Goal: Information Seeking & Learning: Check status

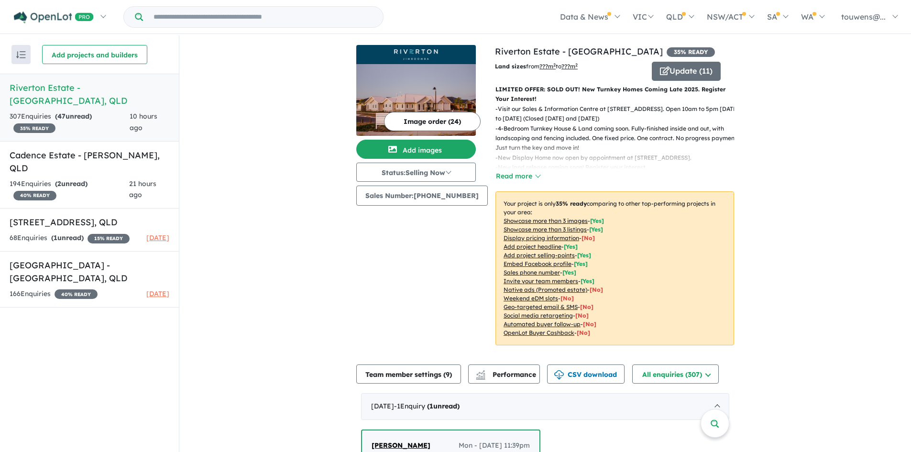
click at [52, 91] on h5 "Riverton Estate - [GEOGRAPHIC_DATA] , [GEOGRAPHIC_DATA]" at bounding box center [90, 94] width 160 height 26
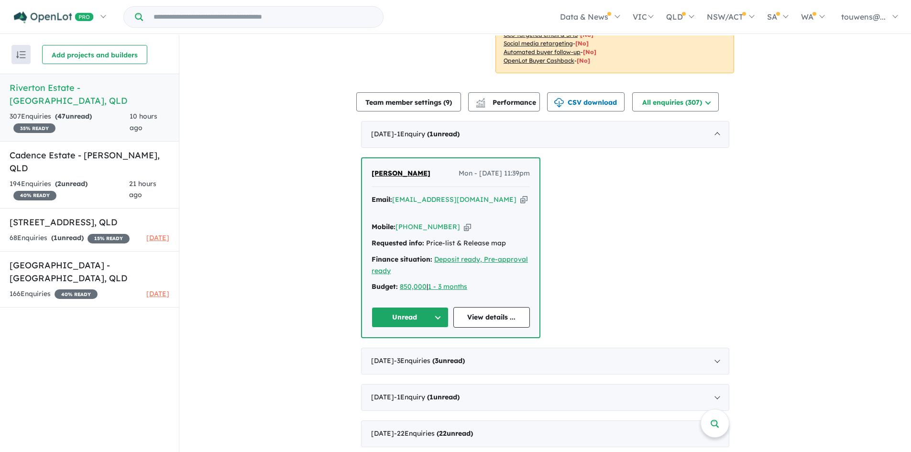
scroll to position [287, 0]
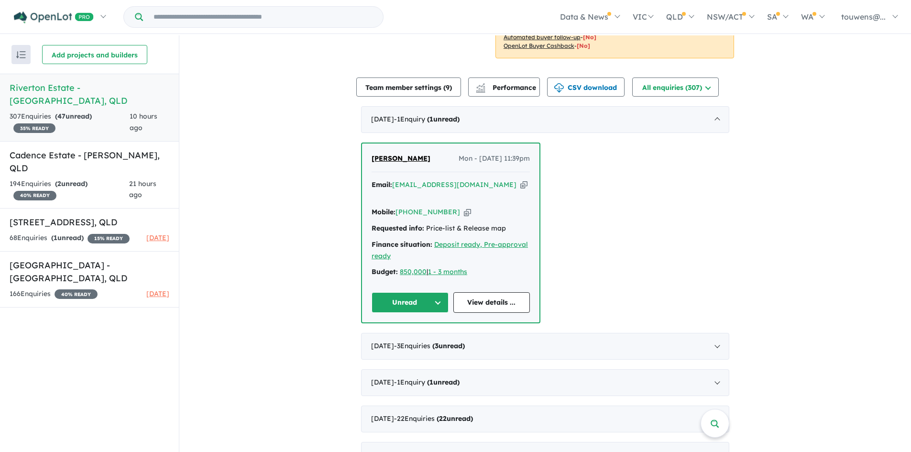
click at [520, 185] on icon "button" at bounding box center [523, 185] width 7 height 10
click at [464, 207] on icon "button" at bounding box center [467, 212] width 7 height 10
drag, startPoint x: 430, startPoint y: 157, endPoint x: 368, endPoint y: 158, distance: 62.2
click at [368, 158] on div "Natthaya Ketnil Mon - 08/09/2025, 11:39pm Email: link.natt@gmail.com Copied! Mo…" at bounding box center [450, 232] width 177 height 179
copy span "[PERSON_NAME]"
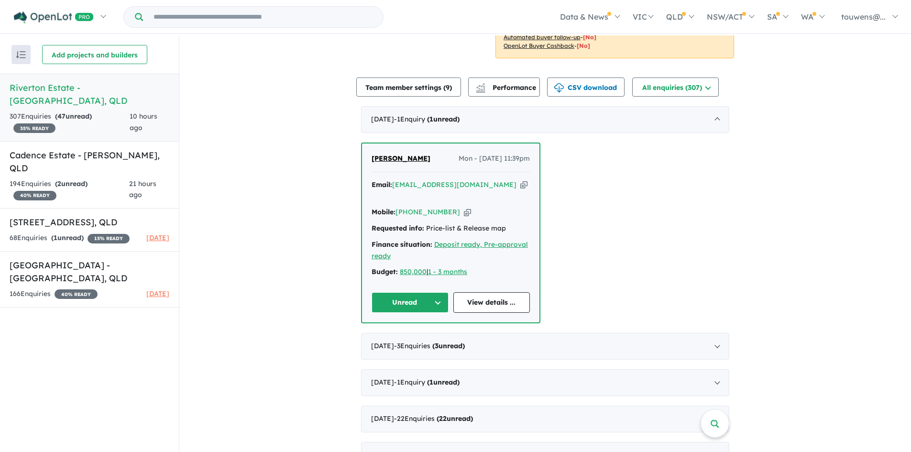
click at [394, 155] on span "[PERSON_NAME]" at bounding box center [401, 158] width 59 height 9
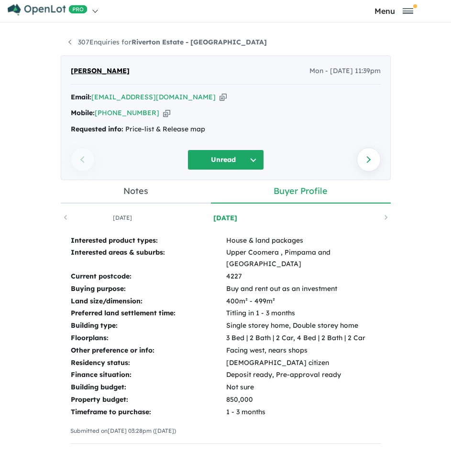
click at [226, 271] on td "4227" at bounding box center [303, 277] width 155 height 12
copy td "4227"
drag, startPoint x: 204, startPoint y: 291, endPoint x: 254, endPoint y: 287, distance: 50.3
click at [254, 296] on td "400m² - 499m²" at bounding box center [303, 302] width 155 height 12
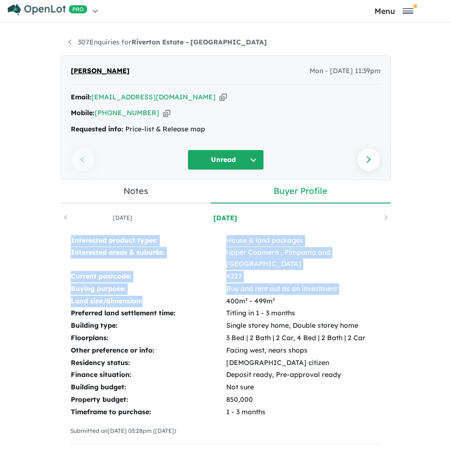
drag, startPoint x: 67, startPoint y: 291, endPoint x: 171, endPoint y: 290, distance: 103.8
click at [171, 290] on div "Interested product types: House & land packages Interested areas & suburbs: Upp…" at bounding box center [226, 343] width 330 height 236
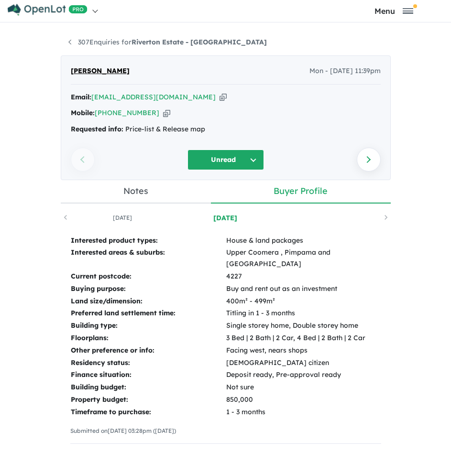
click at [242, 296] on td "400m² - 499m²" at bounding box center [303, 302] width 155 height 12
drag, startPoint x: 250, startPoint y: 292, endPoint x: 67, endPoint y: 294, distance: 182.7
click at [70, 296] on tr "Land size/dimension: 400m² - 499m²" at bounding box center [225, 302] width 311 height 12
copy tr "Land size/dimension: 400m² - 499m²"
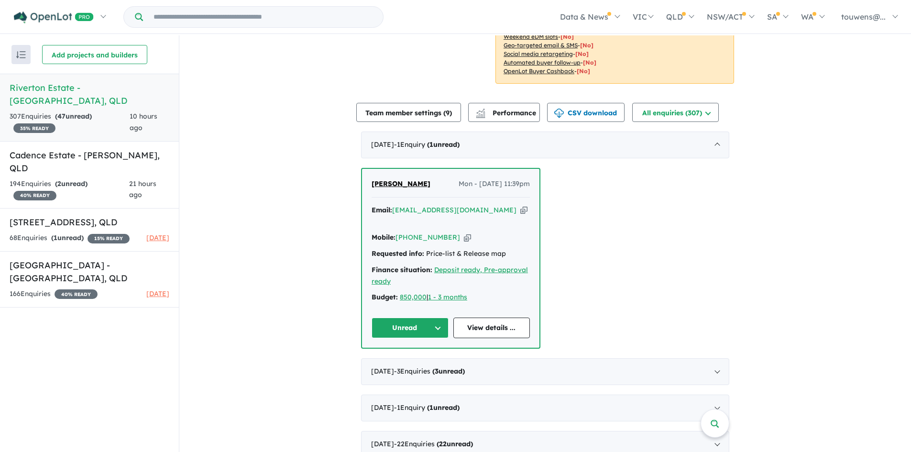
scroll to position [287, 0]
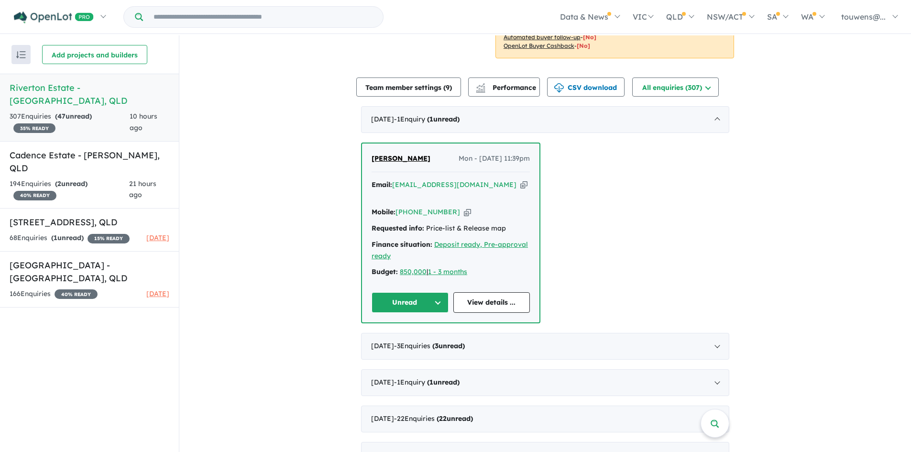
click at [395, 292] on button "Unread" at bounding box center [410, 302] width 77 height 21
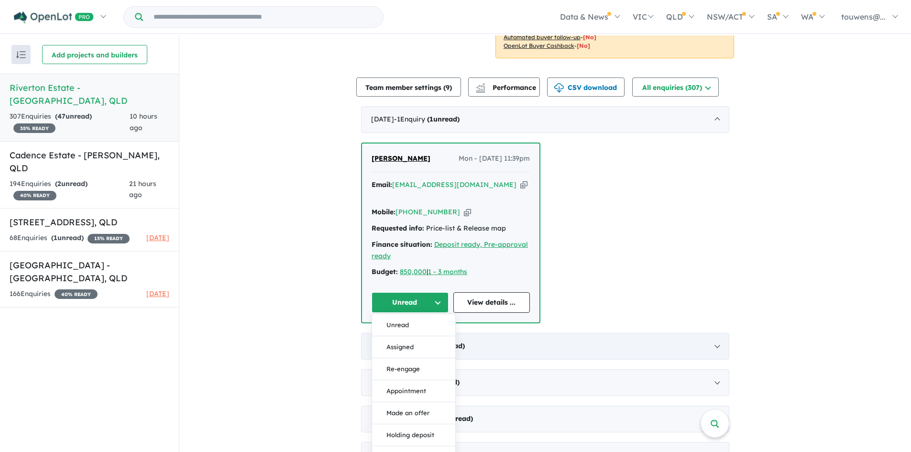
click at [400, 336] on button "Assigned" at bounding box center [413, 347] width 83 height 22
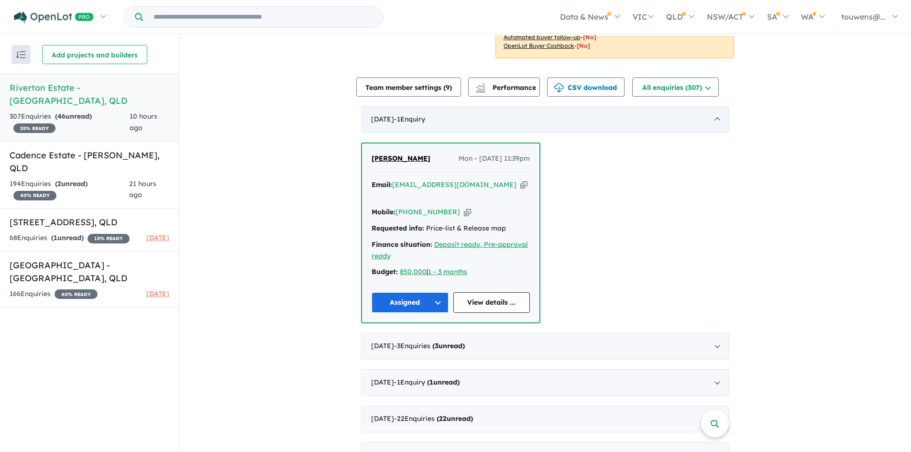
click at [425, 122] on span "- 1 Enquir y ( 0 unread)" at bounding box center [409, 119] width 31 height 9
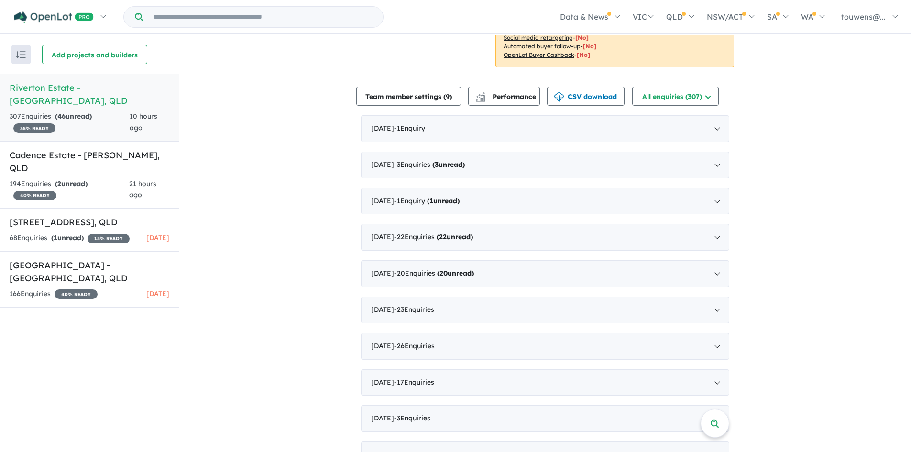
scroll to position [239, 0]
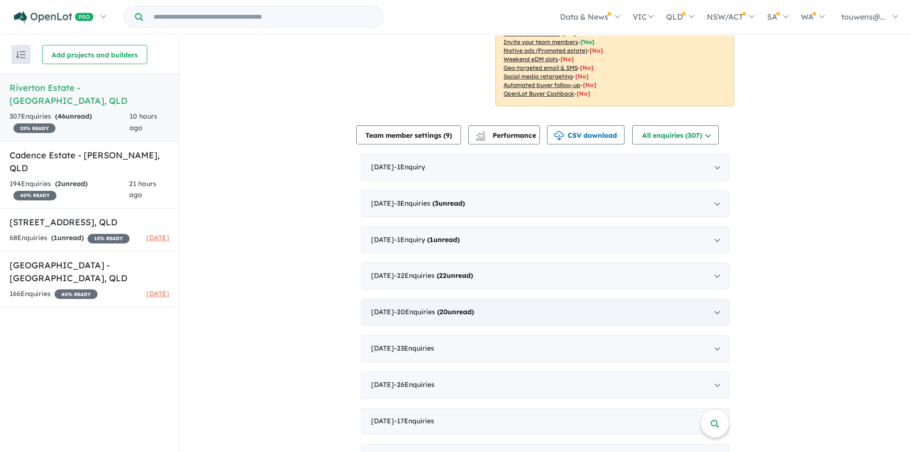
click at [466, 312] on strong "( 20 unread)" at bounding box center [455, 311] width 37 height 9
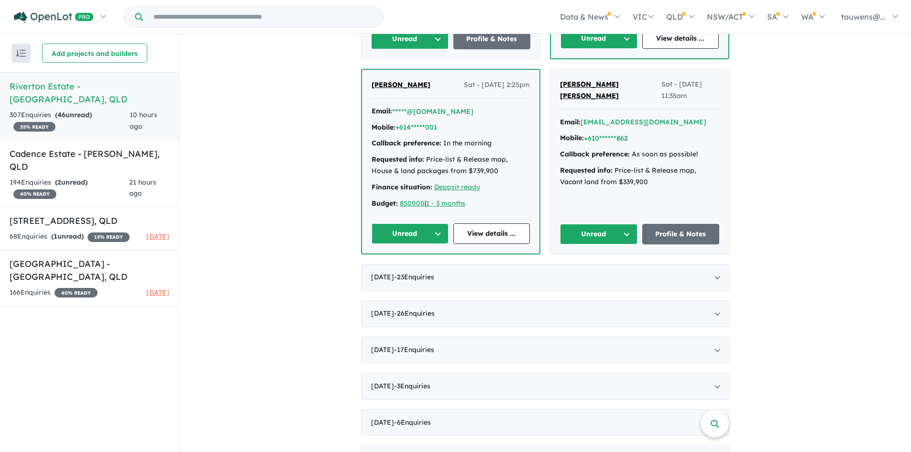
scroll to position [2343, 0]
click at [594, 244] on button "Unread" at bounding box center [598, 233] width 77 height 21
click at [590, 287] on button "Assigned" at bounding box center [601, 278] width 83 height 22
click at [399, 243] on button "Unread" at bounding box center [410, 233] width 77 height 21
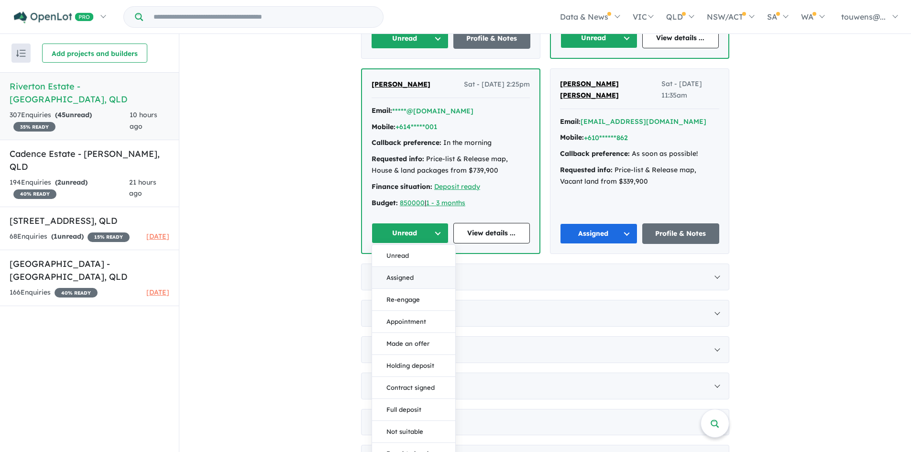
click at [409, 289] on button "Assigned" at bounding box center [413, 278] width 83 height 22
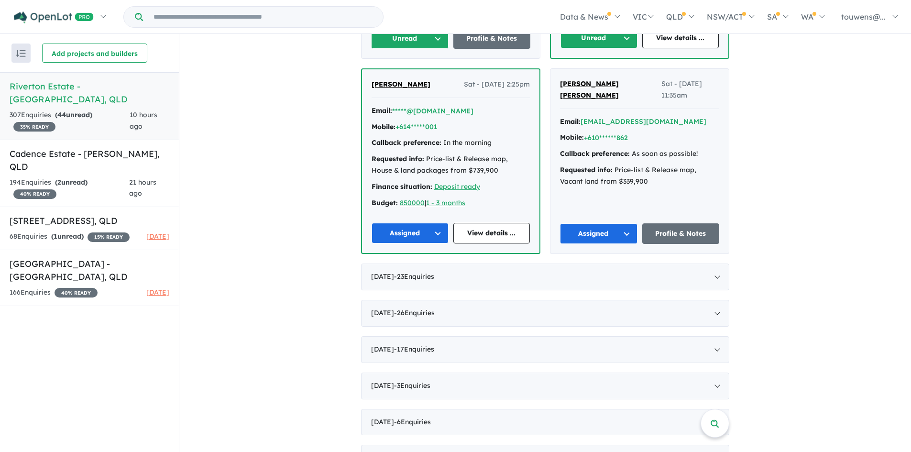
click at [584, 48] on button "Unread" at bounding box center [598, 38] width 77 height 21
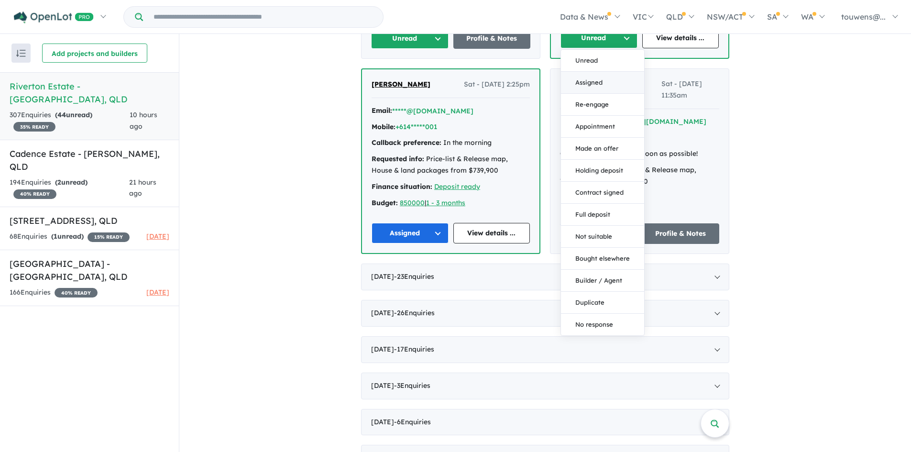
click at [585, 94] on button "Assigned" at bounding box center [602, 83] width 83 height 22
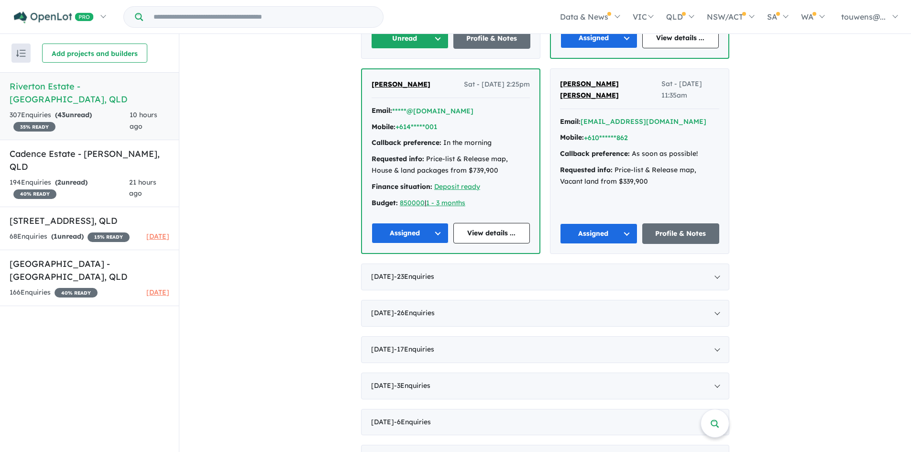
click at [387, 46] on button "Unread" at bounding box center [409, 38] width 77 height 21
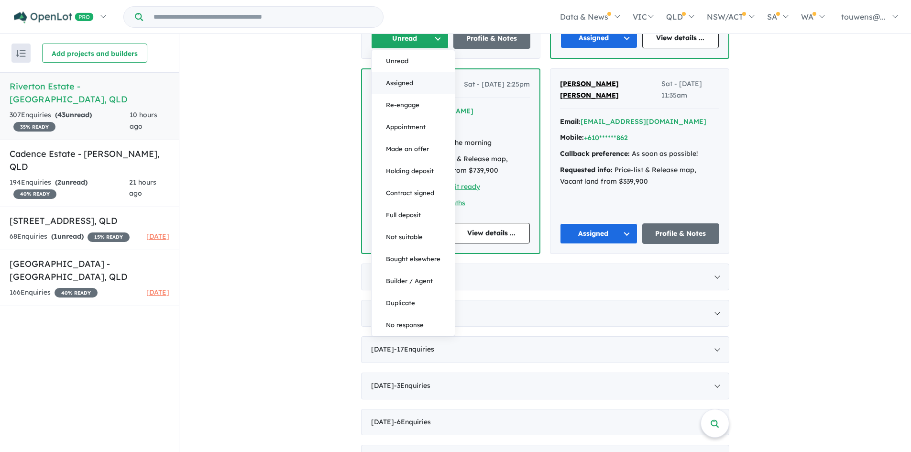
click at [394, 92] on button "Assigned" at bounding box center [413, 83] width 83 height 22
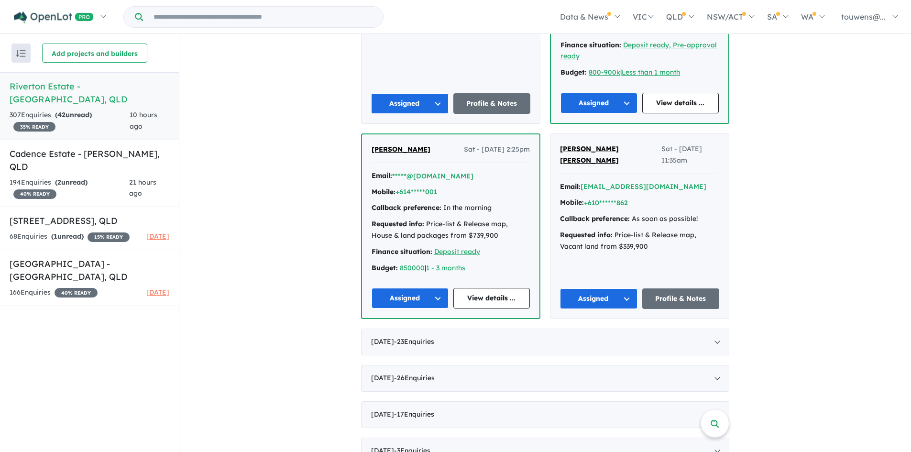
scroll to position [2104, 0]
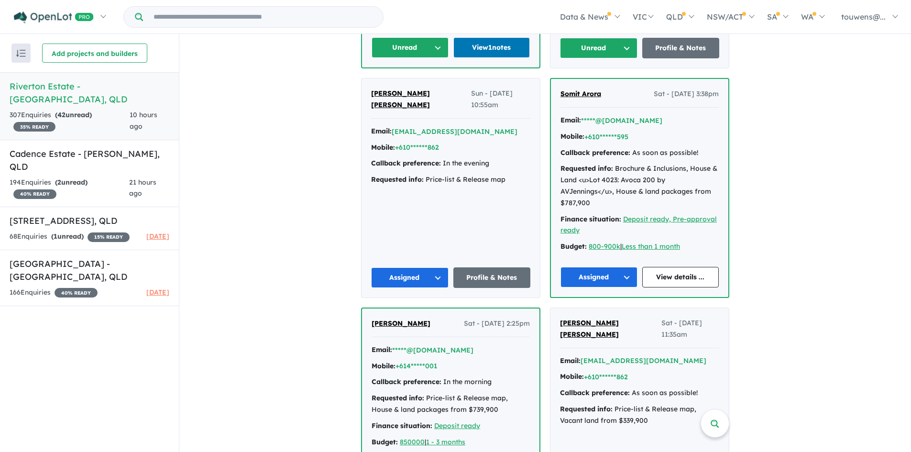
click at [581, 57] on button "Unread" at bounding box center [598, 48] width 77 height 21
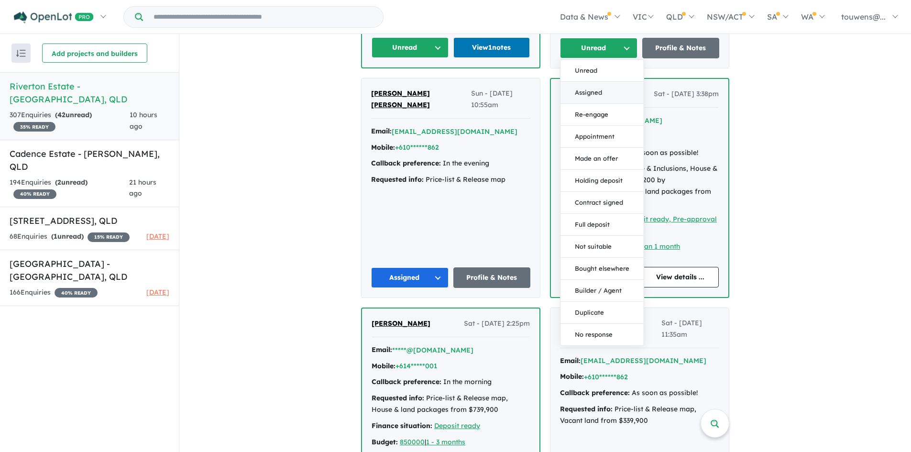
click at [588, 102] on button "Assigned" at bounding box center [601, 93] width 83 height 22
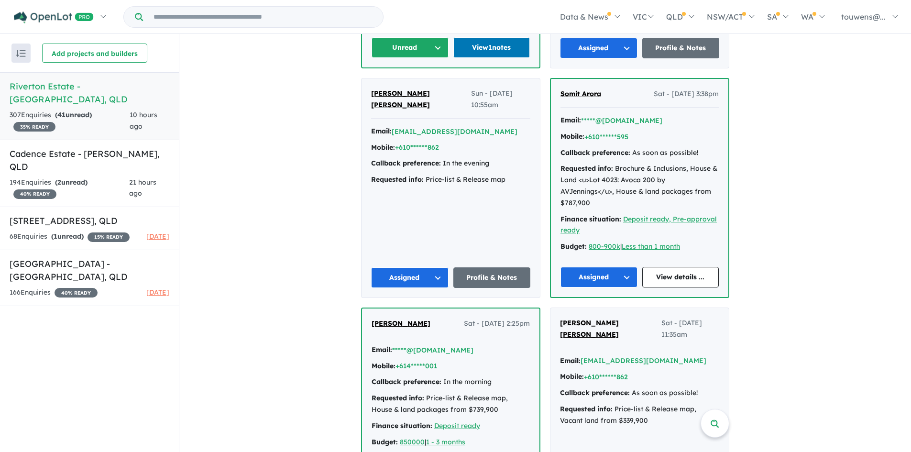
click at [388, 58] on button "Unread" at bounding box center [410, 47] width 77 height 21
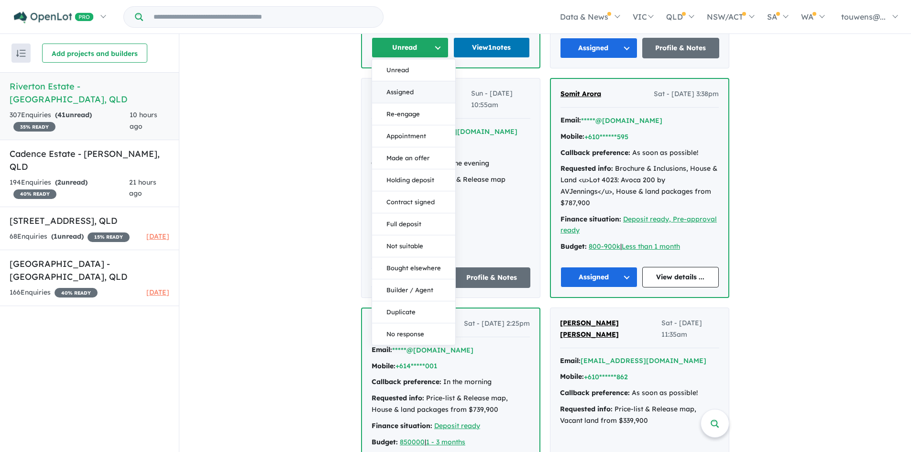
click at [404, 103] on button "Assigned" at bounding box center [413, 92] width 83 height 22
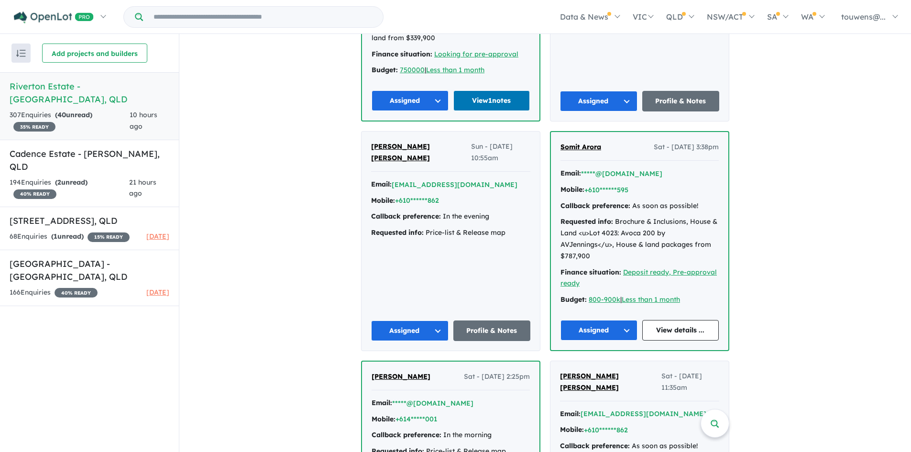
scroll to position [1817, 0]
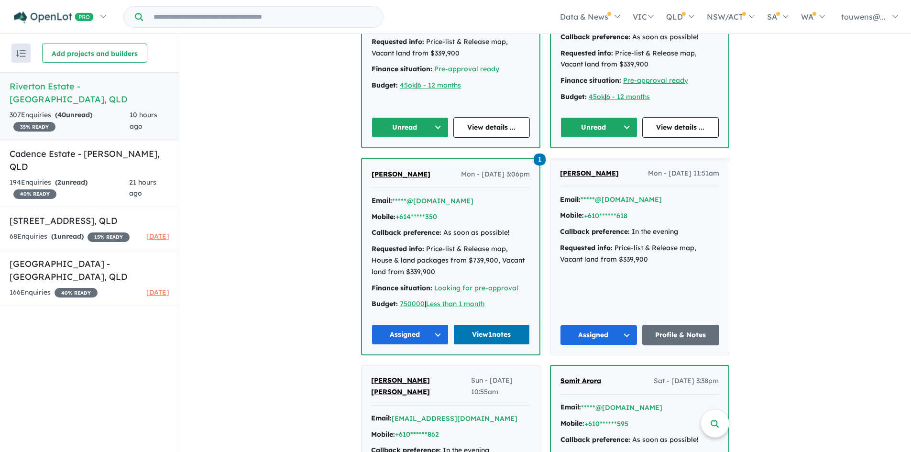
click at [581, 135] on button "Unread" at bounding box center [598, 127] width 77 height 21
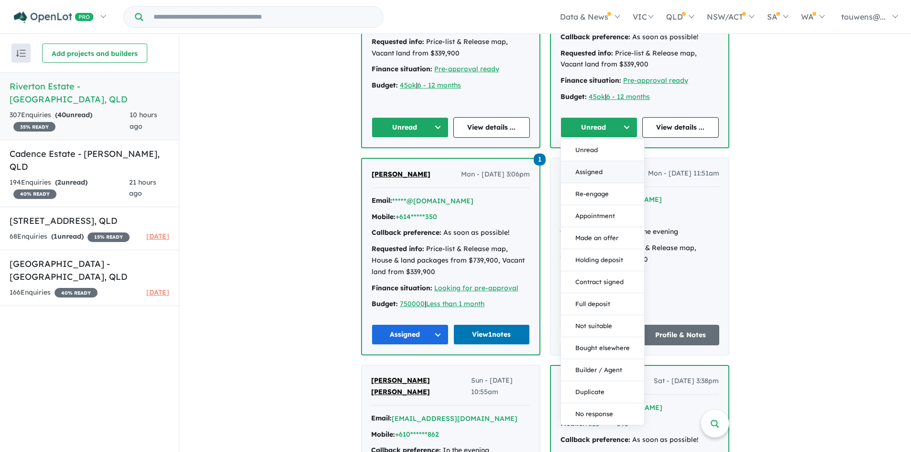
drag, startPoint x: 600, startPoint y: 185, endPoint x: 570, endPoint y: 181, distance: 30.4
click at [599, 183] on button "Assigned" at bounding box center [602, 172] width 83 height 22
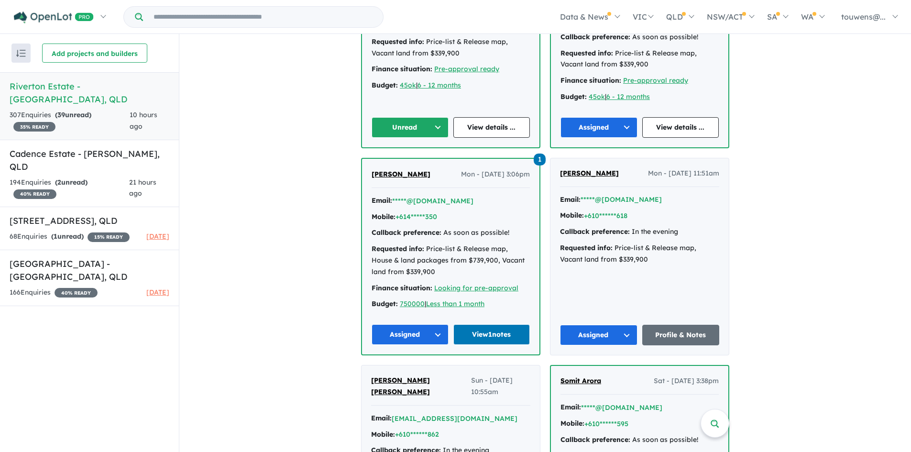
click at [384, 138] on button "Unread" at bounding box center [410, 127] width 77 height 21
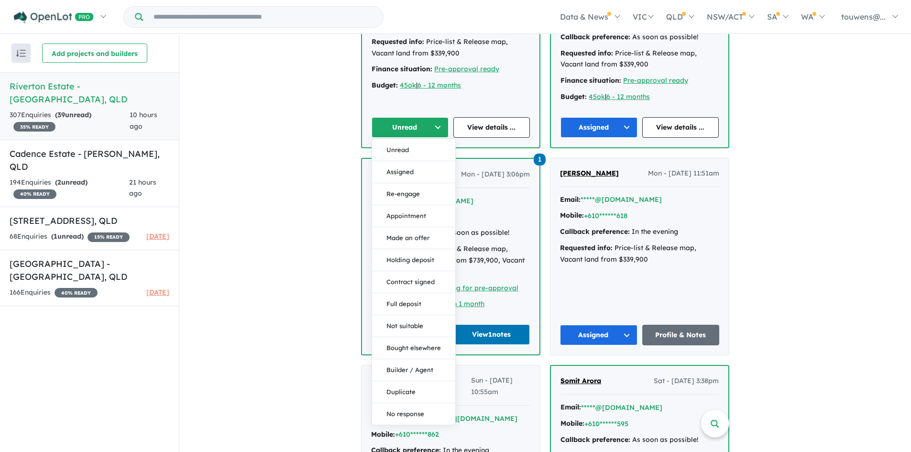
click at [397, 178] on button "Assigned" at bounding box center [413, 172] width 83 height 22
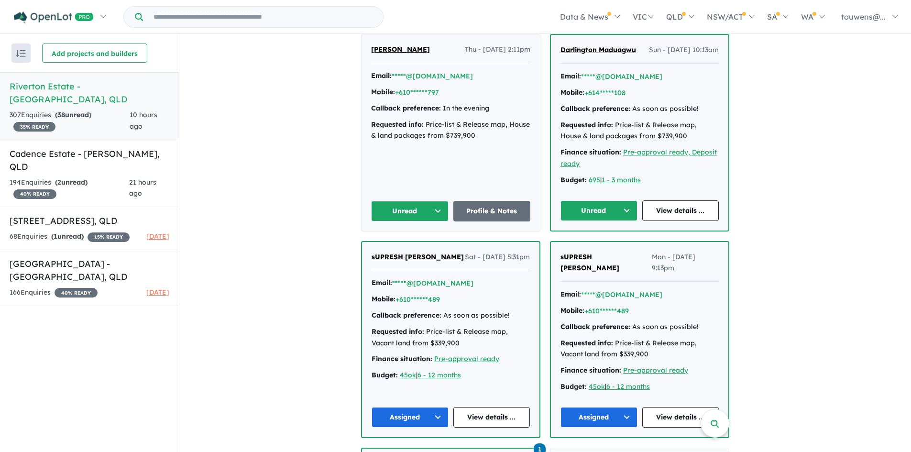
scroll to position [1530, 0]
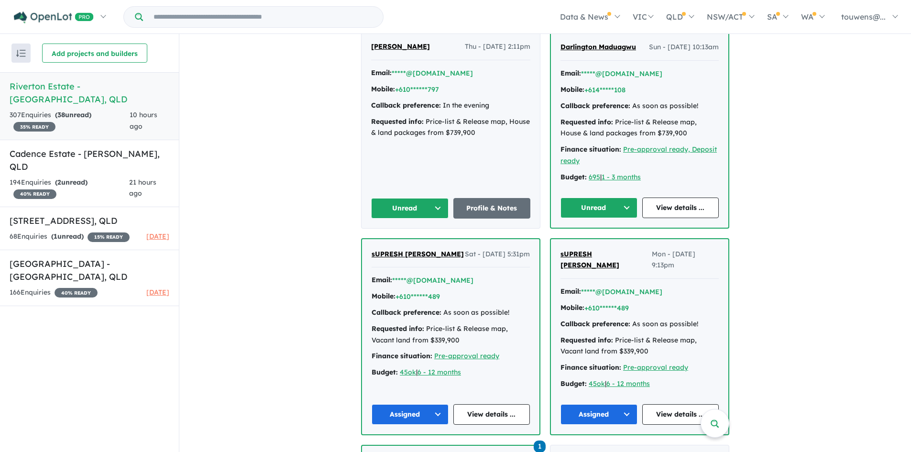
click at [587, 215] on button "Unread" at bounding box center [598, 207] width 77 height 21
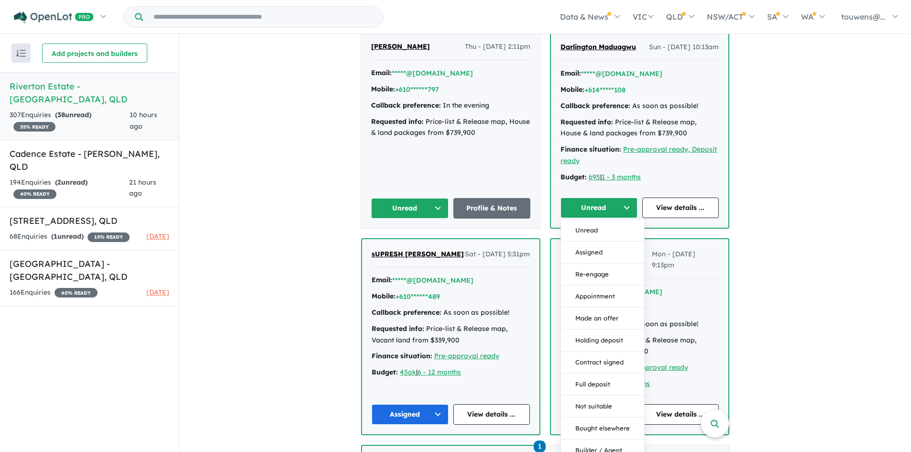
drag, startPoint x: 596, startPoint y: 263, endPoint x: 514, endPoint y: 259, distance: 82.3
click at [594, 263] on button "Assigned" at bounding box center [602, 252] width 83 height 22
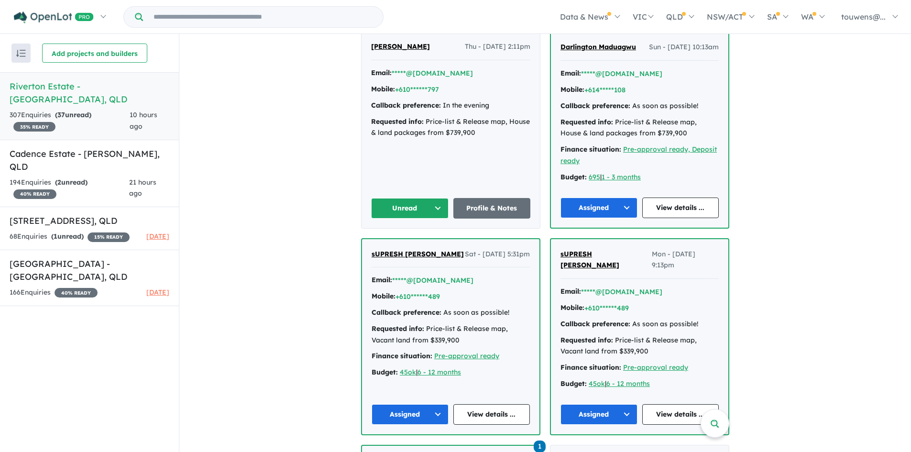
click at [406, 217] on button "Unread" at bounding box center [409, 208] width 77 height 21
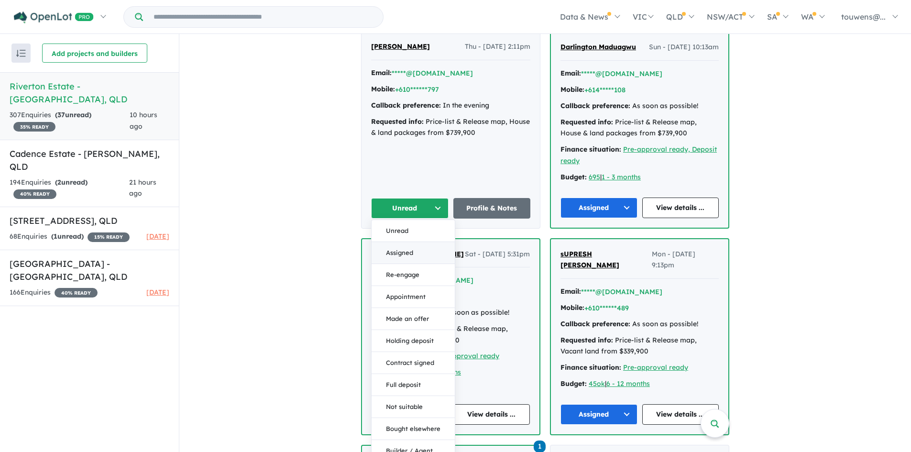
click at [409, 260] on button "Assigned" at bounding box center [413, 253] width 83 height 22
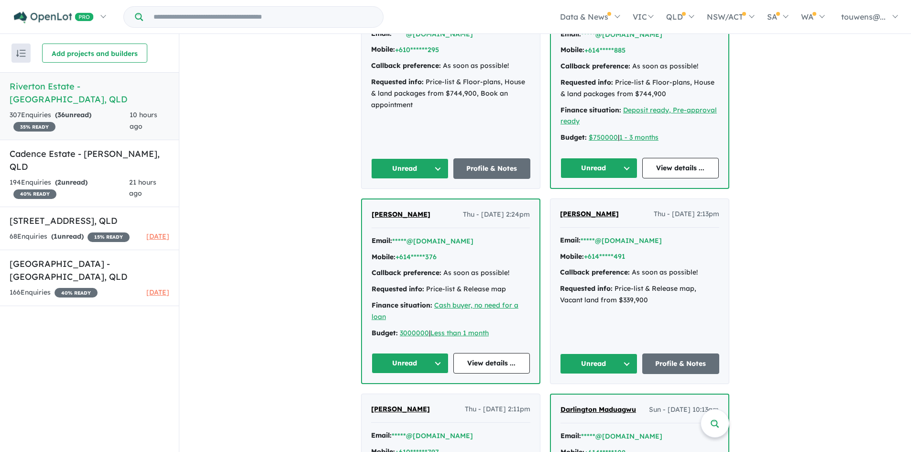
scroll to position [1195, 0]
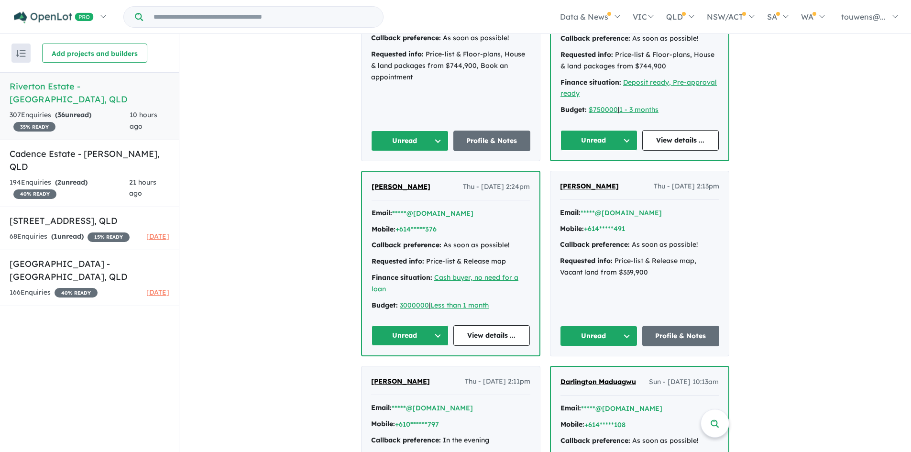
click at [581, 342] on button "Unread" at bounding box center [598, 336] width 77 height 21
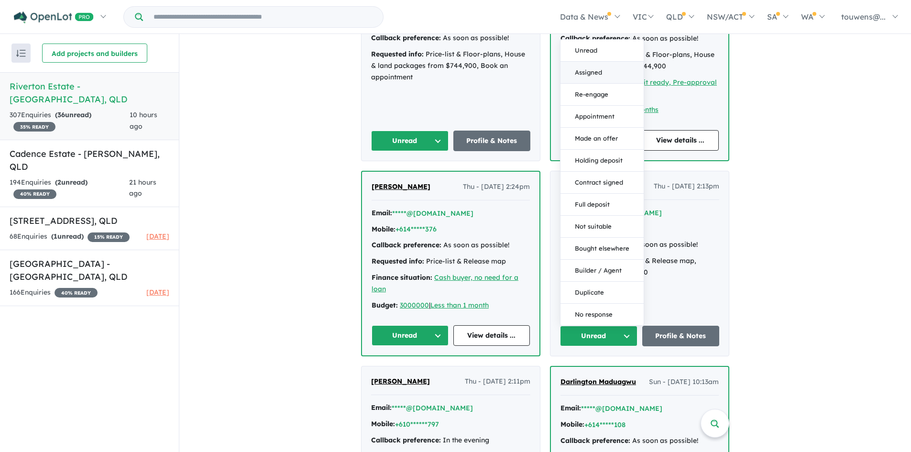
click at [578, 74] on button "Assigned" at bounding box center [601, 73] width 83 height 22
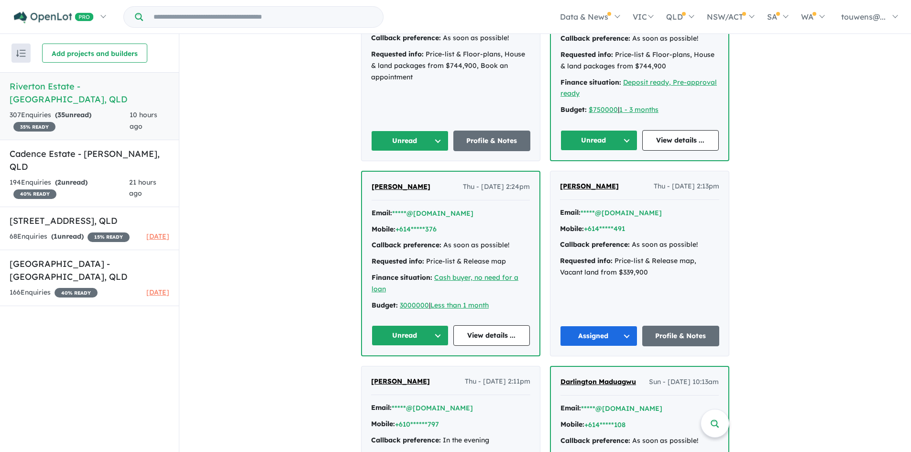
click at [396, 337] on button "Unread" at bounding box center [410, 335] width 77 height 21
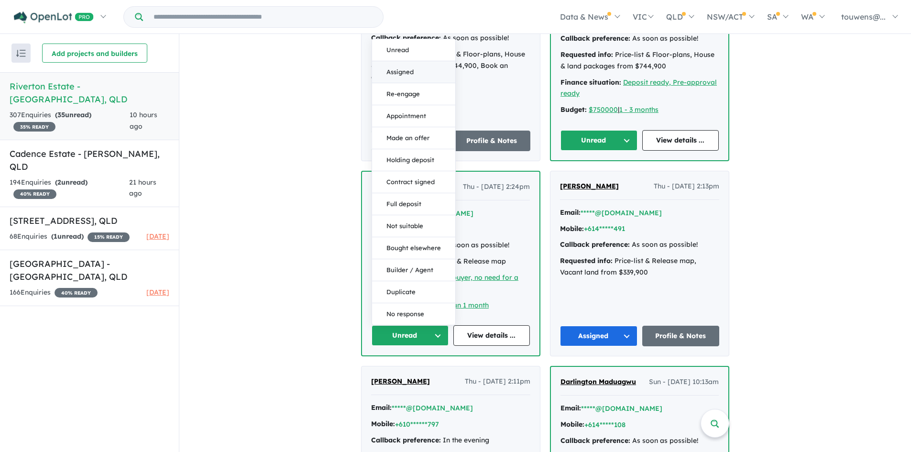
click at [402, 70] on button "Assigned" at bounding box center [413, 72] width 83 height 22
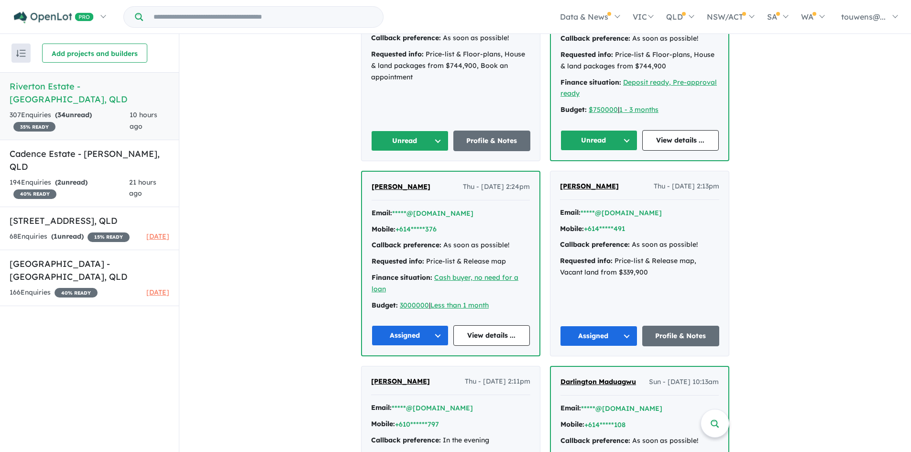
click at [581, 141] on button "Unread" at bounding box center [598, 140] width 77 height 21
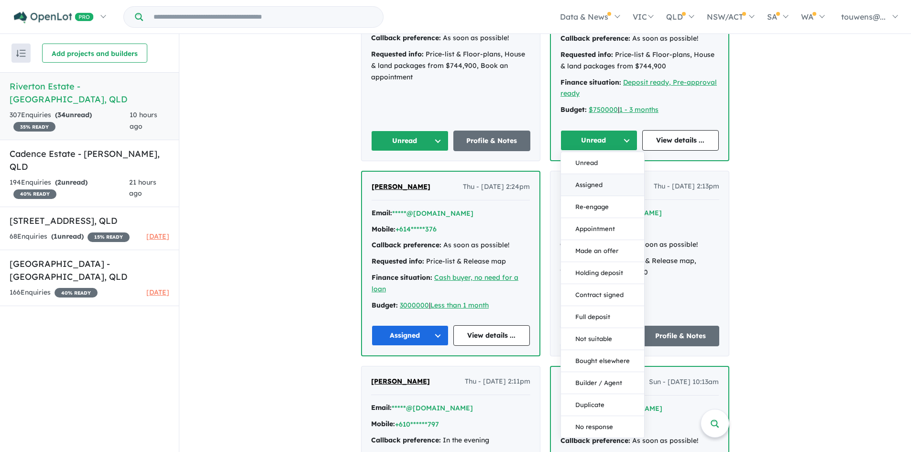
drag, startPoint x: 611, startPoint y: 183, endPoint x: 415, endPoint y: 165, distance: 196.4
click at [610, 183] on button "Assigned" at bounding box center [602, 185] width 83 height 22
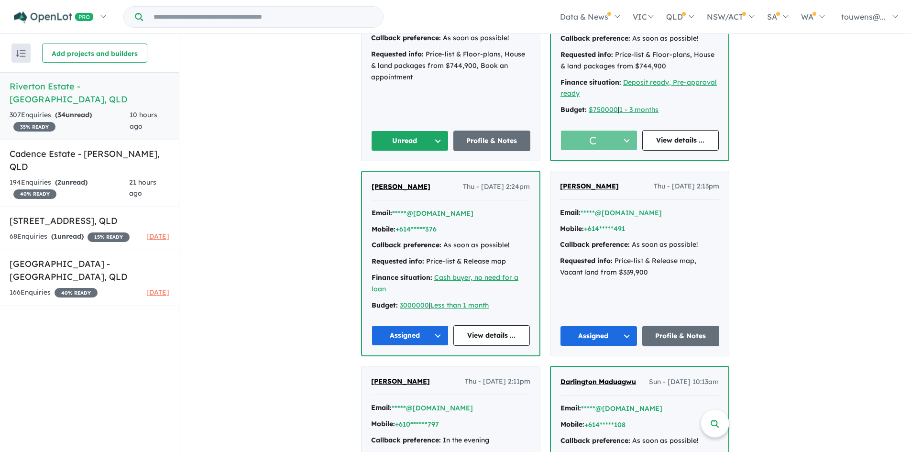
click at [403, 142] on button "Unread" at bounding box center [409, 141] width 77 height 21
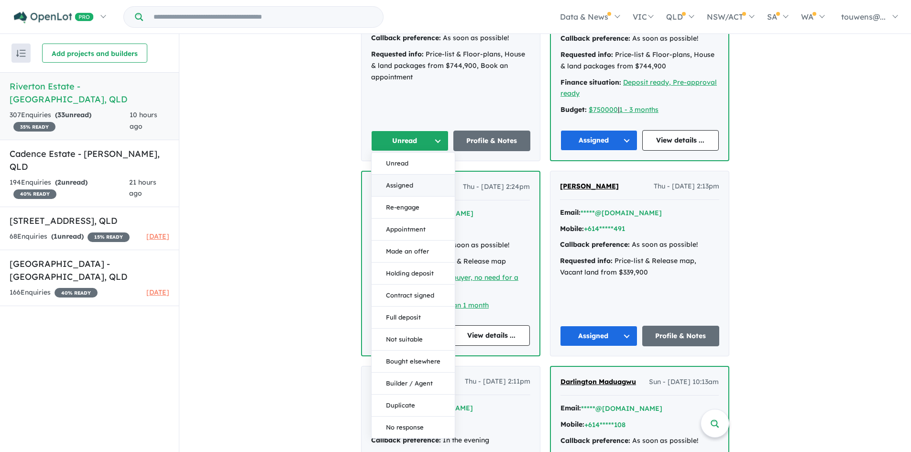
click at [413, 188] on button "Assigned" at bounding box center [413, 186] width 83 height 22
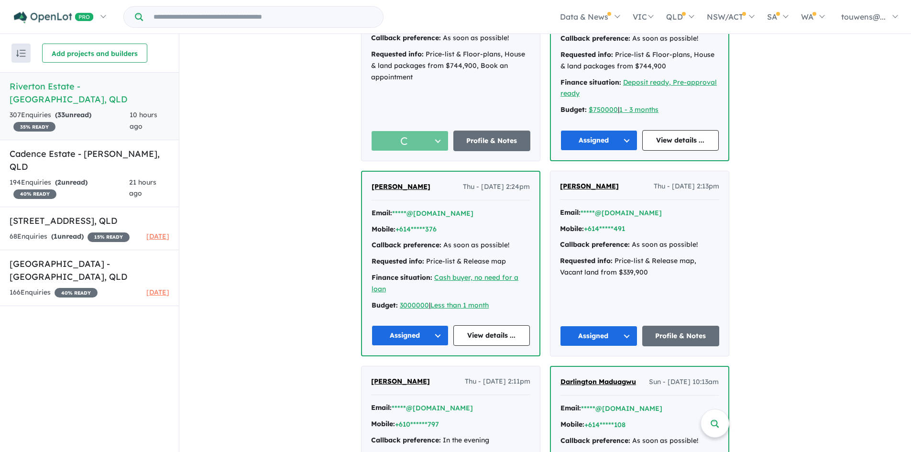
scroll to position [1052, 0]
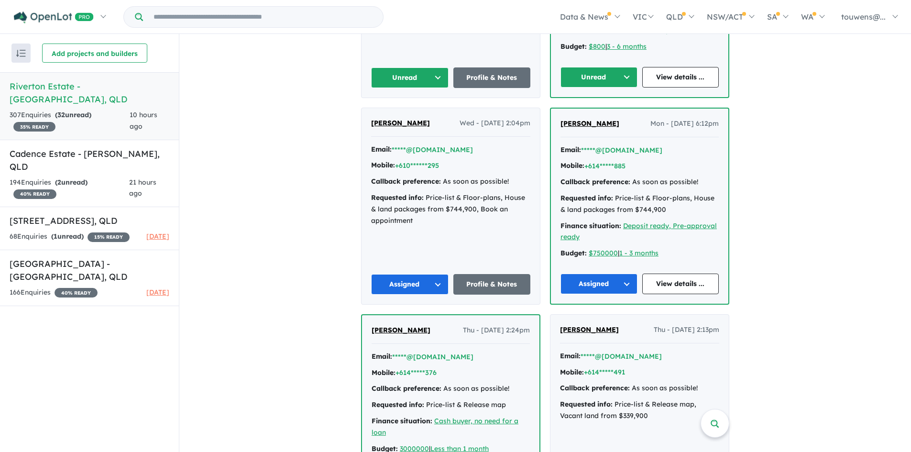
click at [576, 74] on button "Unread" at bounding box center [598, 77] width 77 height 21
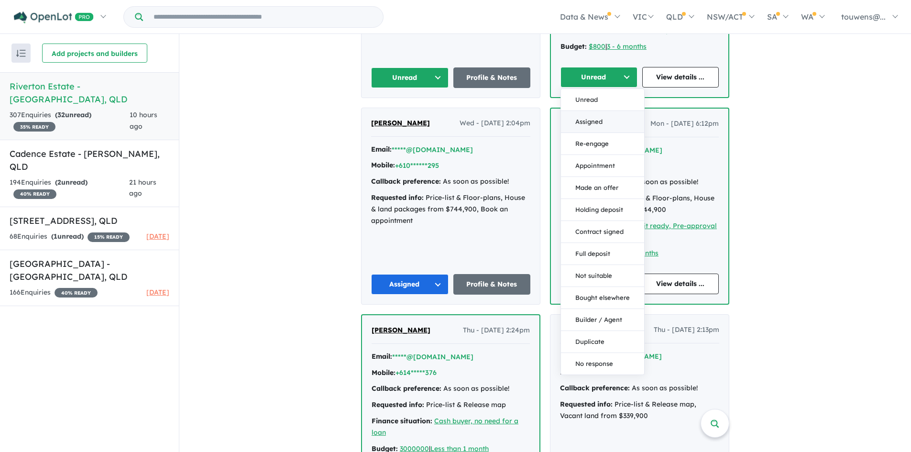
click at [587, 121] on button "Assigned" at bounding box center [602, 122] width 83 height 22
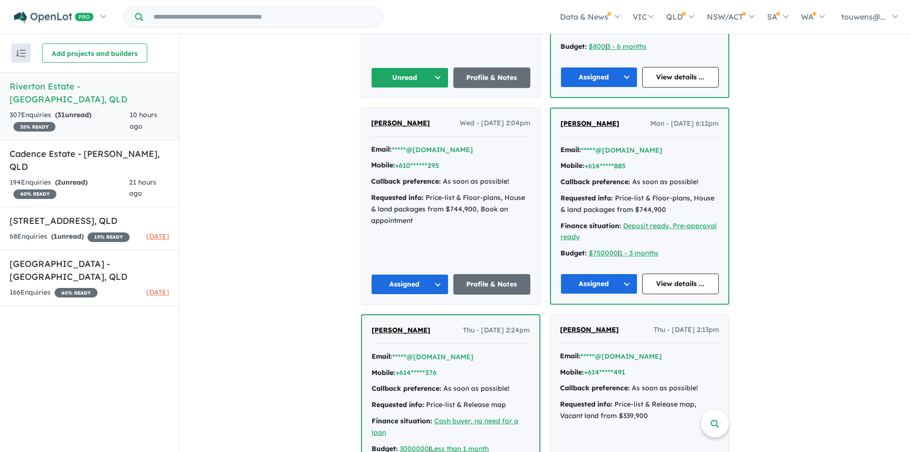
click at [392, 81] on button "Unread" at bounding box center [409, 77] width 77 height 21
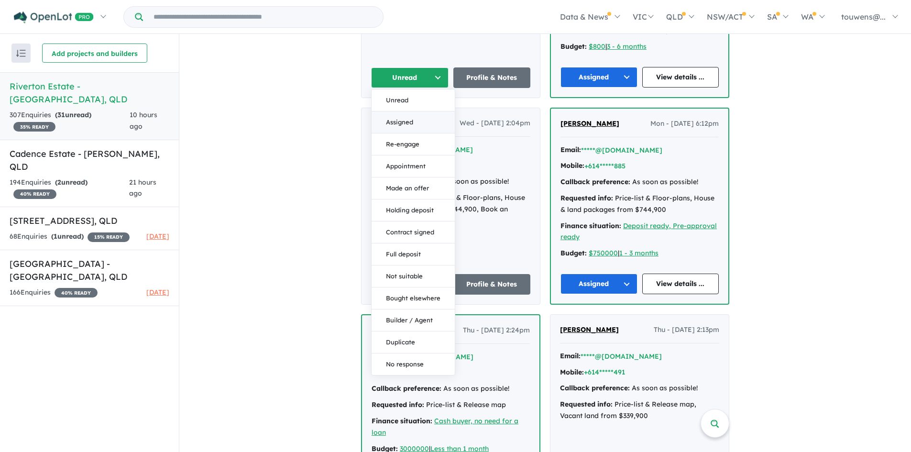
click at [434, 124] on button "Assigned" at bounding box center [413, 122] width 83 height 22
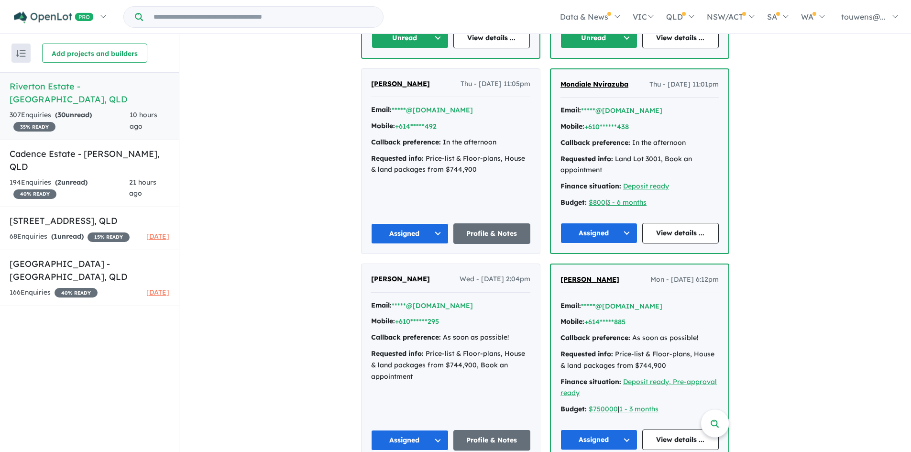
scroll to position [861, 0]
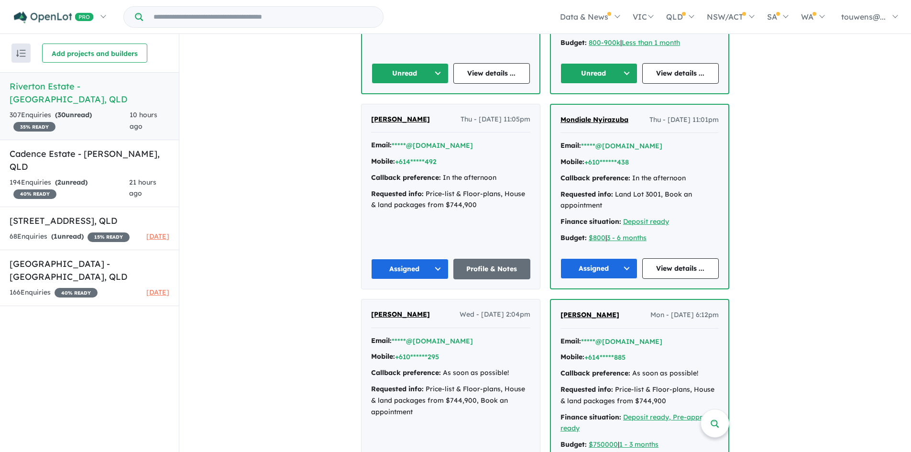
click at [567, 67] on button "Unread" at bounding box center [598, 73] width 77 height 21
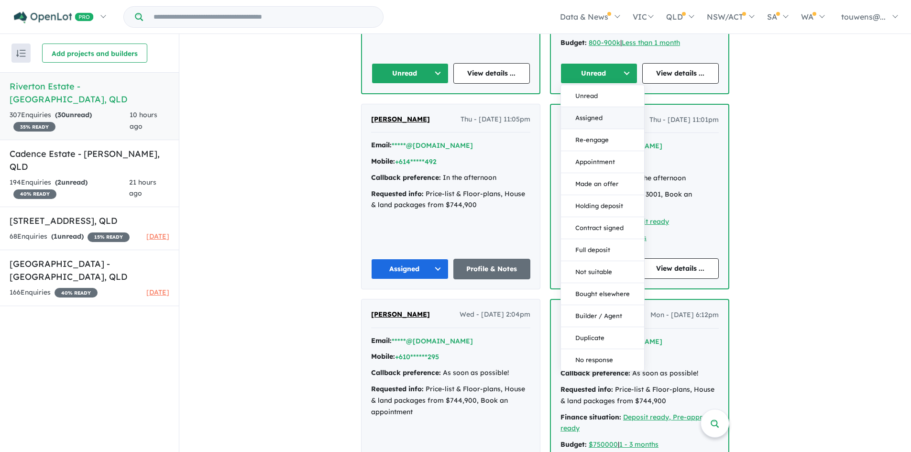
click at [573, 118] on button "Assigned" at bounding box center [602, 118] width 83 height 22
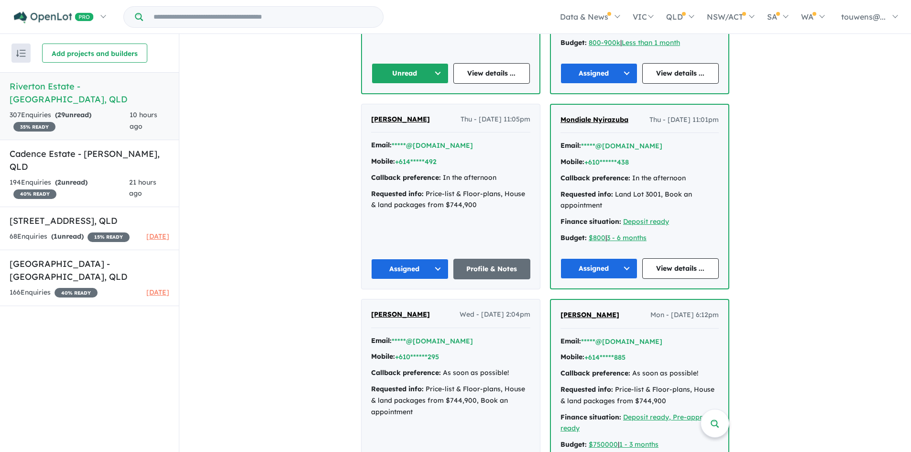
click at [387, 73] on button "Unread" at bounding box center [410, 73] width 77 height 21
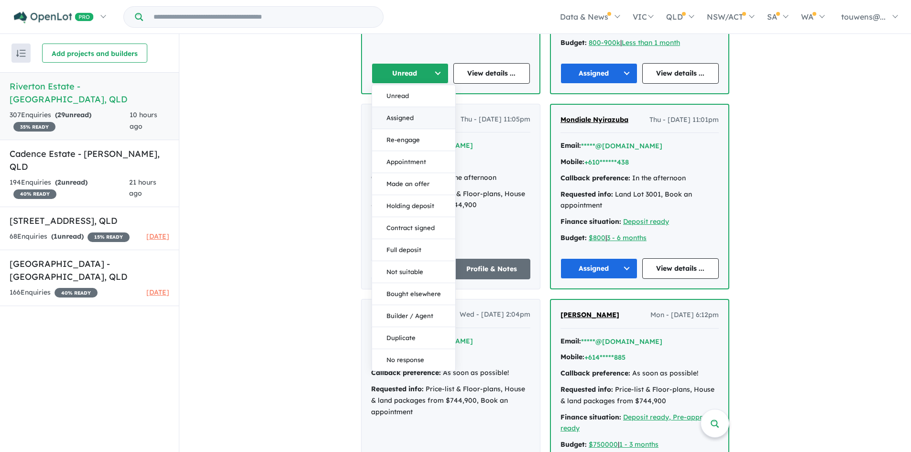
click at [397, 113] on button "Assigned" at bounding box center [413, 118] width 83 height 22
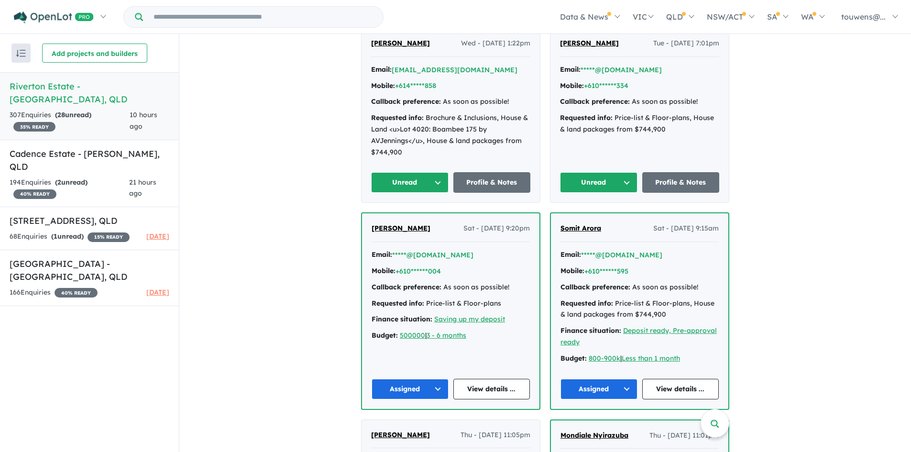
scroll to position [526, 0]
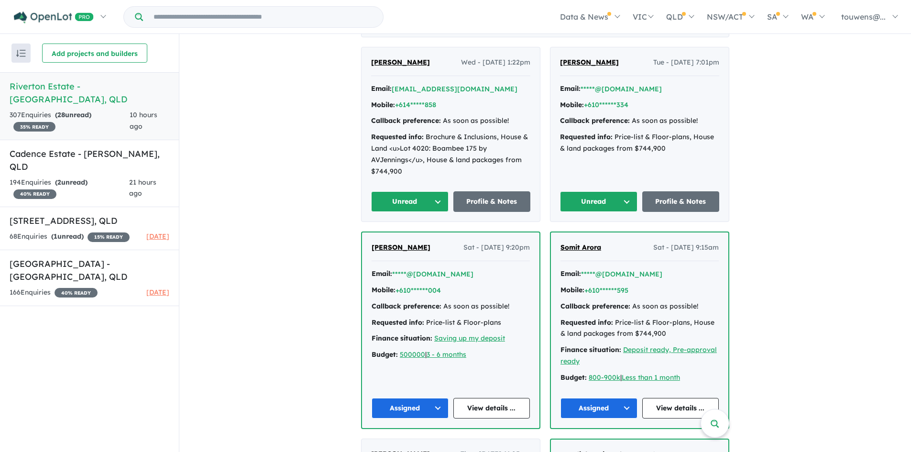
click at [578, 195] on button "Unread" at bounding box center [598, 201] width 77 height 21
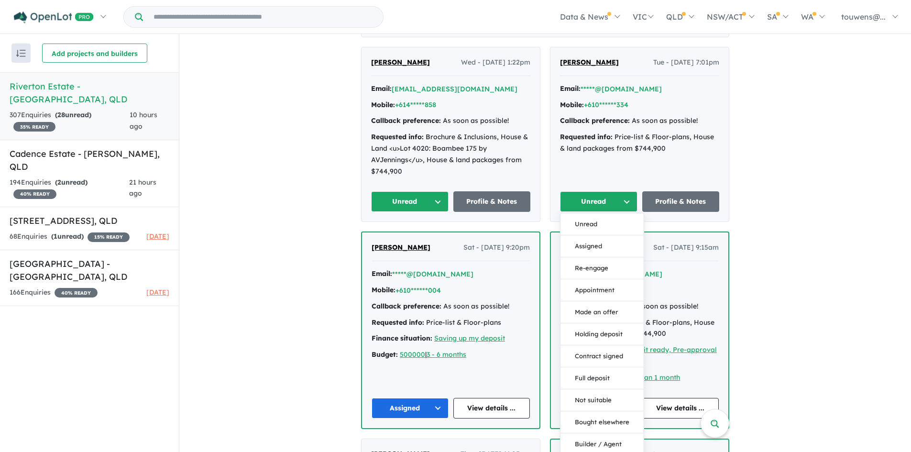
click at [582, 249] on button "Assigned" at bounding box center [601, 246] width 83 height 22
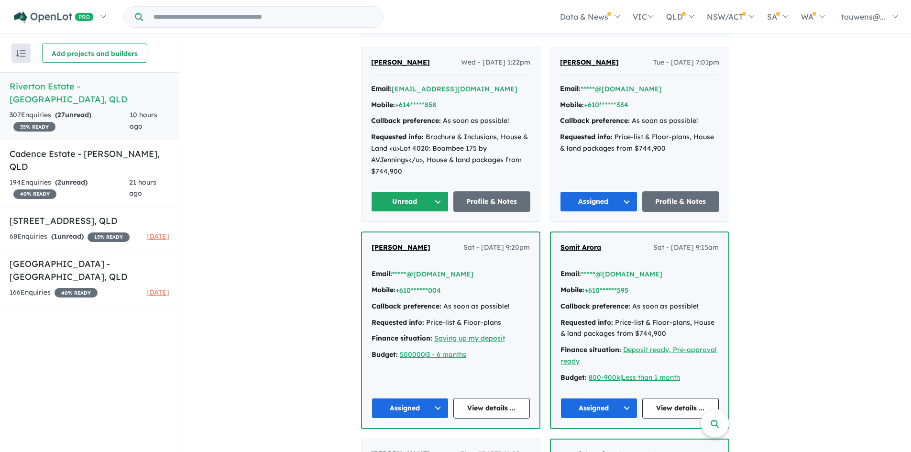
click at [395, 204] on button "Unread" at bounding box center [409, 201] width 77 height 21
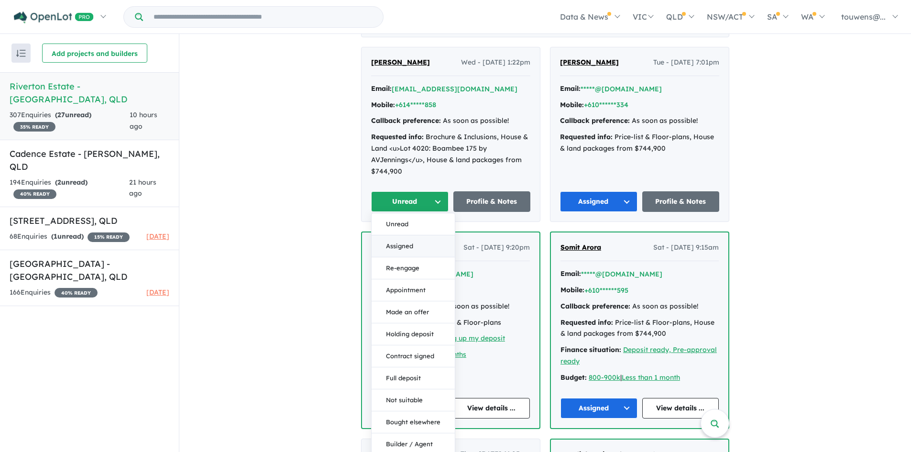
click at [389, 244] on button "Assigned" at bounding box center [413, 246] width 83 height 22
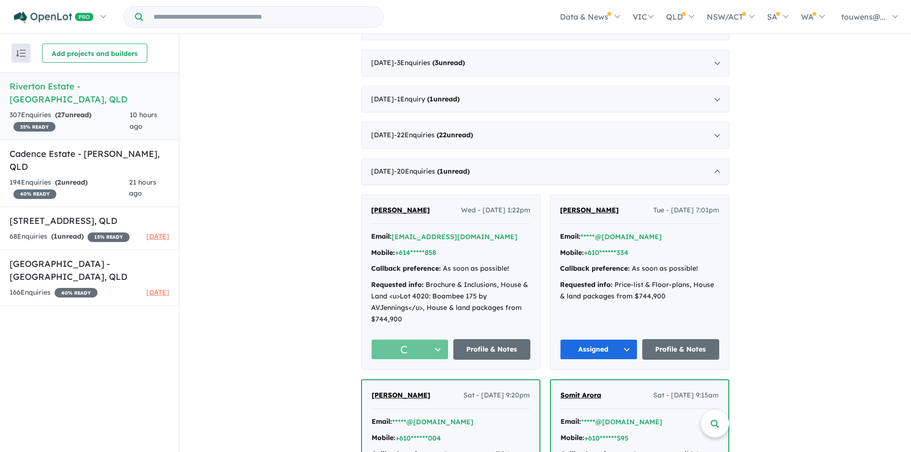
scroll to position [335, 0]
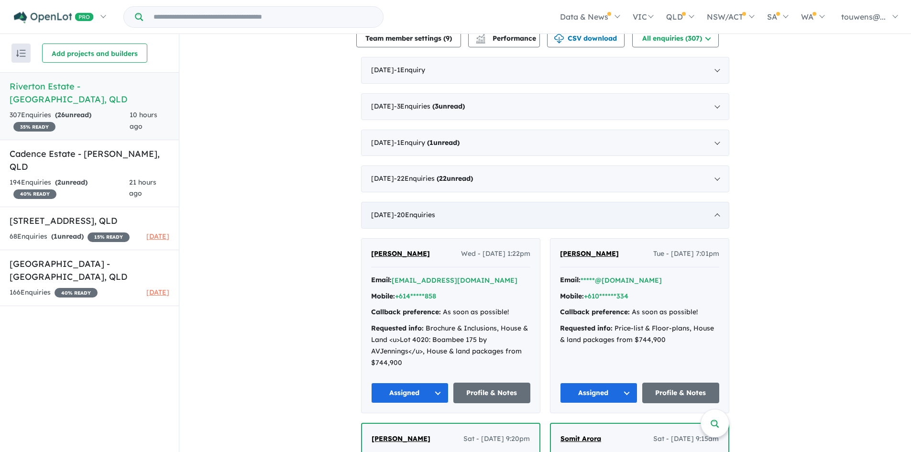
click at [493, 215] on div "[DATE] - 20 Enquir ies ( 0 unread)" at bounding box center [545, 215] width 368 height 27
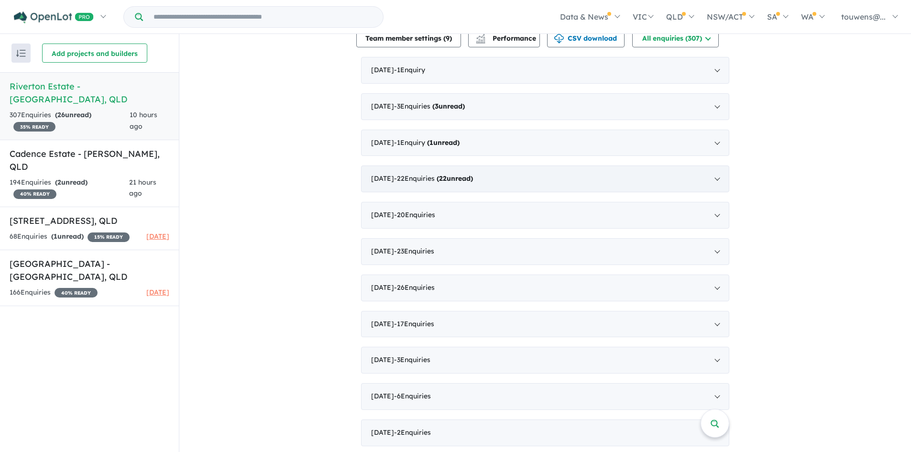
click at [489, 180] on div "[DATE] - 22 Enquir ies ( 22 unread)" at bounding box center [545, 178] width 368 height 27
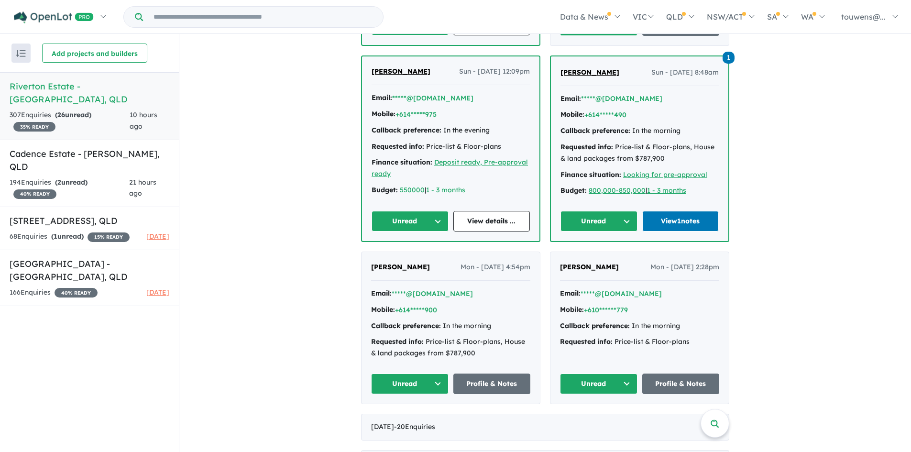
scroll to position [2295, 0]
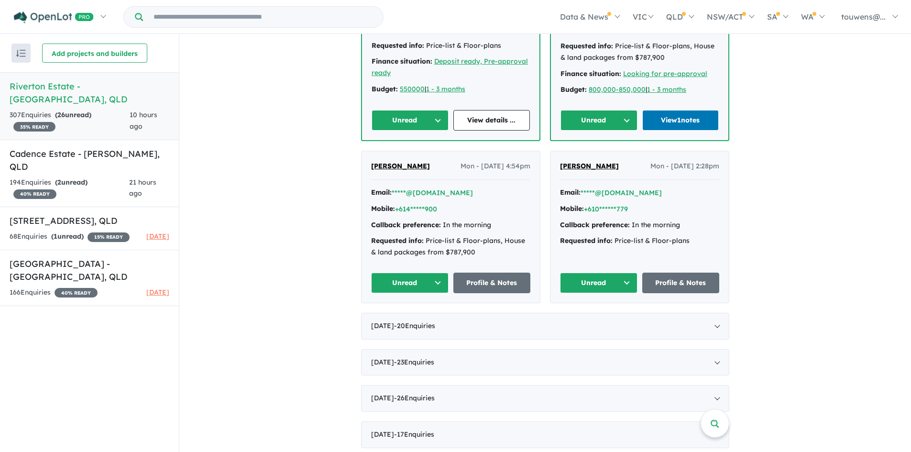
click at [586, 278] on button "Unread" at bounding box center [598, 283] width 77 height 21
click at [598, 319] on button "Assigned" at bounding box center [601, 328] width 83 height 22
click at [380, 284] on button "Unread" at bounding box center [409, 283] width 77 height 21
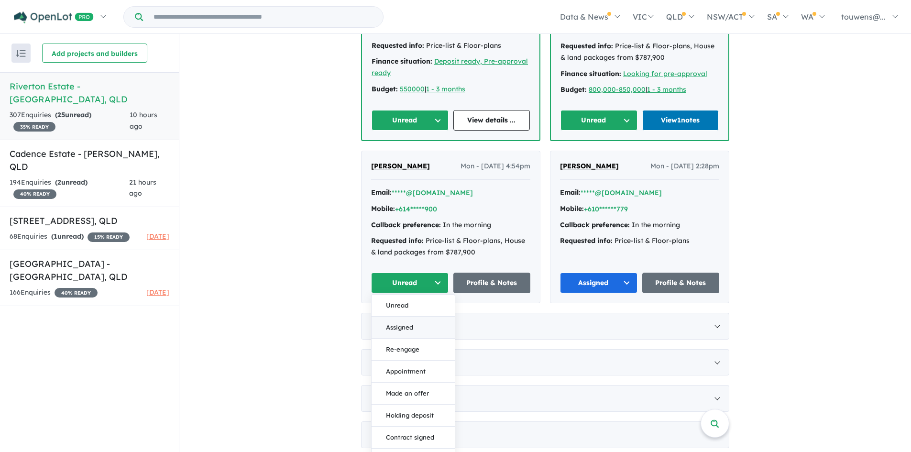
click at [405, 323] on button "Assigned" at bounding box center [413, 328] width 83 height 22
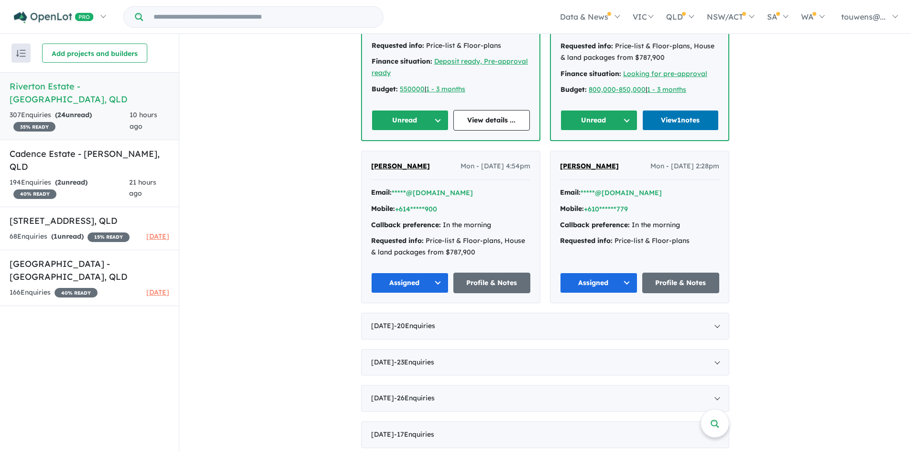
click at [591, 115] on button "Unread" at bounding box center [598, 120] width 77 height 21
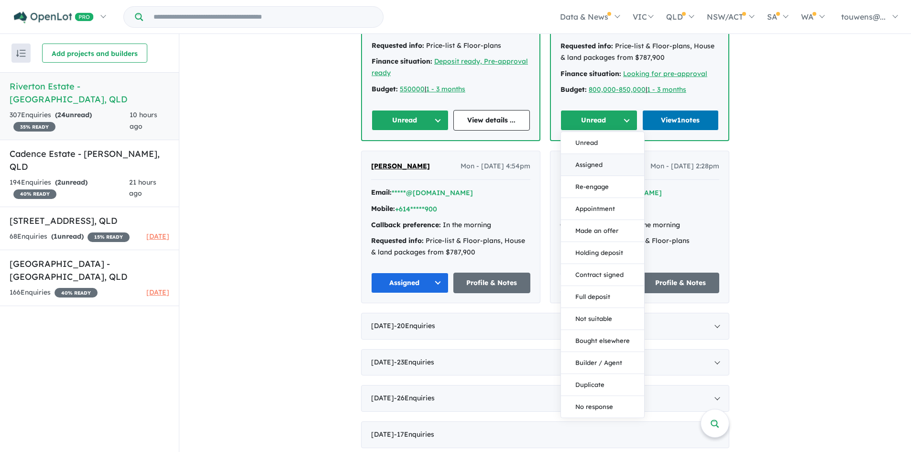
click at [581, 164] on button "Assigned" at bounding box center [602, 165] width 83 height 22
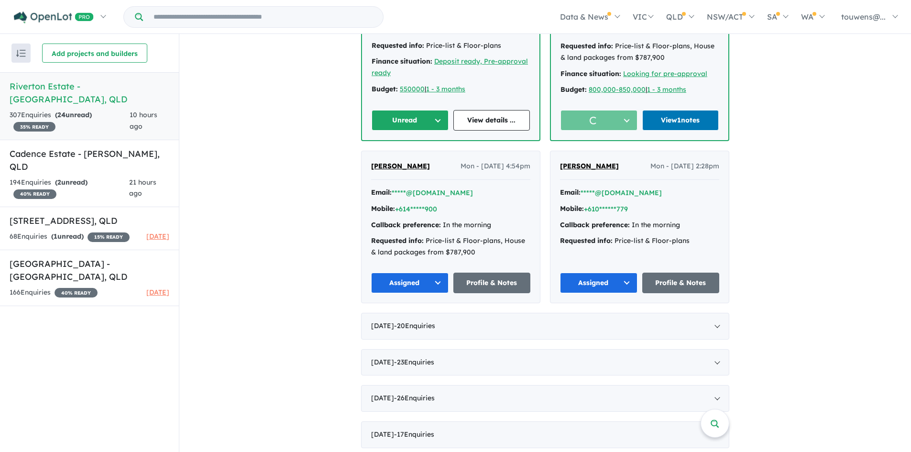
click at [410, 119] on button "Unread" at bounding box center [410, 120] width 77 height 21
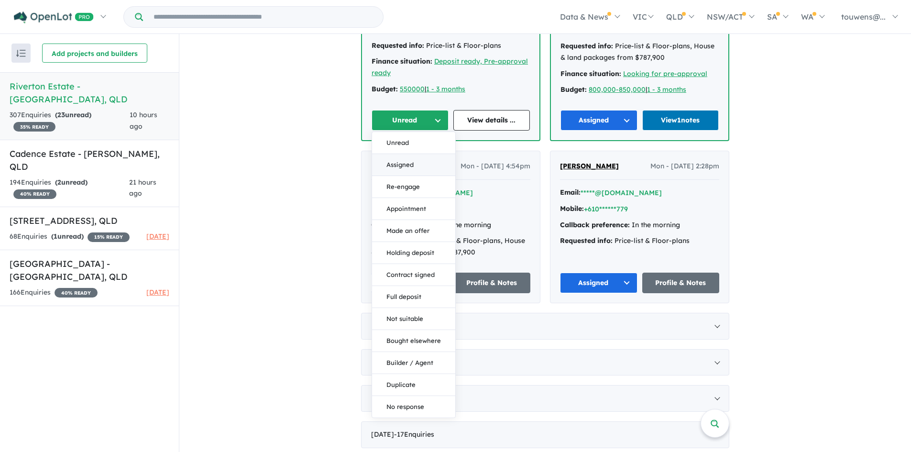
click at [405, 159] on button "Assigned" at bounding box center [413, 165] width 83 height 22
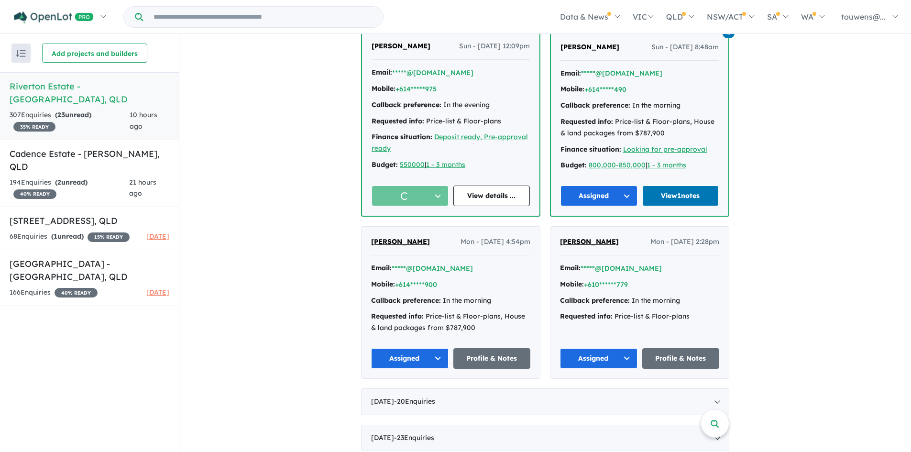
scroll to position [2056, 0]
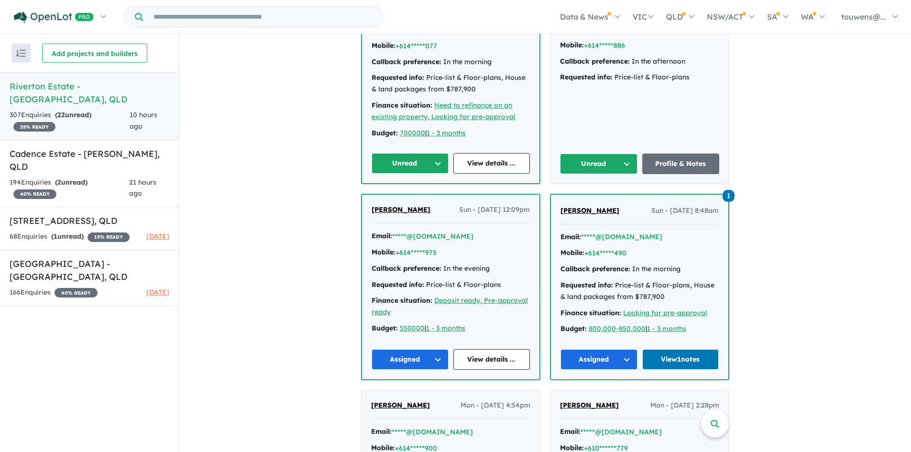
drag, startPoint x: 602, startPoint y: 166, endPoint x: 603, endPoint y: 173, distance: 6.4
click at [603, 167] on button "Unread" at bounding box center [598, 164] width 77 height 21
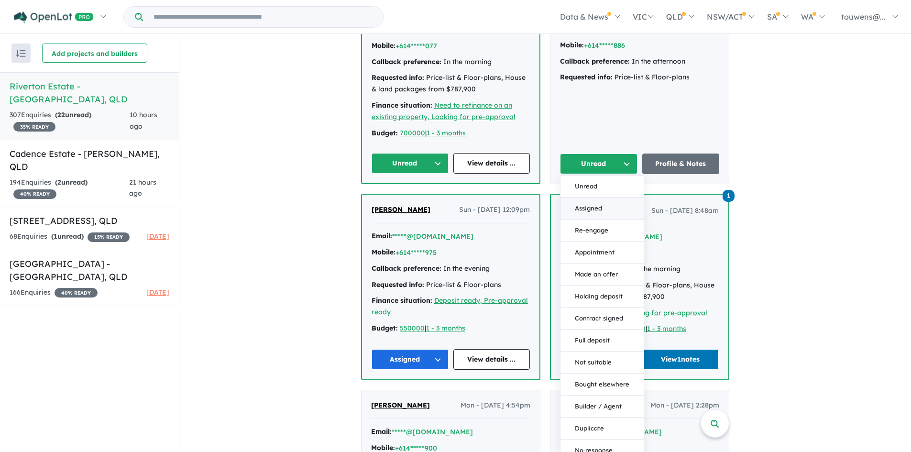
click at [582, 207] on button "Assigned" at bounding box center [601, 208] width 83 height 22
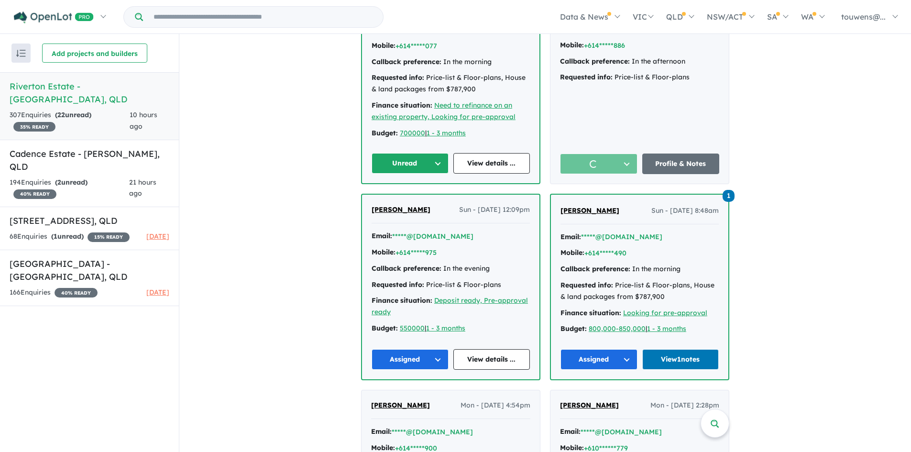
click at [407, 162] on button "Unread" at bounding box center [410, 163] width 77 height 21
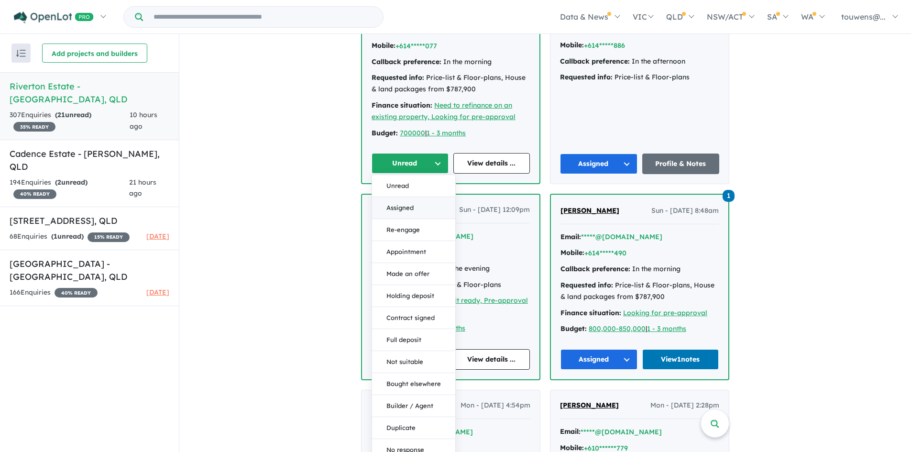
click at [423, 199] on button "Assigned" at bounding box center [413, 208] width 83 height 22
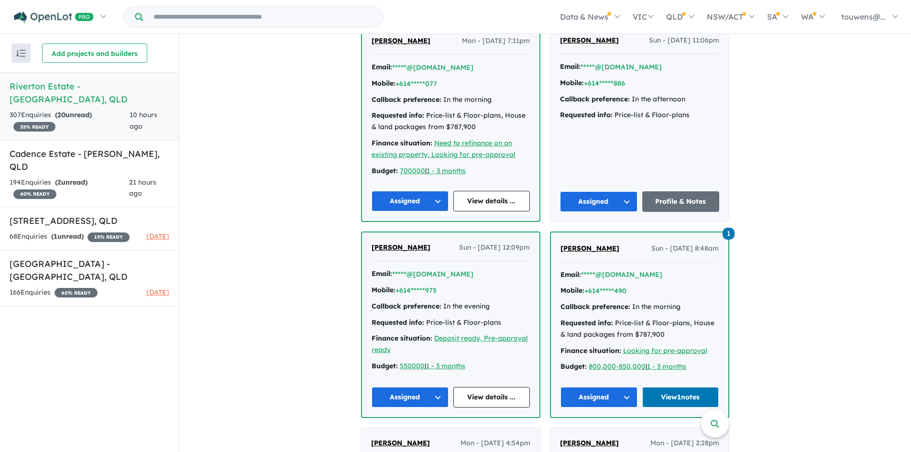
scroll to position [1913, 0]
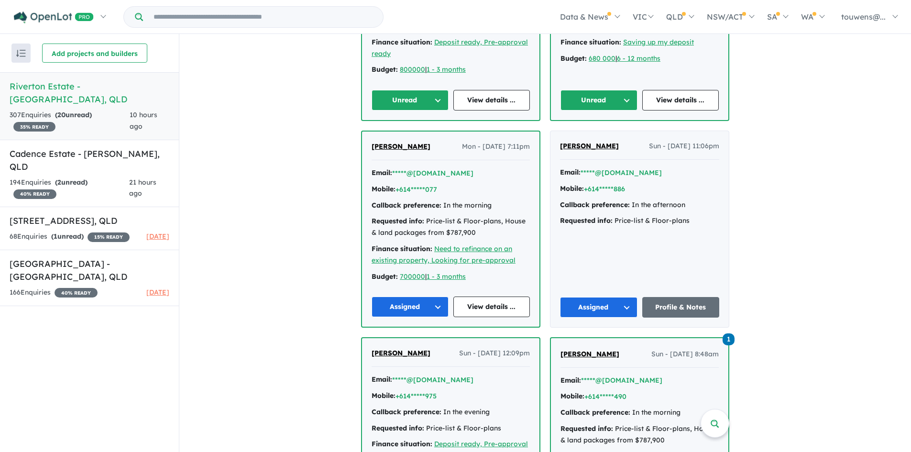
click at [600, 102] on button "Unread" at bounding box center [598, 100] width 77 height 21
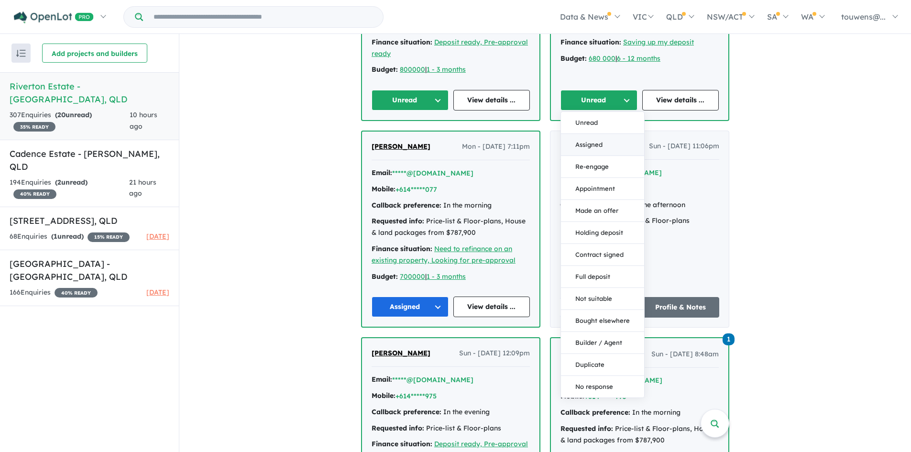
click at [597, 146] on button "Assigned" at bounding box center [602, 145] width 83 height 22
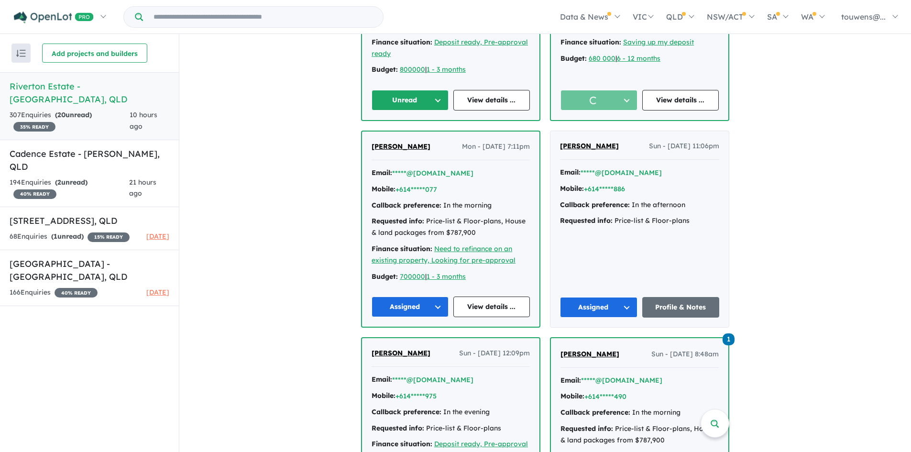
click at [389, 95] on button "Unread" at bounding box center [410, 100] width 77 height 21
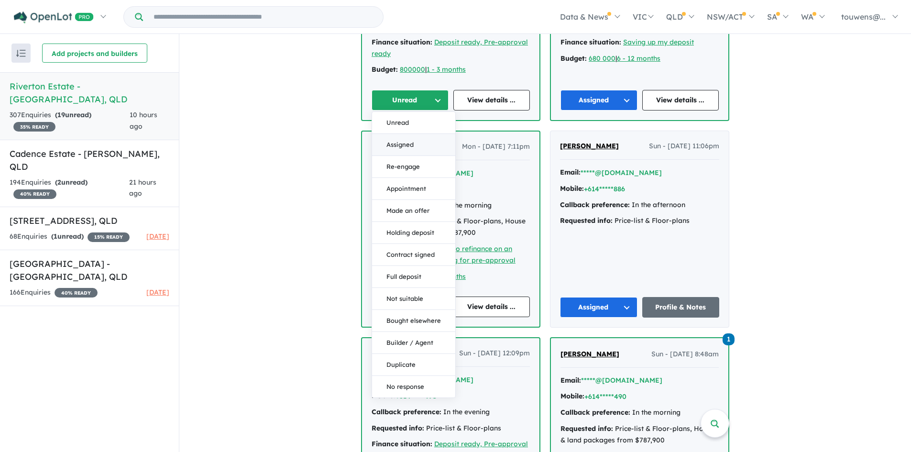
click at [409, 139] on button "Assigned" at bounding box center [413, 145] width 83 height 22
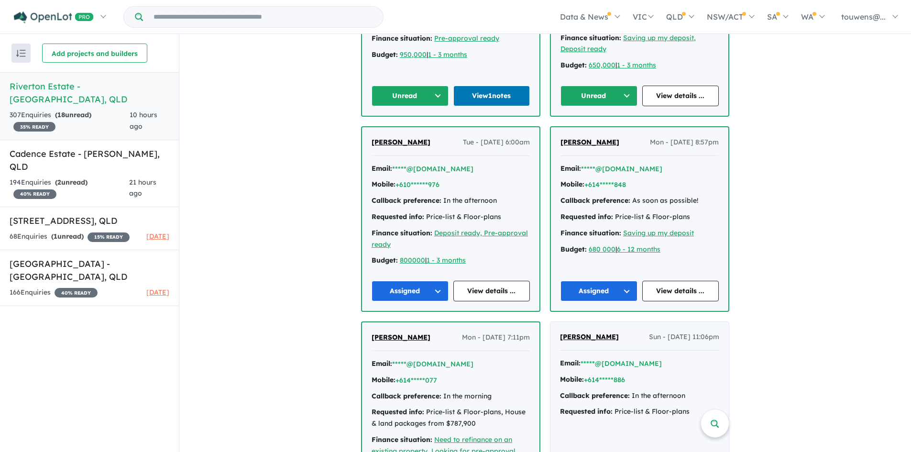
scroll to position [1722, 0]
click at [581, 99] on button "Unread" at bounding box center [598, 96] width 77 height 21
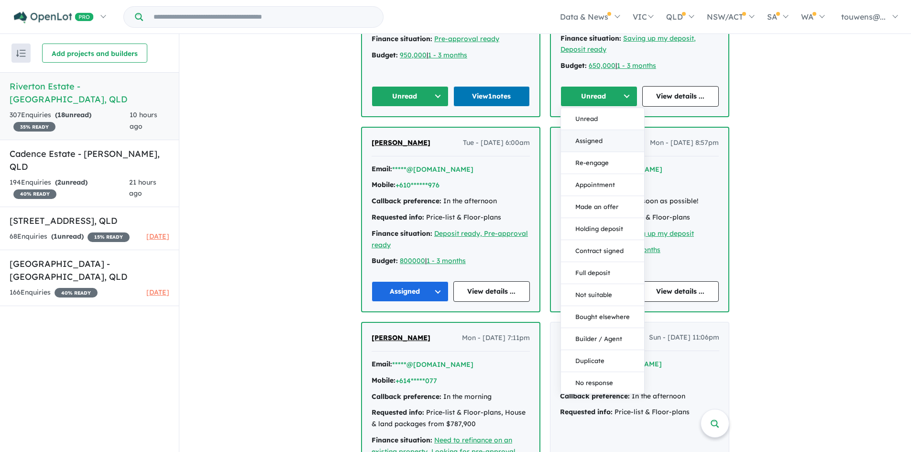
click at [588, 137] on button "Assigned" at bounding box center [602, 141] width 83 height 22
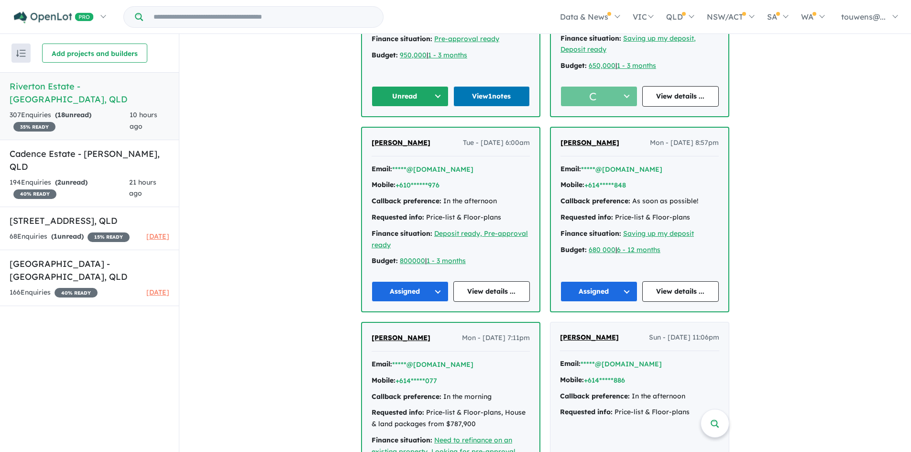
click at [397, 91] on button "Unread" at bounding box center [410, 96] width 77 height 21
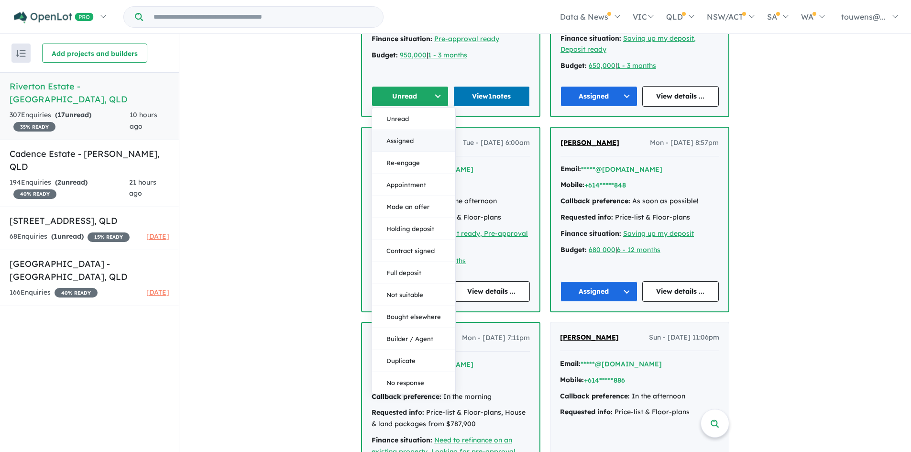
click at [408, 139] on button "Assigned" at bounding box center [413, 141] width 83 height 22
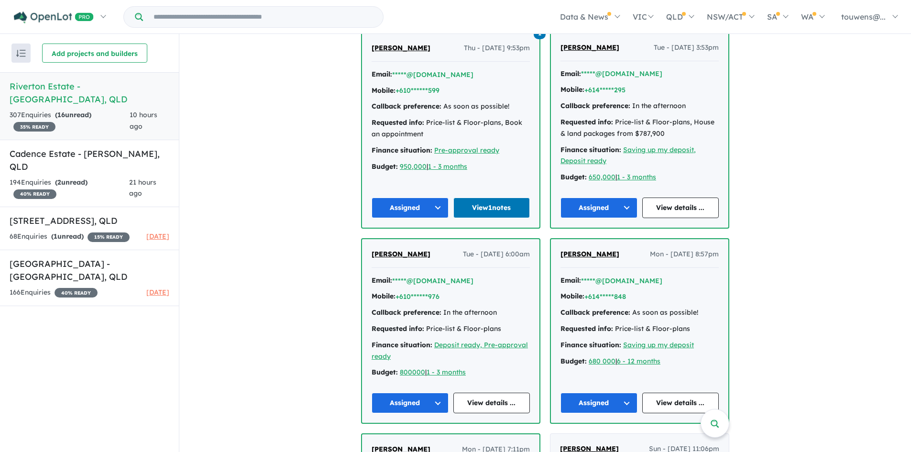
scroll to position [1578, 0]
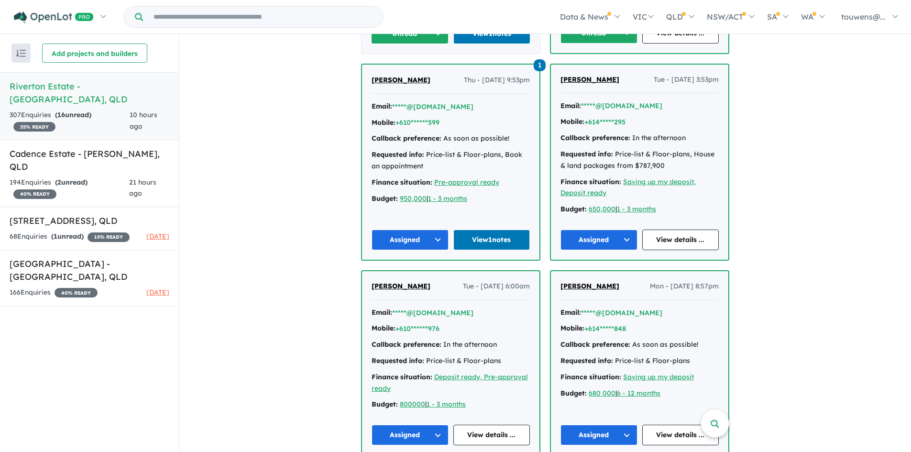
click at [585, 39] on button "Unread" at bounding box center [598, 33] width 77 height 21
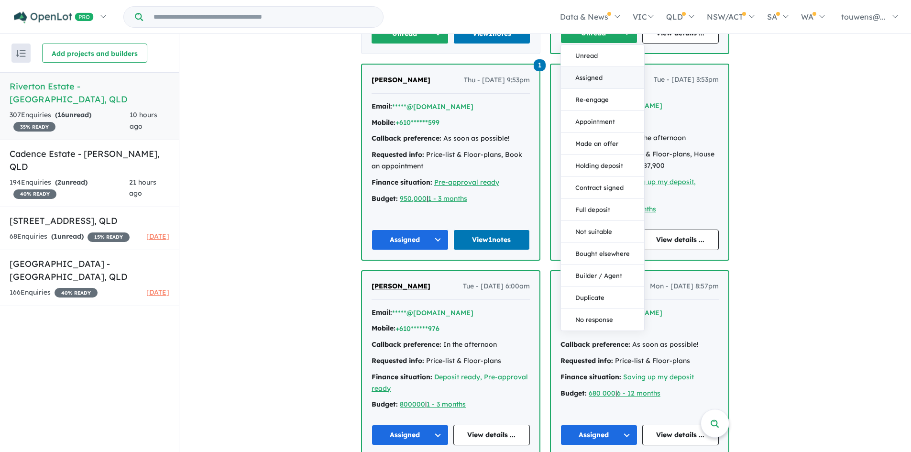
click at [584, 80] on button "Assigned" at bounding box center [602, 78] width 83 height 22
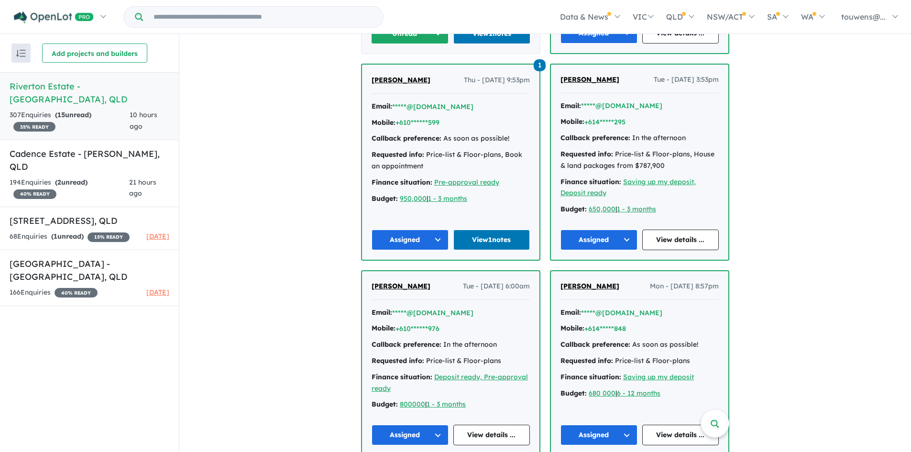
click at [395, 40] on button "Unread" at bounding box center [409, 33] width 77 height 21
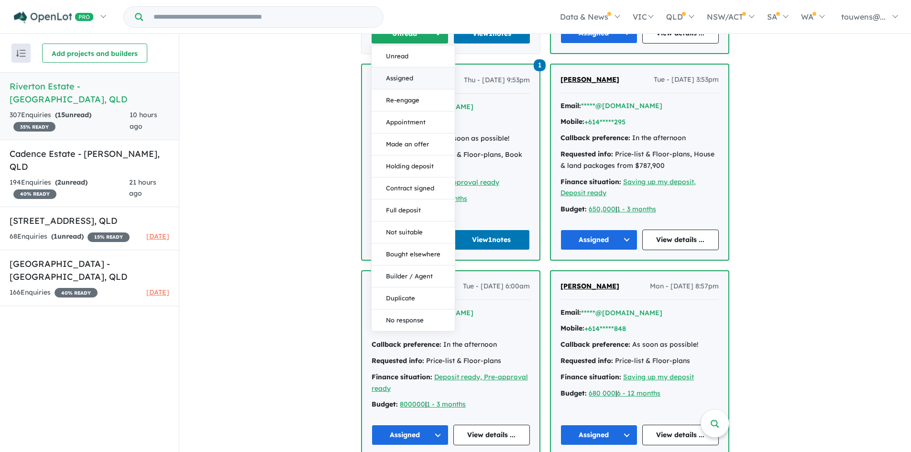
click at [410, 80] on button "Assigned" at bounding box center [413, 78] width 83 height 22
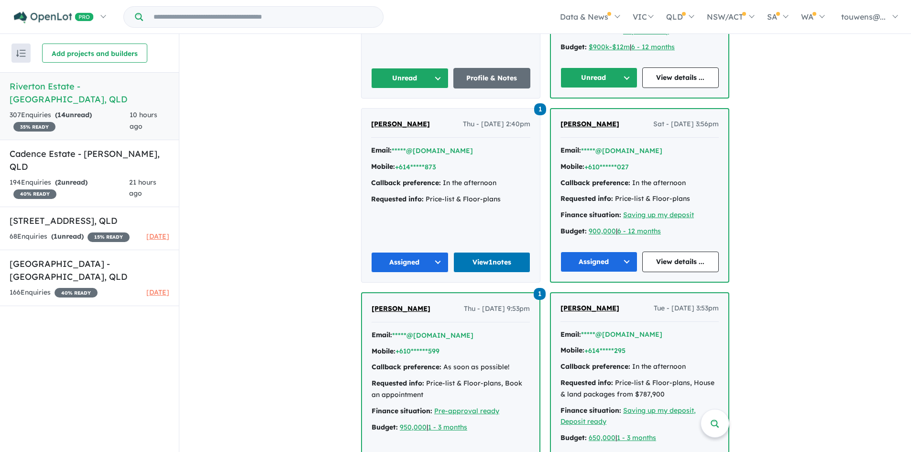
scroll to position [1339, 0]
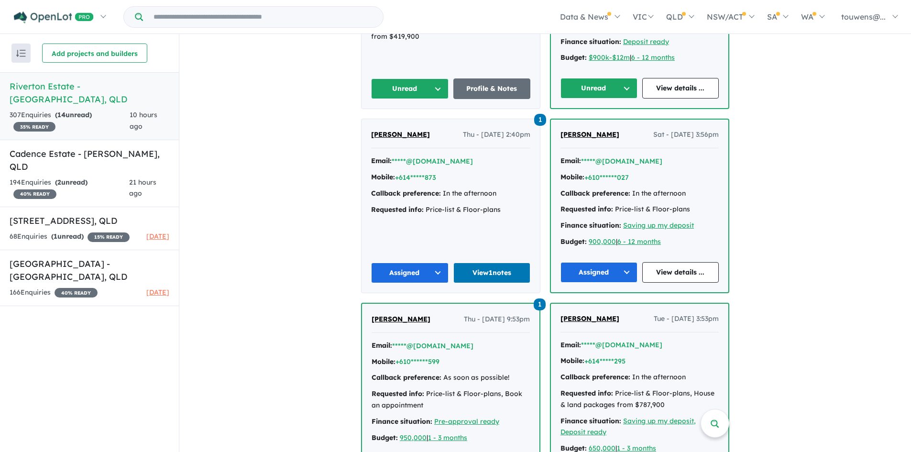
click at [582, 83] on button "Unread" at bounding box center [598, 88] width 77 height 21
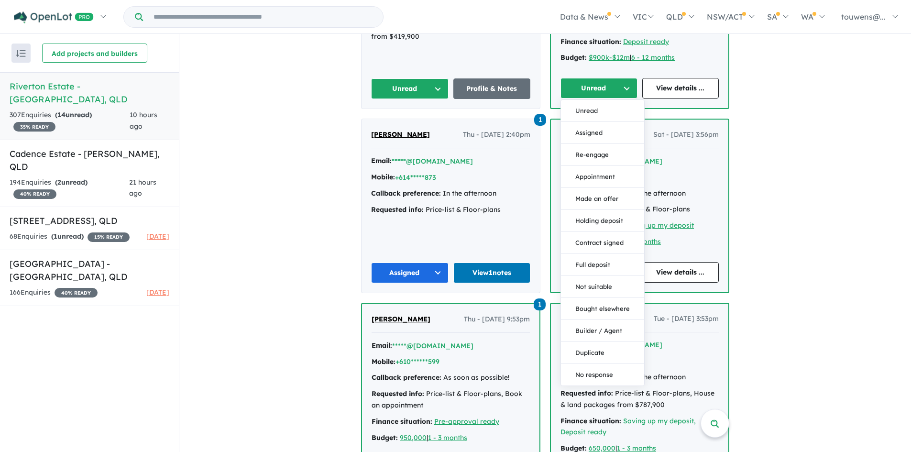
drag, startPoint x: 587, startPoint y: 129, endPoint x: 525, endPoint y: 121, distance: 62.8
click at [587, 129] on button "Assigned" at bounding box center [602, 133] width 83 height 22
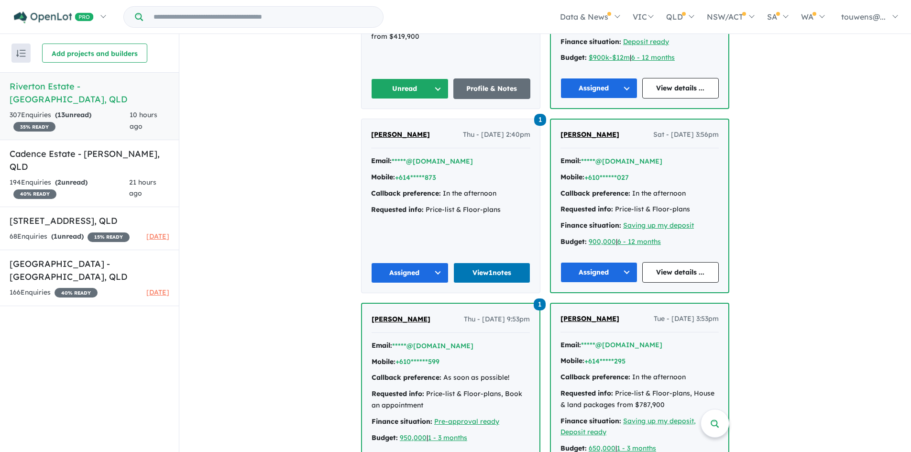
click at [392, 86] on button "Unread" at bounding box center [409, 88] width 77 height 21
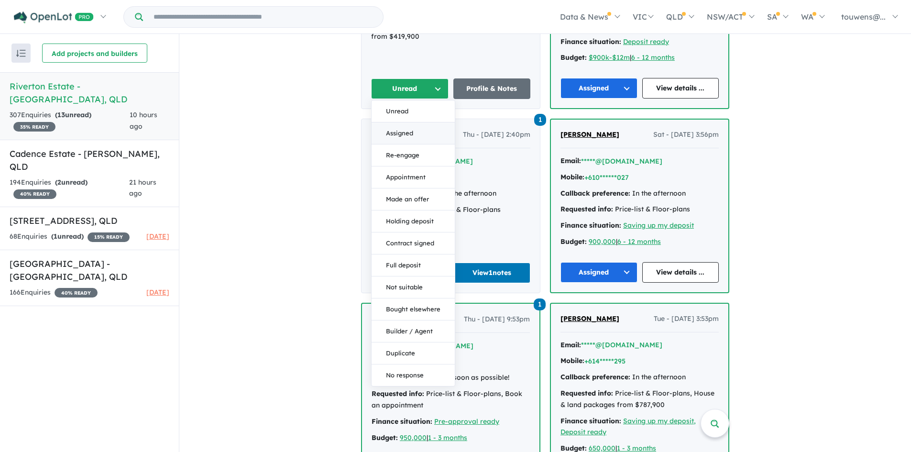
click at [415, 128] on button "Assigned" at bounding box center [413, 133] width 83 height 22
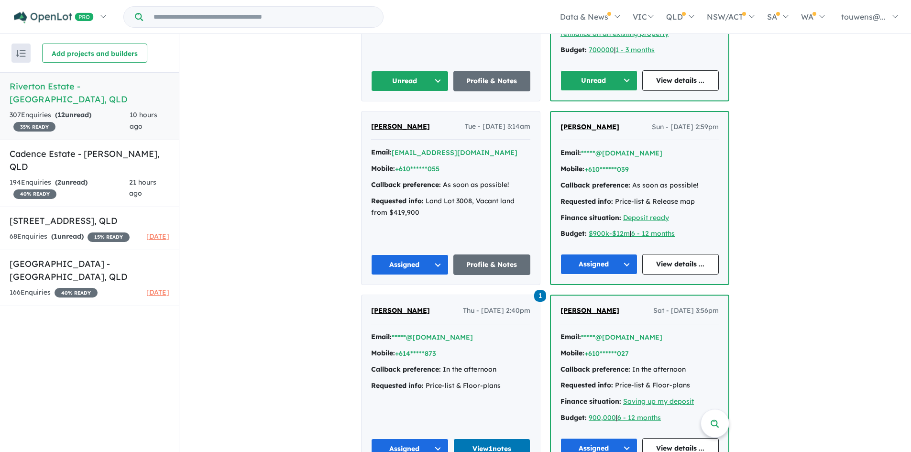
scroll to position [1148, 0]
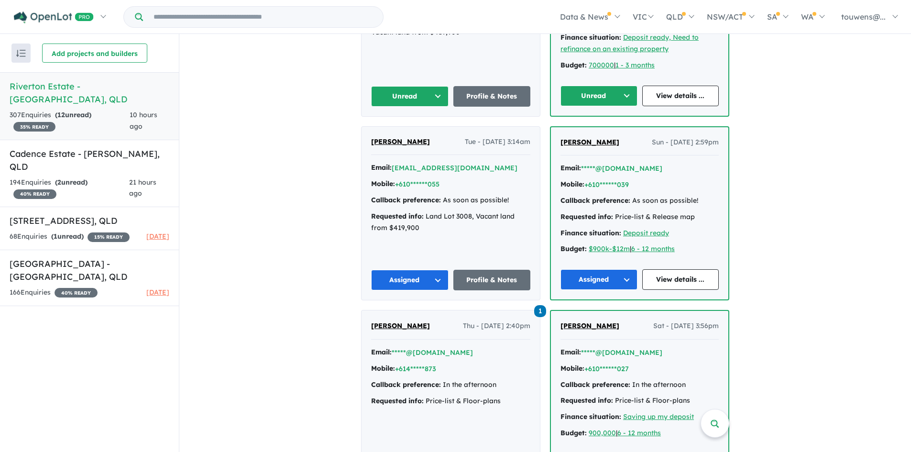
click at [579, 97] on button "Unread" at bounding box center [598, 96] width 77 height 21
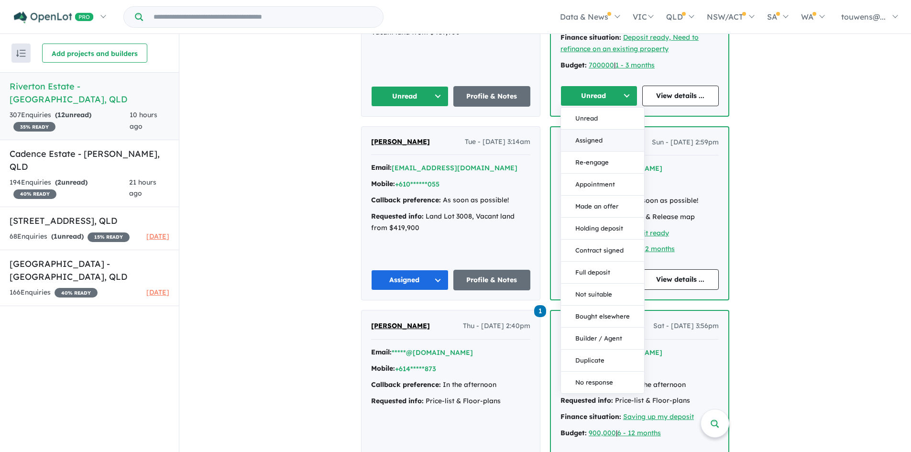
click at [574, 141] on button "Assigned" at bounding box center [602, 141] width 83 height 22
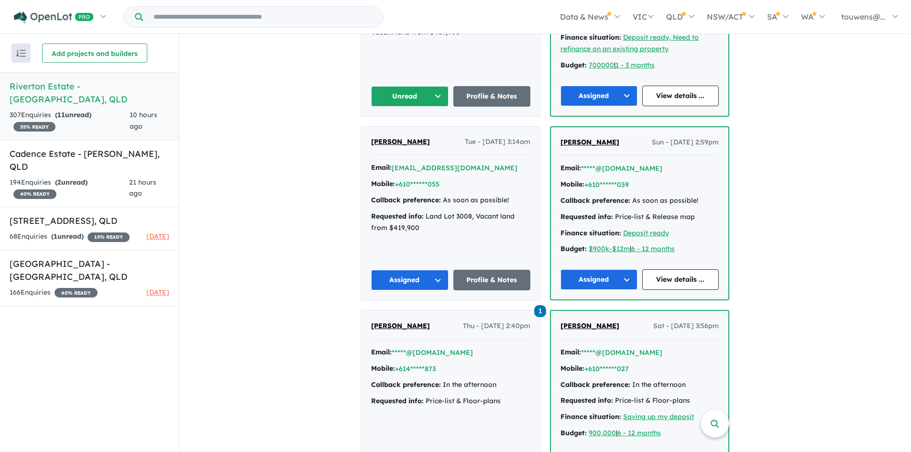
click at [407, 99] on button "Unread" at bounding box center [409, 96] width 77 height 21
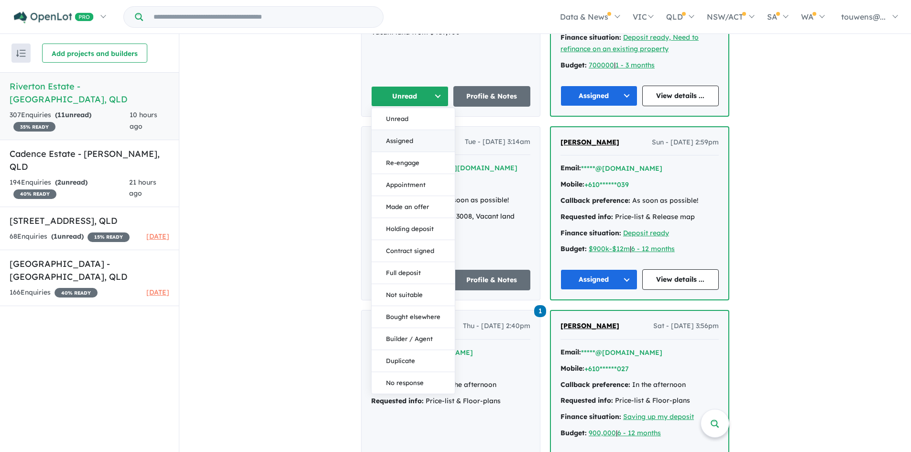
click at [414, 141] on button "Assigned" at bounding box center [413, 141] width 83 height 22
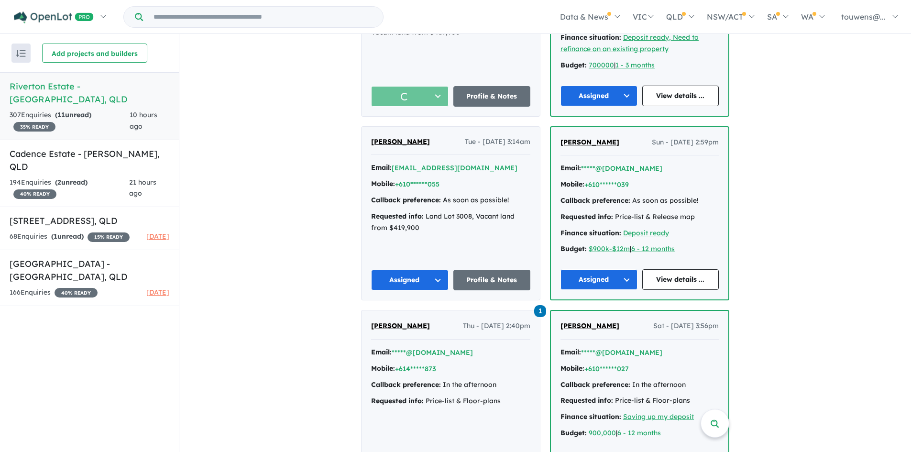
scroll to position [956, 0]
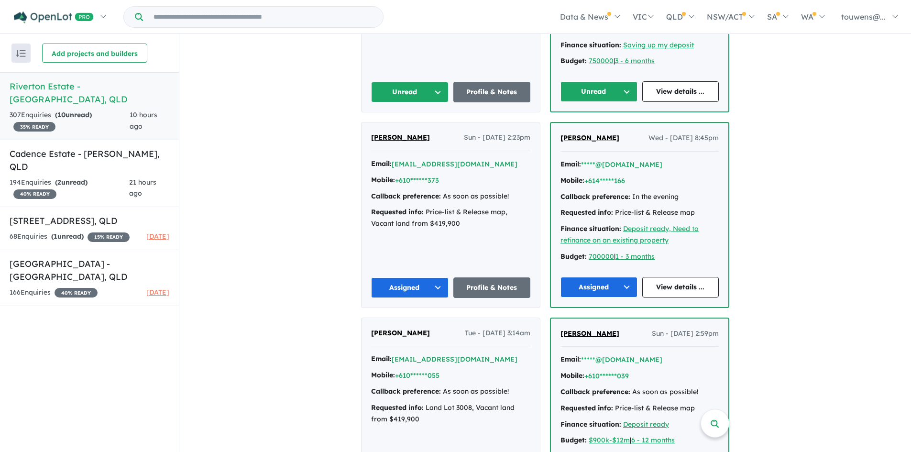
click at [582, 96] on button "Unread" at bounding box center [598, 91] width 77 height 21
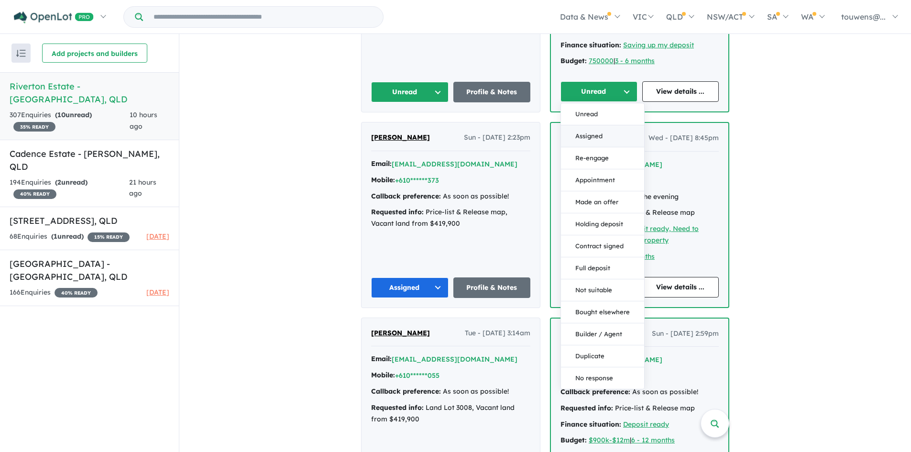
click at [573, 137] on button "Assigned" at bounding box center [602, 136] width 83 height 22
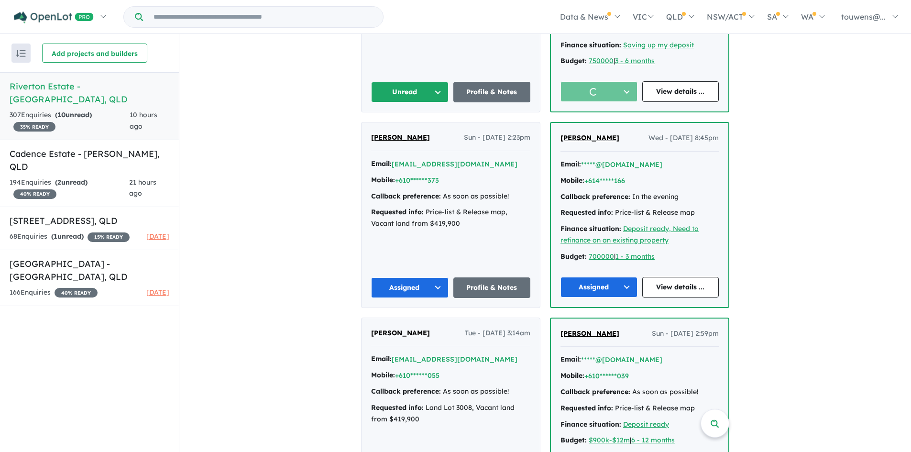
click at [392, 89] on button "Unread" at bounding box center [409, 92] width 77 height 21
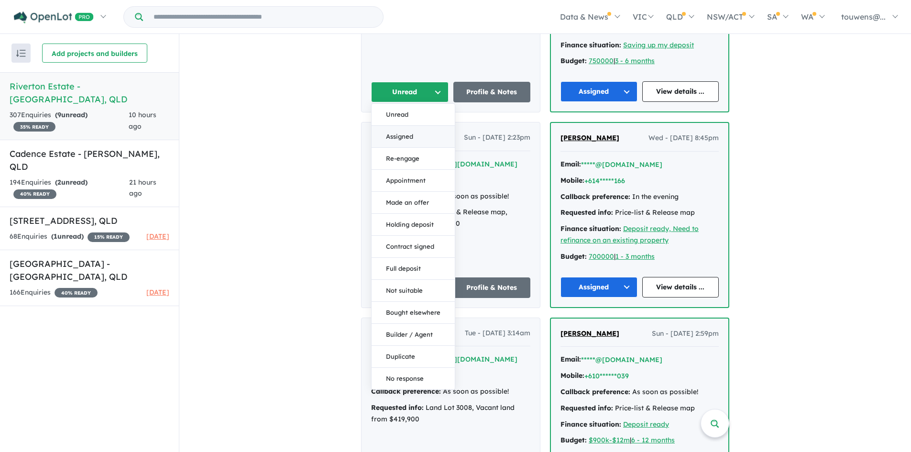
click at [416, 129] on button "Assigned" at bounding box center [413, 137] width 83 height 22
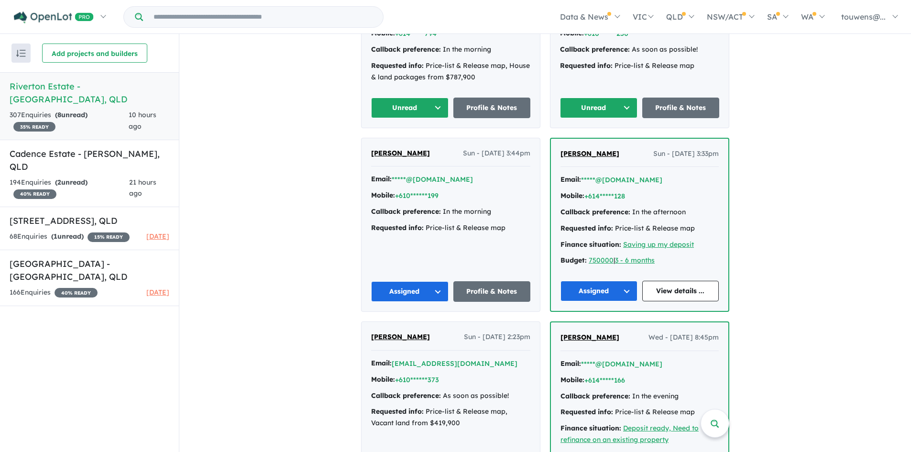
scroll to position [717, 0]
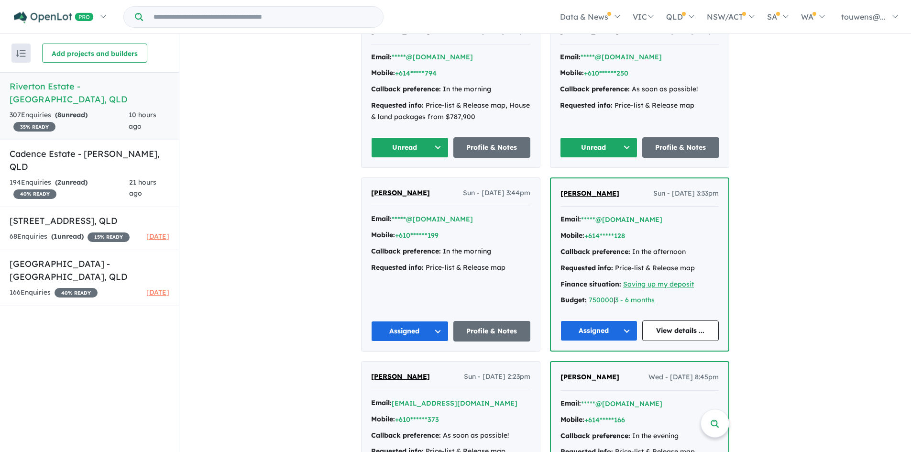
click at [572, 150] on button "Unread" at bounding box center [598, 147] width 77 height 21
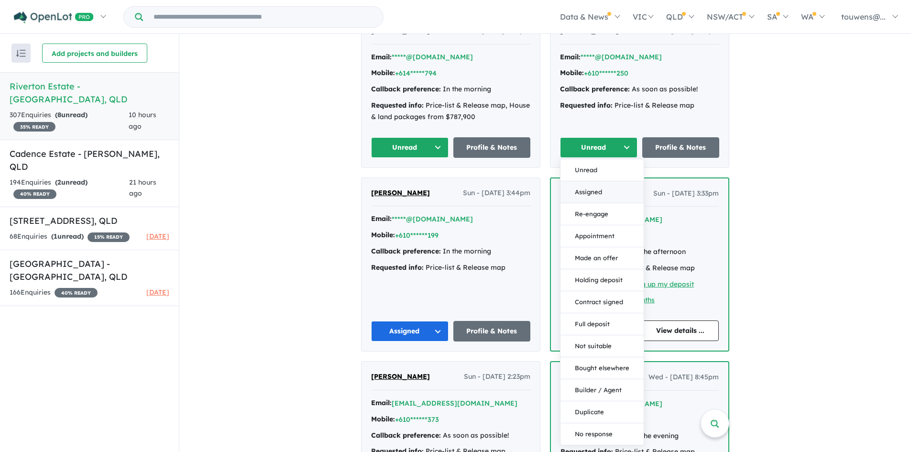
drag, startPoint x: 585, startPoint y: 194, endPoint x: 485, endPoint y: 172, distance: 102.9
click at [584, 194] on button "Assigned" at bounding box center [601, 192] width 83 height 22
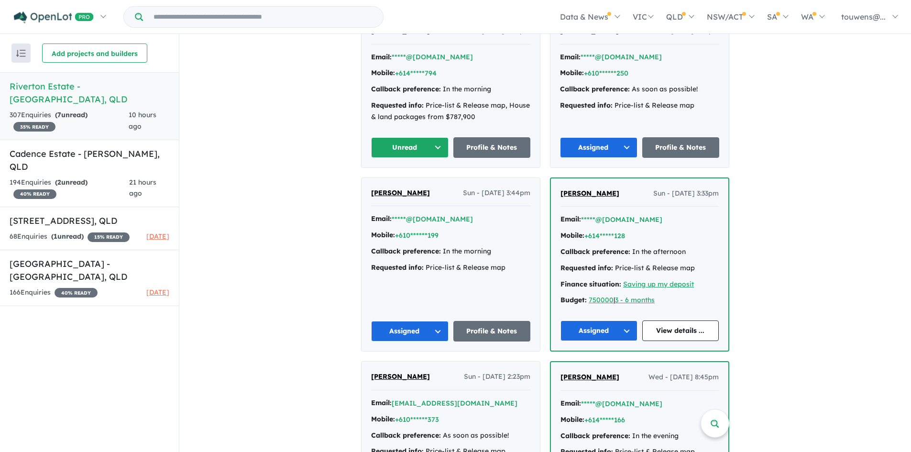
click at [403, 144] on button "Unread" at bounding box center [409, 147] width 77 height 21
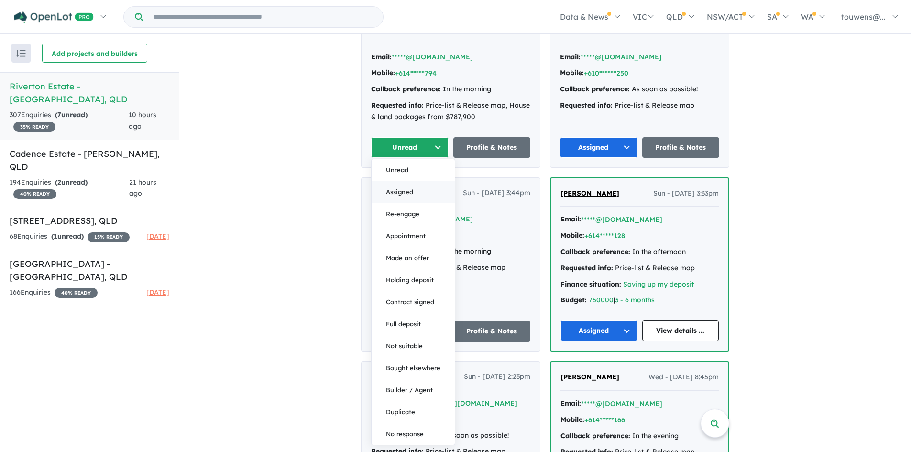
click at [408, 188] on button "Assigned" at bounding box center [413, 192] width 83 height 22
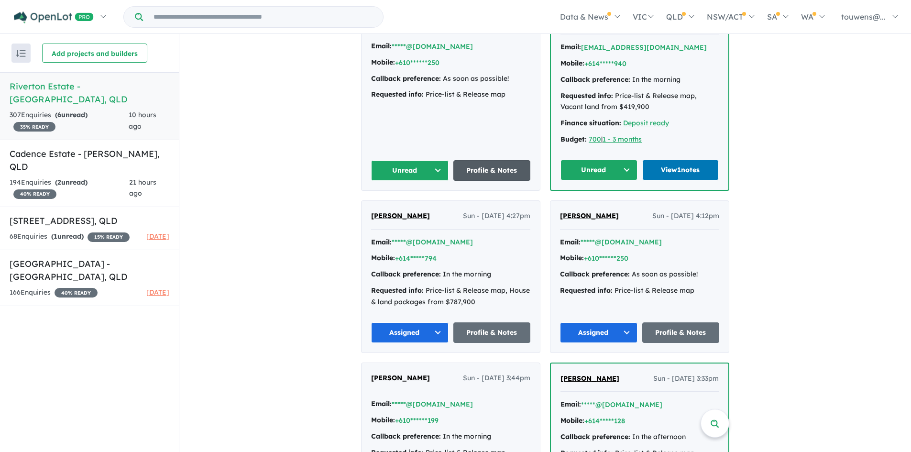
scroll to position [526, 0]
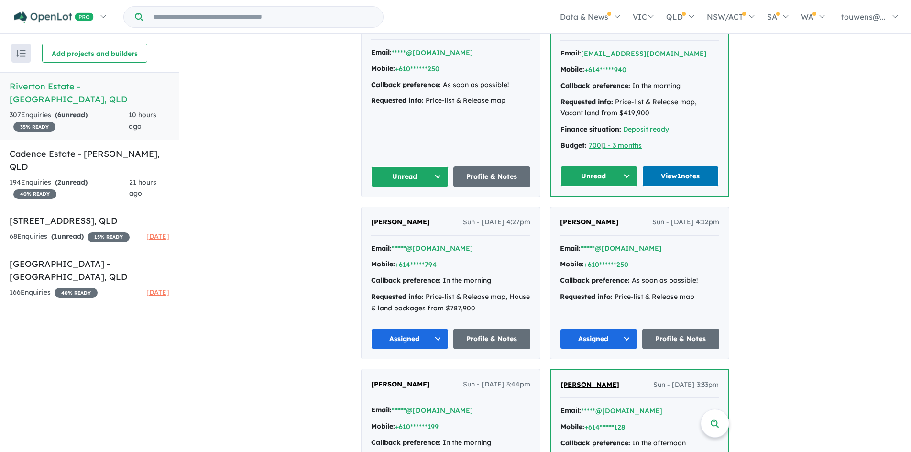
click at [575, 179] on button "Unread" at bounding box center [598, 176] width 77 height 21
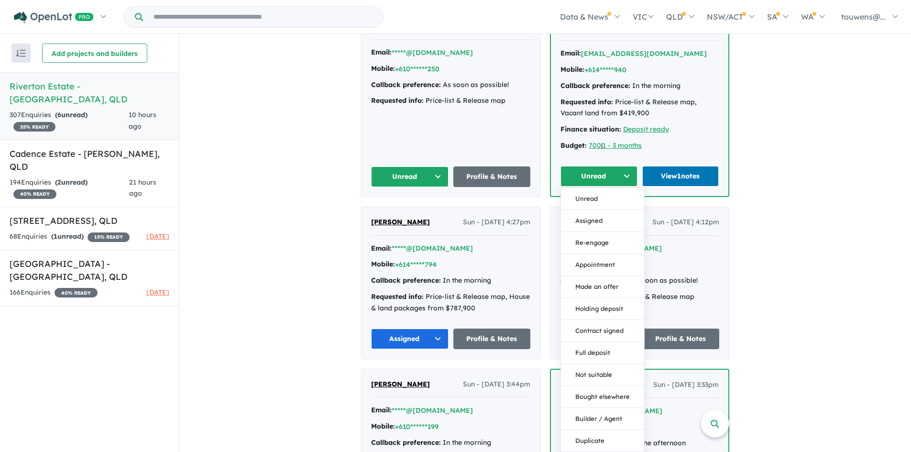
drag, startPoint x: 584, startPoint y: 219, endPoint x: 516, endPoint y: 210, distance: 68.5
click at [583, 219] on button "Assigned" at bounding box center [602, 221] width 83 height 22
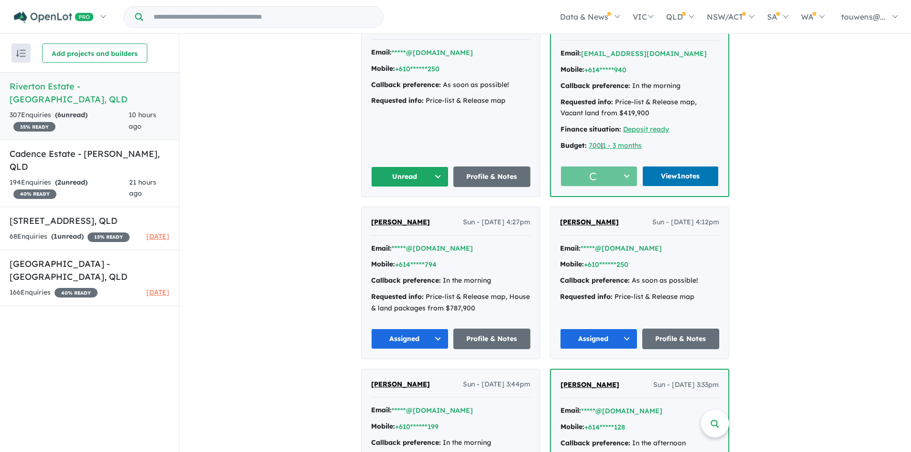
click at [407, 176] on button "Unread" at bounding box center [409, 176] width 77 height 21
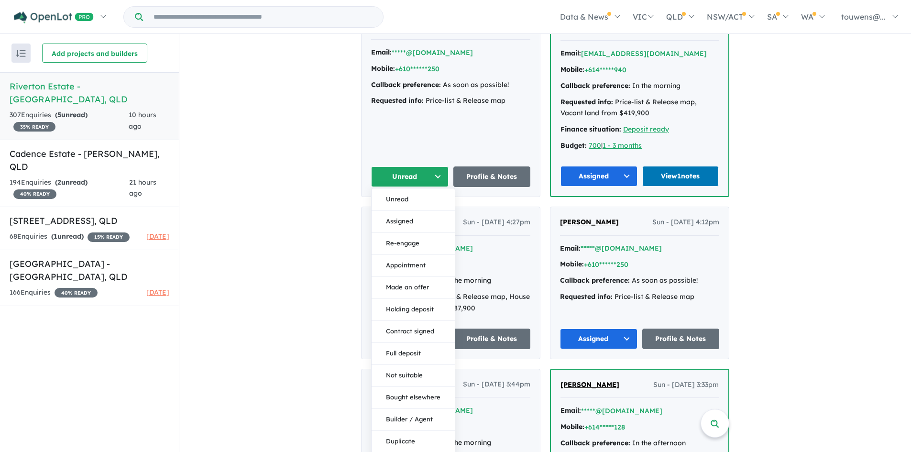
click at [387, 219] on button "Assigned" at bounding box center [413, 221] width 83 height 22
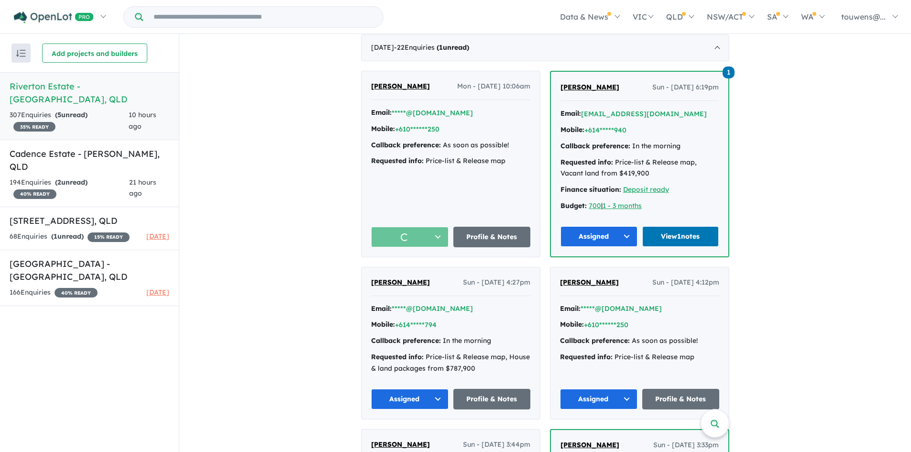
scroll to position [335, 0]
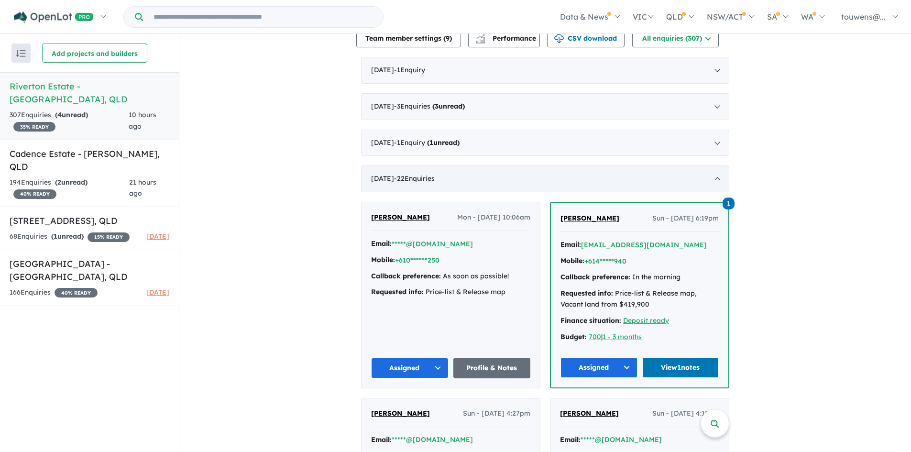
click at [538, 179] on div "[DATE] - 22 Enquir ies ( 0 unread)" at bounding box center [545, 178] width 368 height 27
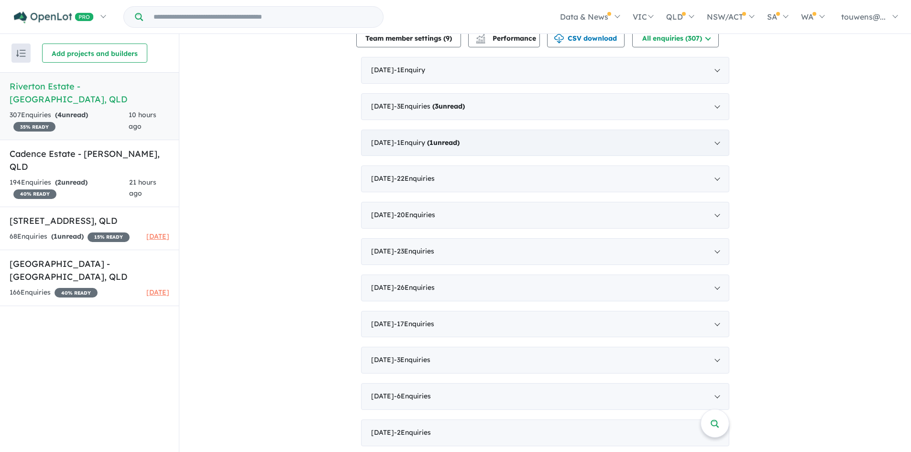
click at [494, 146] on div "[DATE] - 1 Enquir y ( 1 unread)" at bounding box center [545, 143] width 368 height 27
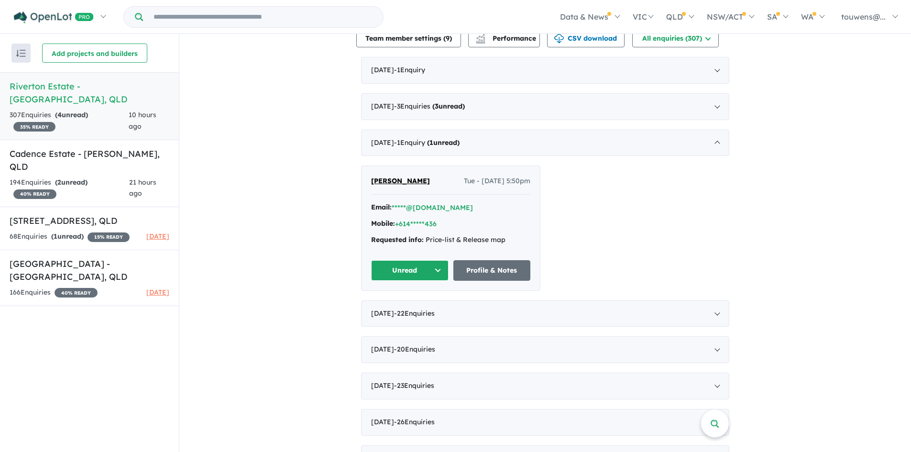
click at [406, 269] on button "Unread" at bounding box center [409, 270] width 77 height 21
click at [401, 309] on button "Assigned" at bounding box center [413, 315] width 83 height 22
click at [452, 143] on div "[DATE] - 1 Enquir y ( 0 unread)" at bounding box center [545, 143] width 368 height 27
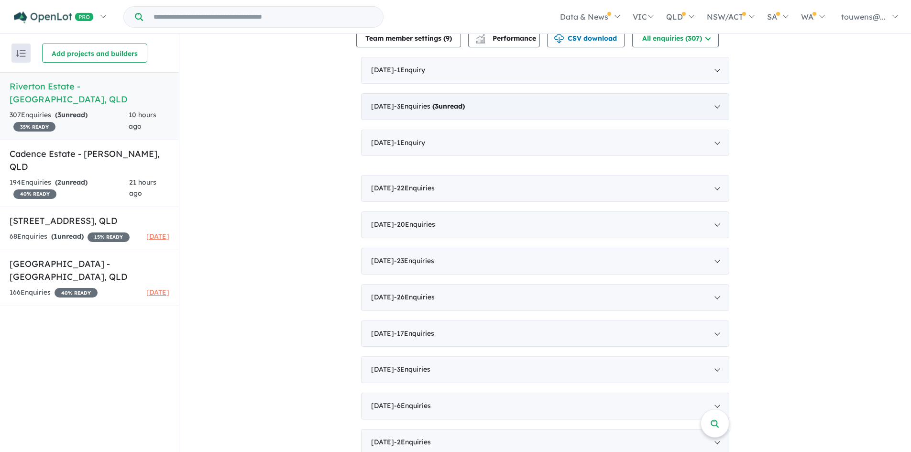
click at [453, 108] on strong "( 3 unread)" at bounding box center [448, 106] width 33 height 9
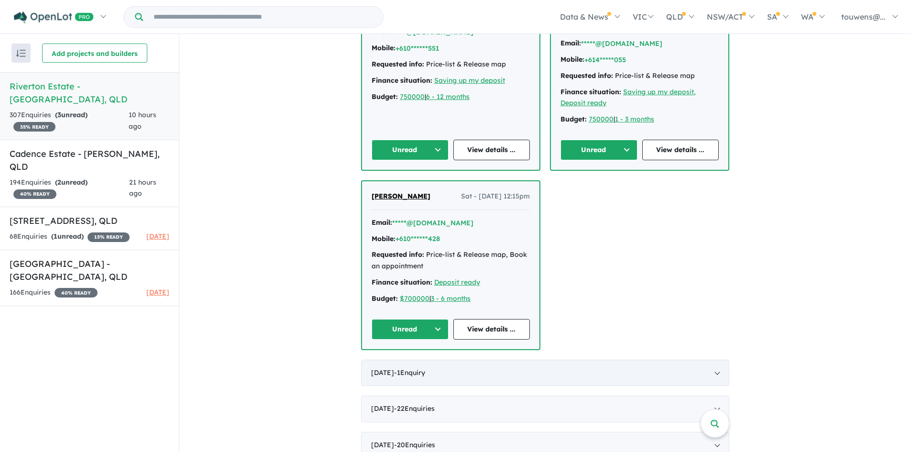
scroll to position [478, 0]
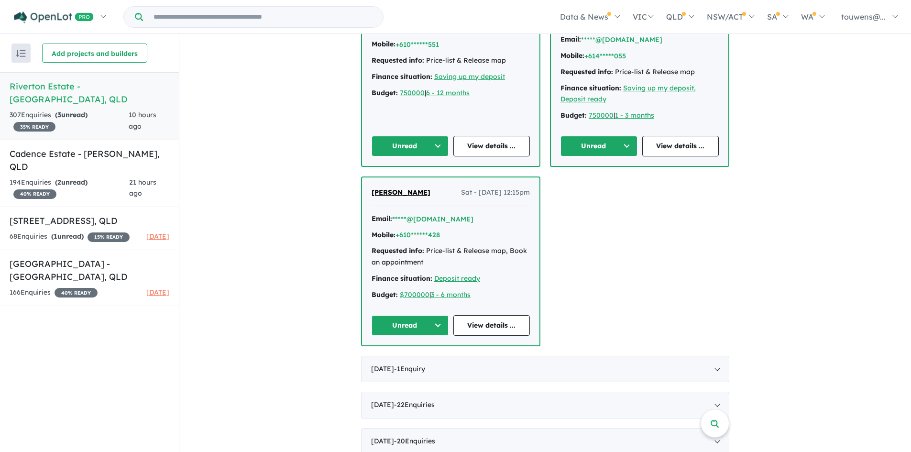
drag, startPoint x: 394, startPoint y: 328, endPoint x: 397, endPoint y: 333, distance: 5.8
click at [394, 328] on button "Unread" at bounding box center [410, 325] width 77 height 21
click at [407, 362] on button "Assigned" at bounding box center [413, 370] width 83 height 22
click at [578, 146] on button "Unread" at bounding box center [598, 146] width 77 height 21
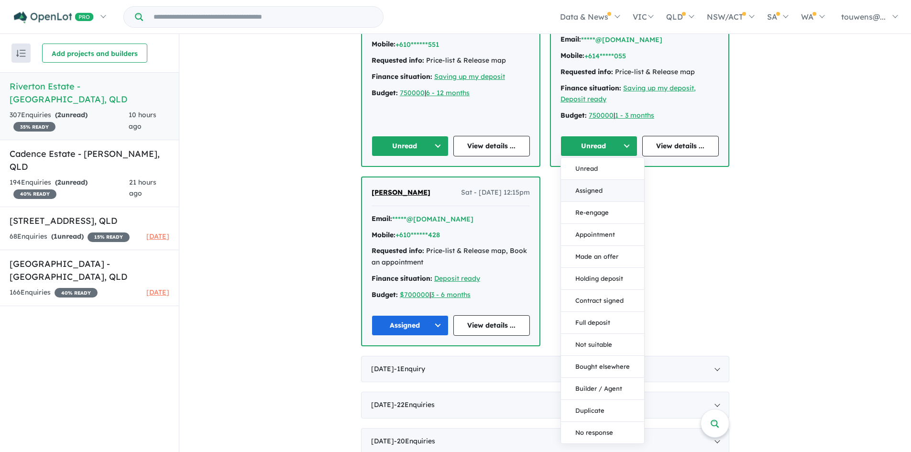
click at [591, 193] on button "Assigned" at bounding box center [602, 191] width 83 height 22
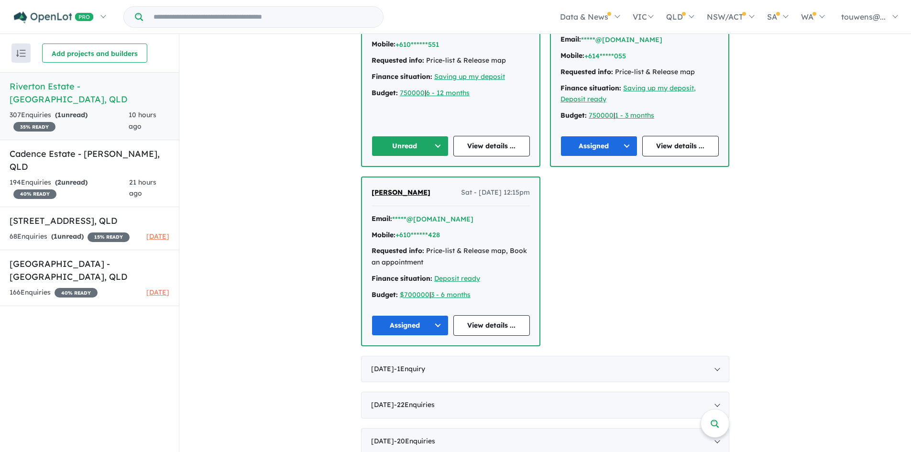
click at [386, 141] on button "Unread" at bounding box center [410, 146] width 77 height 21
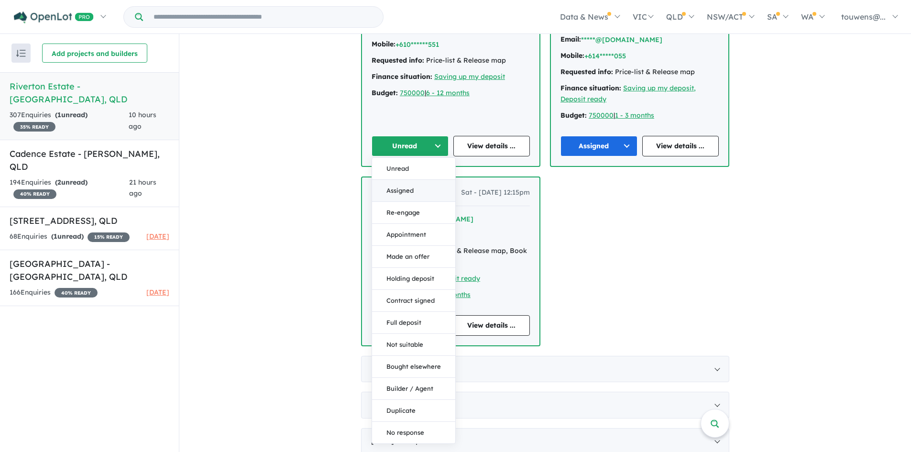
click at [401, 191] on button "Assigned" at bounding box center [413, 191] width 83 height 22
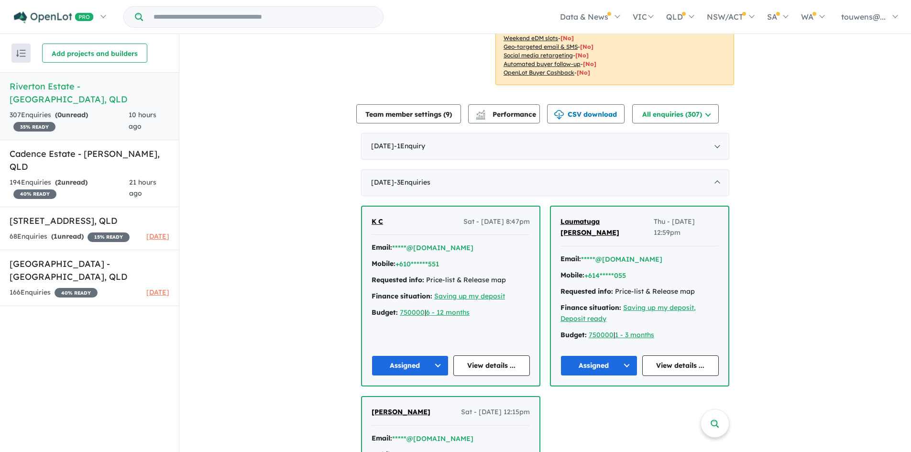
scroll to position [287, 0]
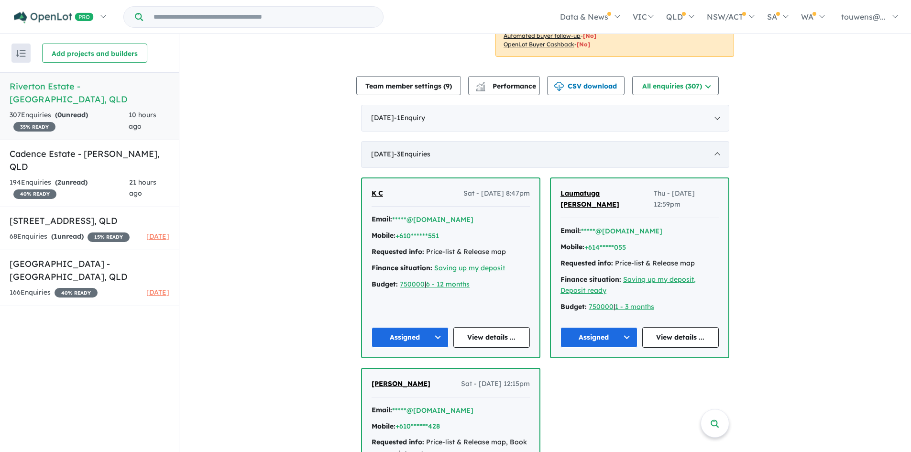
click at [466, 160] on div "[DATE] - 3 Enquir ies ( 0 unread)" at bounding box center [545, 154] width 368 height 27
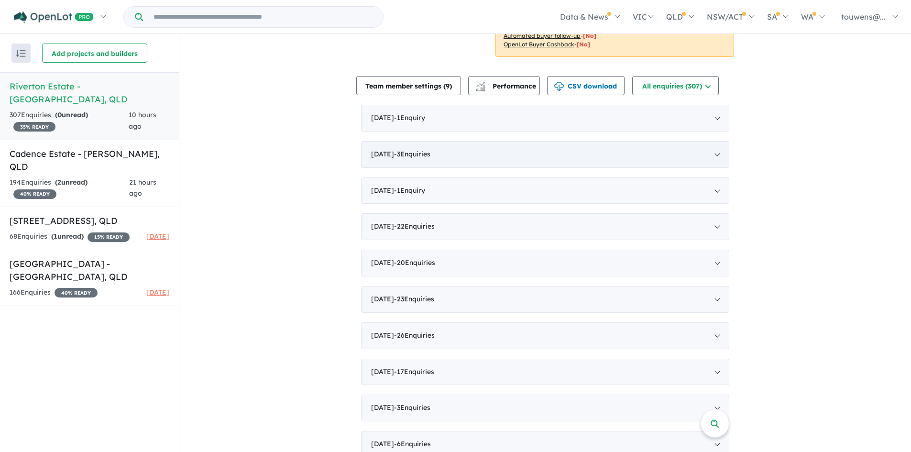
click at [382, 158] on div "[DATE] - 3 Enquir ies ( 0 unread)" at bounding box center [545, 154] width 368 height 27
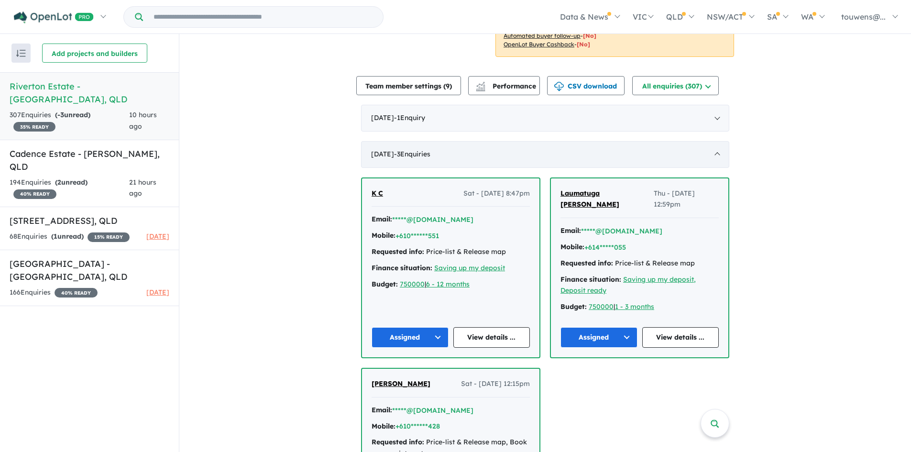
click at [382, 157] on div "[DATE] - 3 Enquir ies ( 0 unread)" at bounding box center [545, 154] width 368 height 27
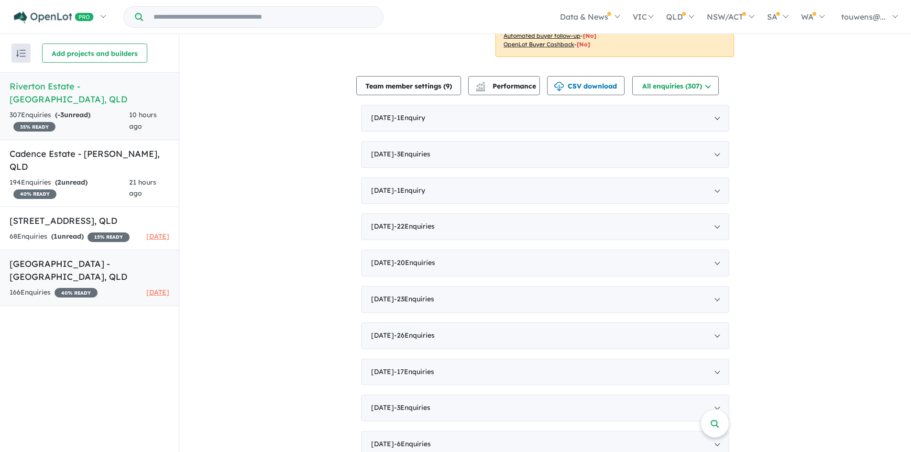
click at [92, 257] on h5 "[GEOGRAPHIC_DATA] - [GEOGRAPHIC_DATA] , [GEOGRAPHIC_DATA]" at bounding box center [90, 270] width 160 height 26
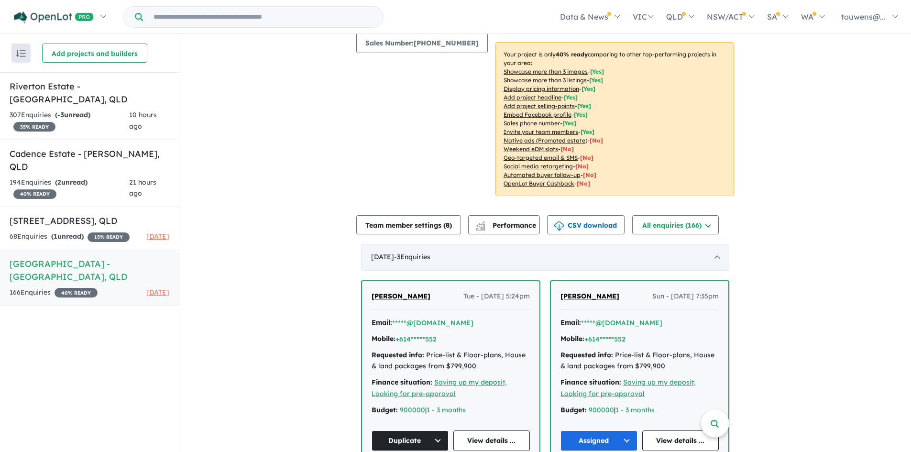
scroll to position [143, 0]
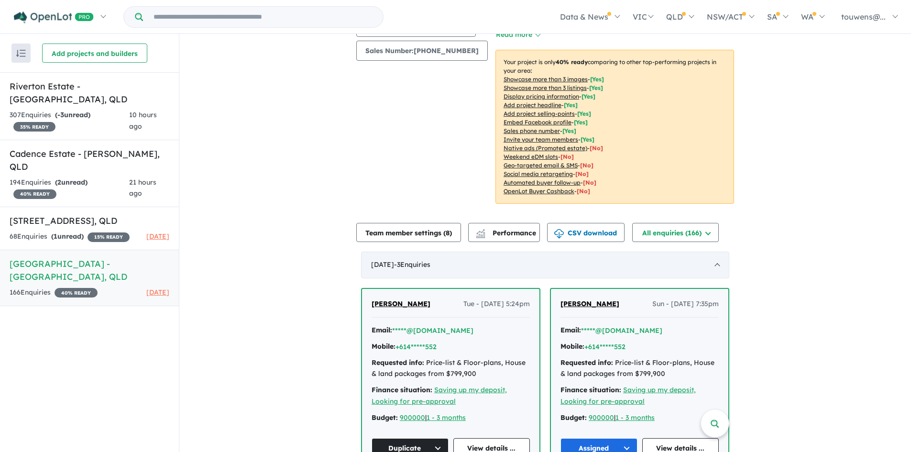
drag, startPoint x: 408, startPoint y: 253, endPoint x: 339, endPoint y: 246, distance: 69.7
click at [408, 253] on div "[DATE] - 3 Enquir ies ( 0 unread)" at bounding box center [545, 265] width 368 height 27
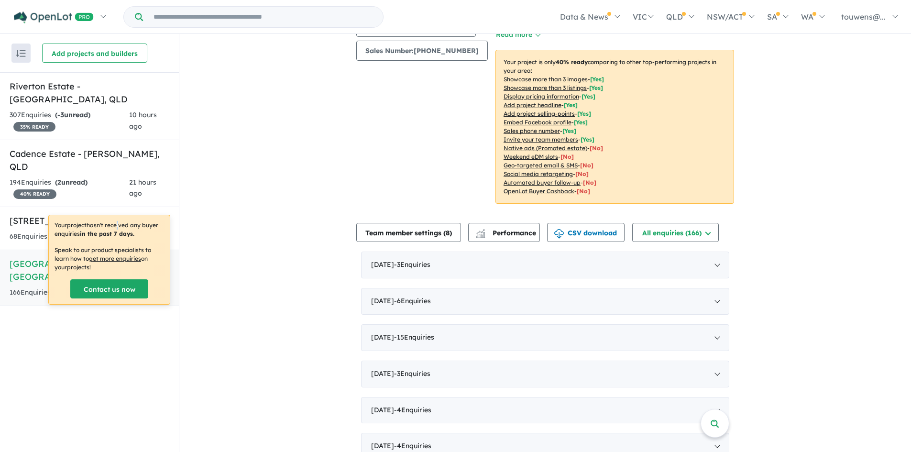
click at [118, 221] on p "Your project hasn't received any buyer enquiries in the past 7 days." at bounding box center [110, 229] width 110 height 17
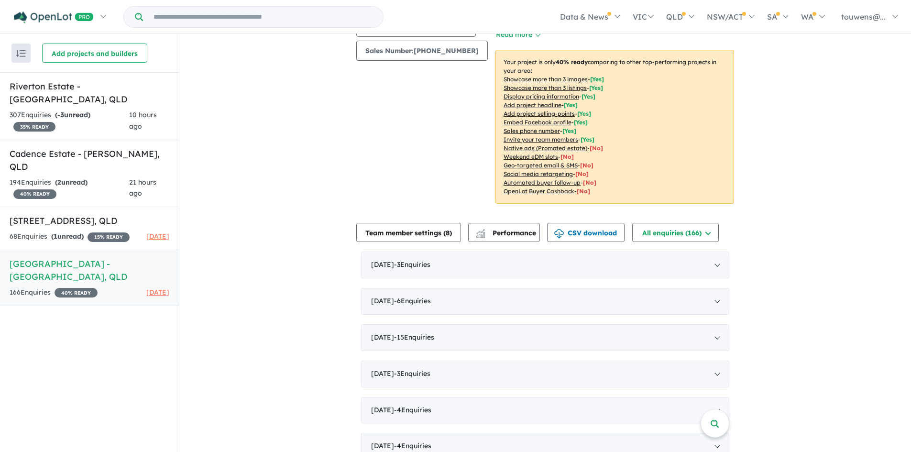
drag, startPoint x: 264, startPoint y: 192, endPoint x: 224, endPoint y: 199, distance: 41.4
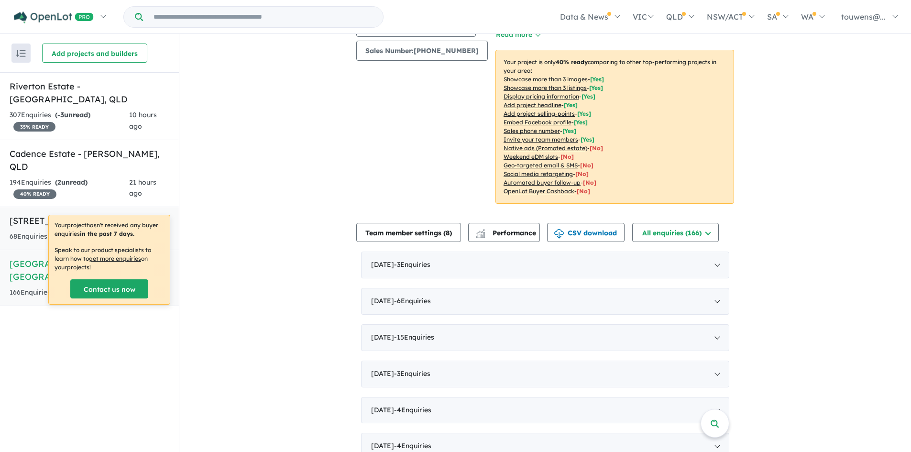
click at [54, 214] on h5 "[STREET_ADDRESS]" at bounding box center [90, 220] width 160 height 13
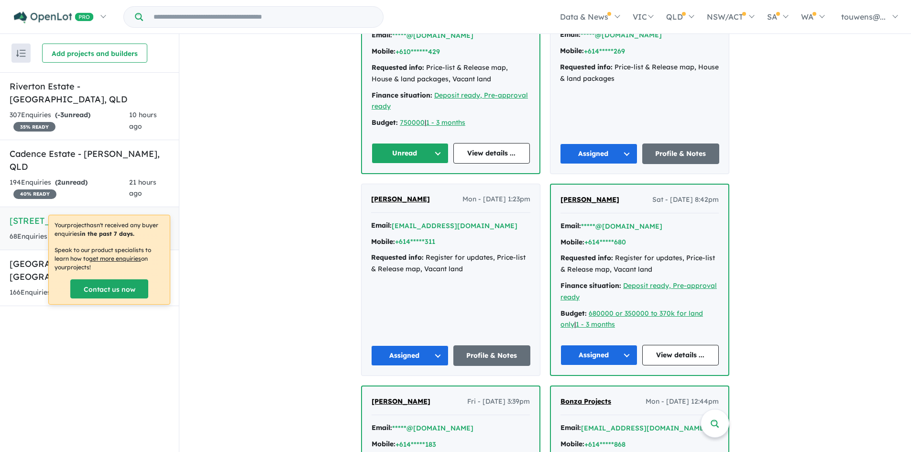
scroll to position [191, 0]
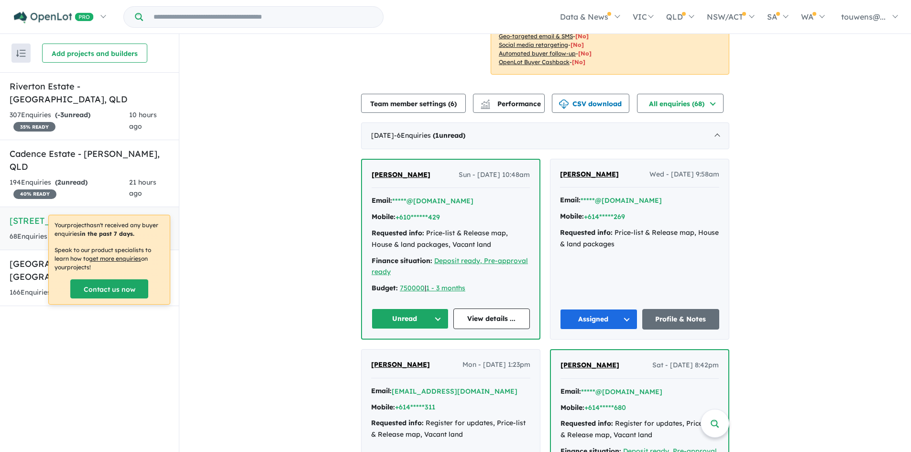
click at [407, 329] on button "Unread" at bounding box center [410, 318] width 77 height 21
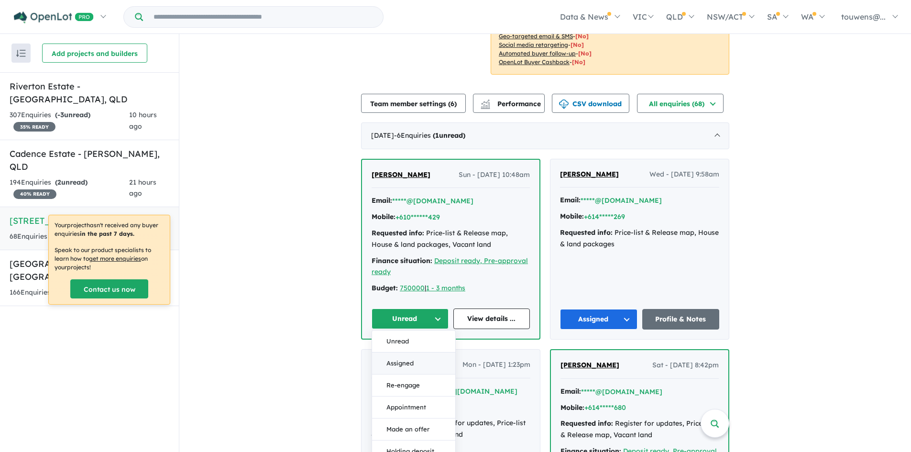
click at [398, 373] on button "Assigned" at bounding box center [413, 363] width 83 height 22
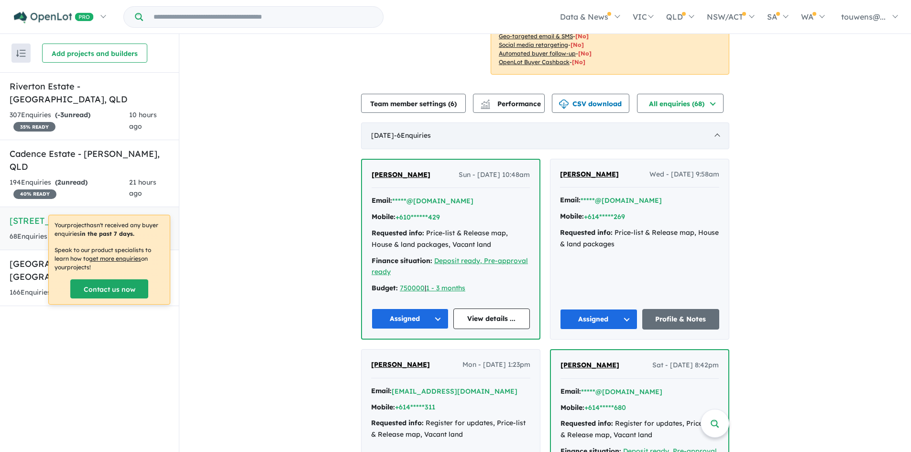
click at [383, 137] on div "[DATE] - 6 Enquir ies ( 0 unread)" at bounding box center [545, 135] width 368 height 27
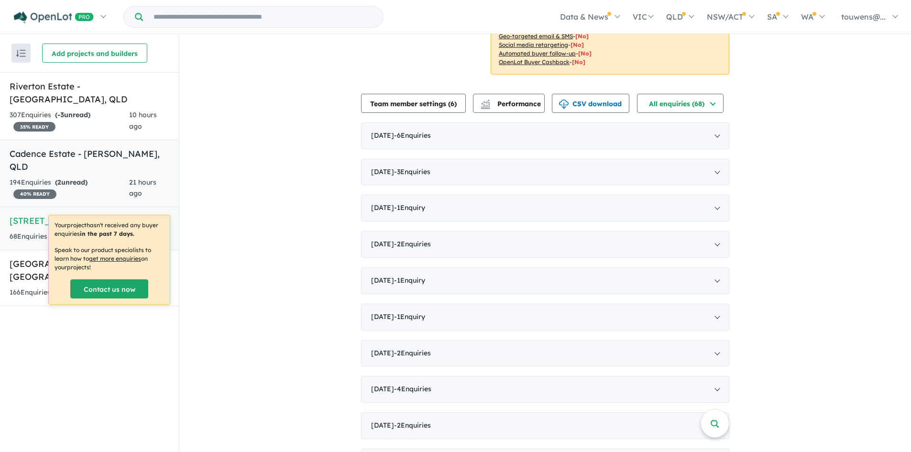
click at [111, 149] on link "Cadence Estate - [PERSON_NAME] , QLD 194 Enquir ies ( 2 unread) 40 % READY 21 h…" at bounding box center [89, 174] width 179 height 68
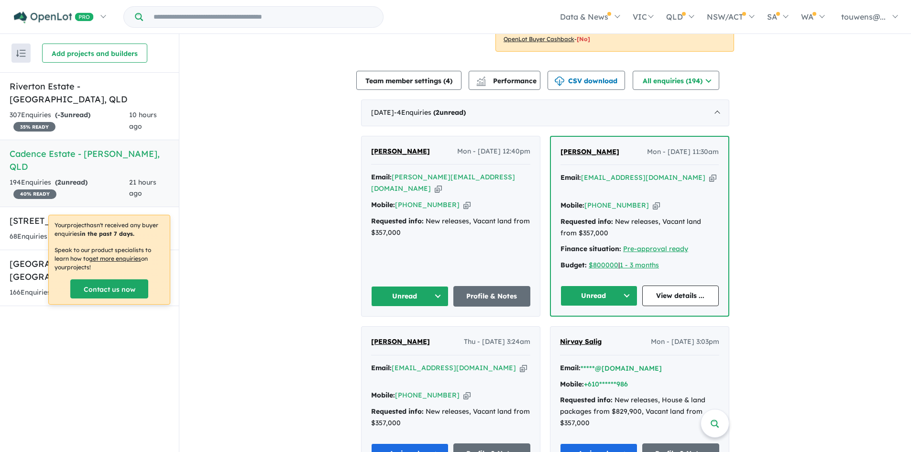
scroll to position [295, 0]
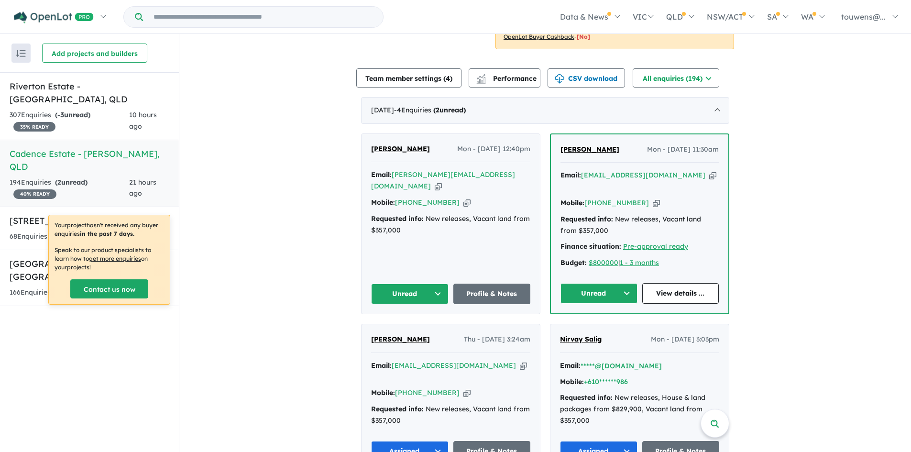
click at [709, 176] on icon "button" at bounding box center [712, 175] width 7 height 10
click at [442, 181] on icon "button" at bounding box center [438, 186] width 7 height 10
click at [409, 284] on button "Unread" at bounding box center [409, 294] width 77 height 21
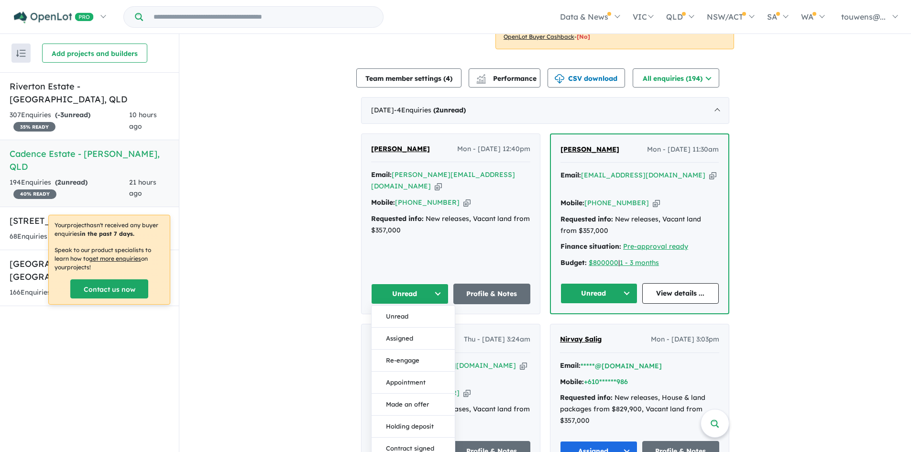
drag, startPoint x: 399, startPoint y: 325, endPoint x: 406, endPoint y: 322, distance: 7.1
click at [399, 328] on button "Assigned" at bounding box center [413, 339] width 83 height 22
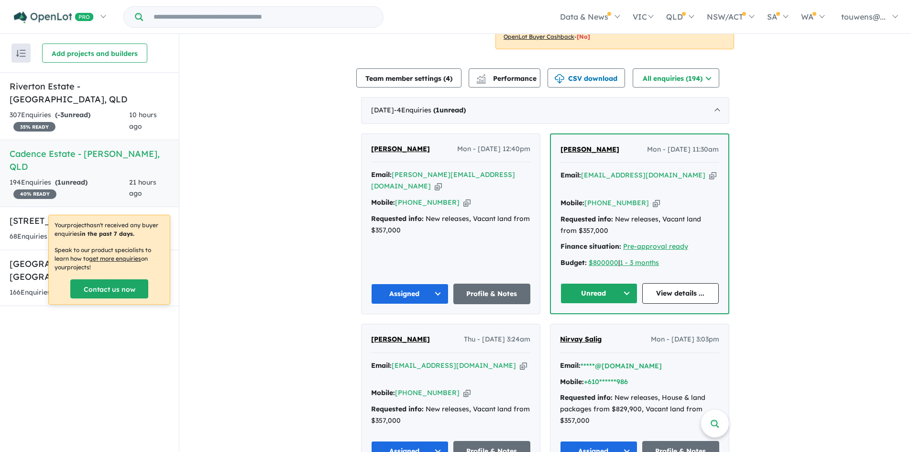
click at [583, 283] on button "Unread" at bounding box center [598, 293] width 77 height 21
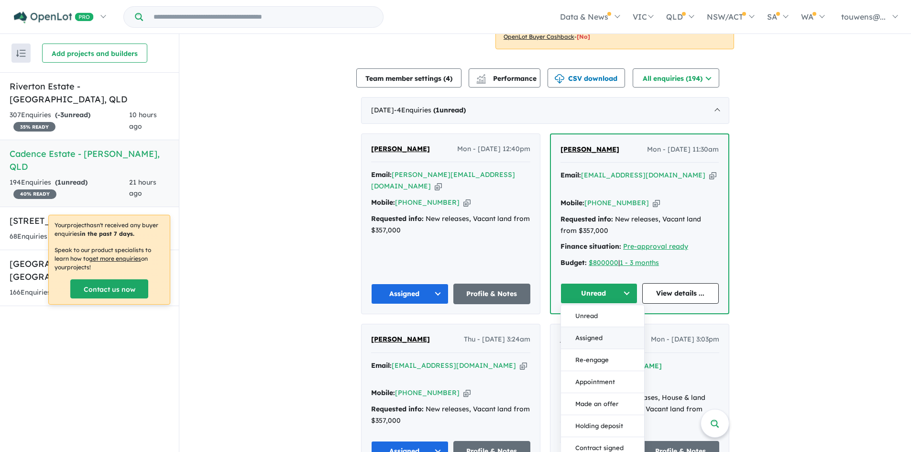
click at [593, 327] on button "Assigned" at bounding box center [602, 338] width 83 height 22
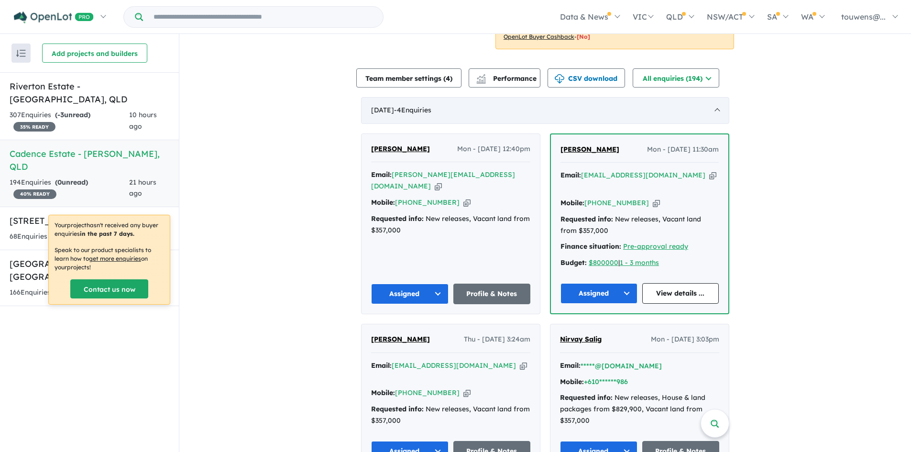
click at [485, 116] on div "[DATE] - 4 Enquir ies ( 0 unread)" at bounding box center [545, 110] width 368 height 27
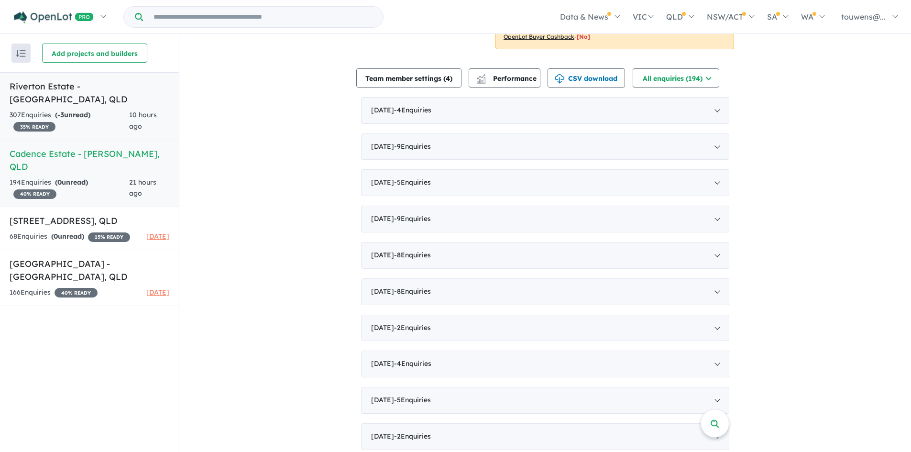
click at [68, 92] on h5 "Riverton Estate - [GEOGRAPHIC_DATA] , [GEOGRAPHIC_DATA]" at bounding box center [90, 93] width 160 height 26
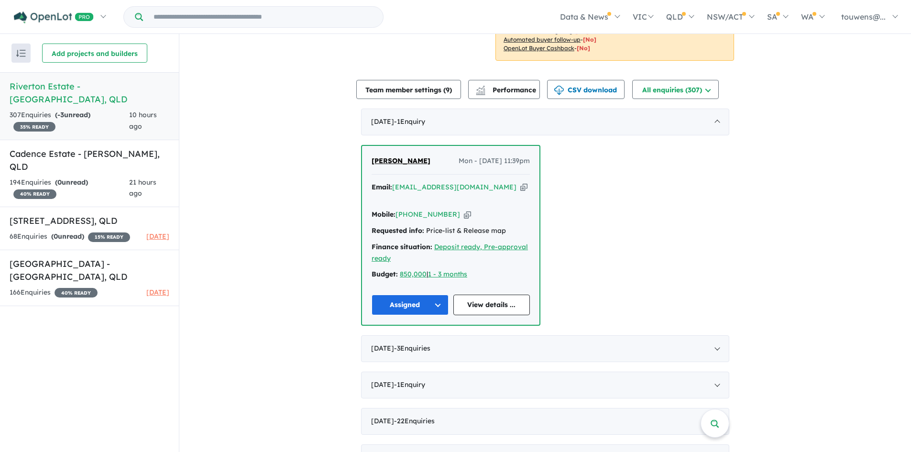
scroll to position [287, 0]
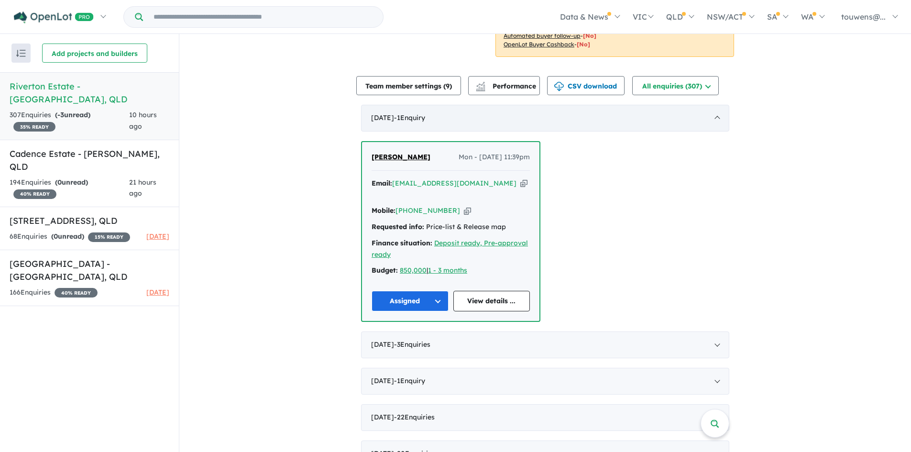
click at [464, 122] on div "[DATE] - 1 Enquir y ( 0 unread)" at bounding box center [545, 118] width 368 height 27
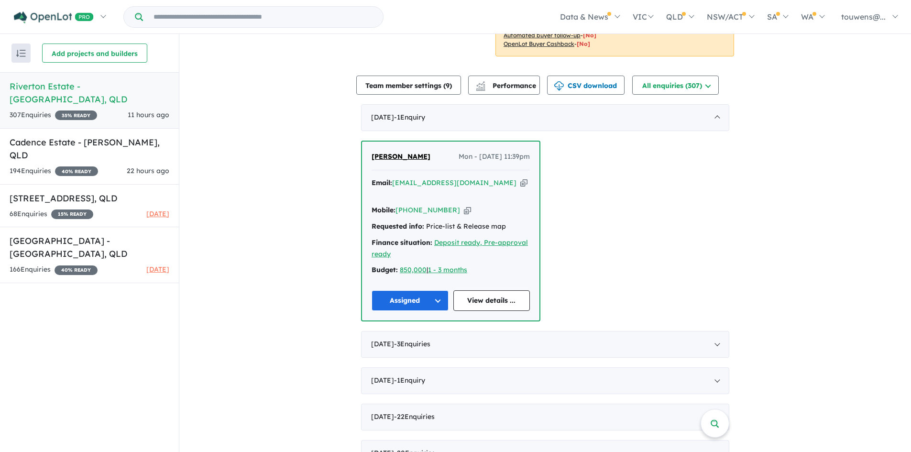
scroll to position [191, 0]
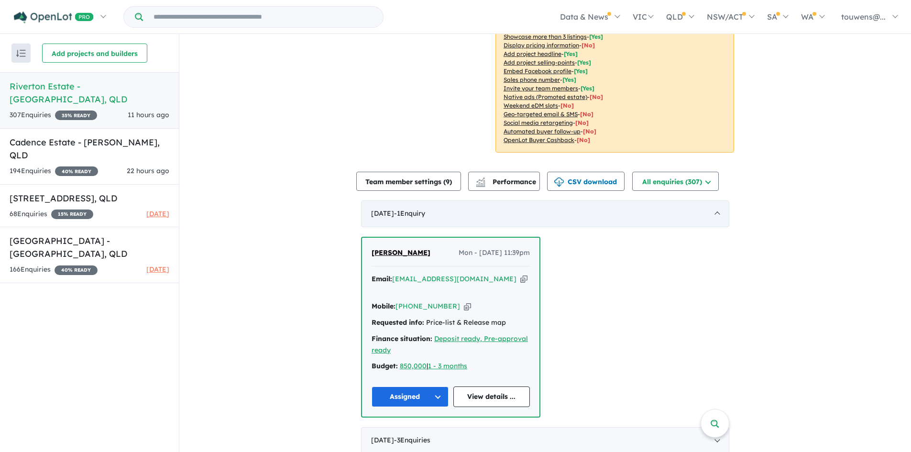
click at [386, 213] on div "[DATE] - 1 Enquir y ( 0 unread)" at bounding box center [545, 213] width 368 height 27
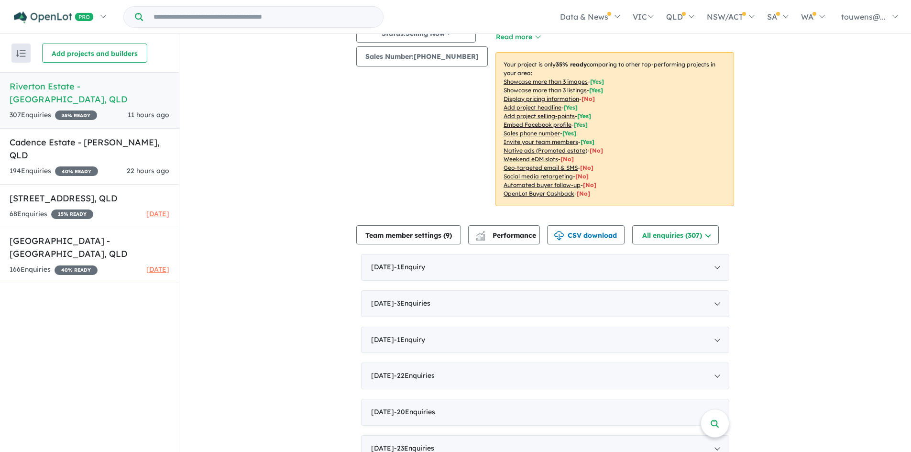
scroll to position [0, 0]
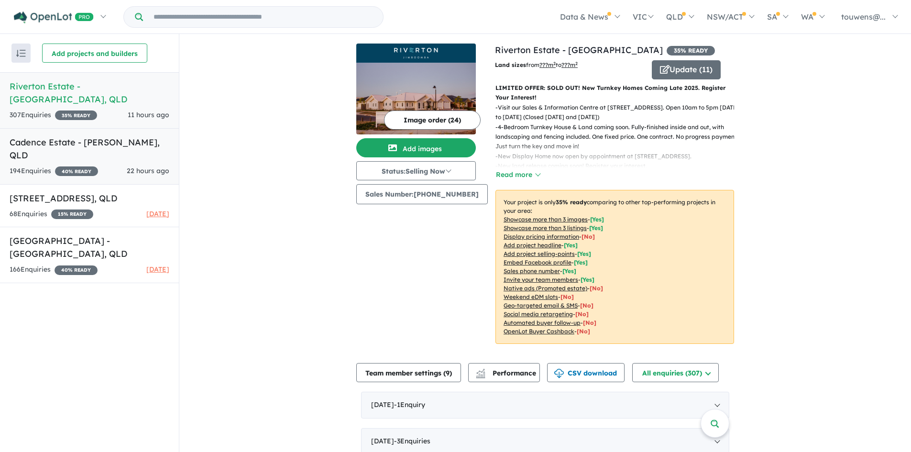
click at [120, 136] on h5 "Cadence Estate - [PERSON_NAME] , [GEOGRAPHIC_DATA]" at bounding box center [90, 149] width 160 height 26
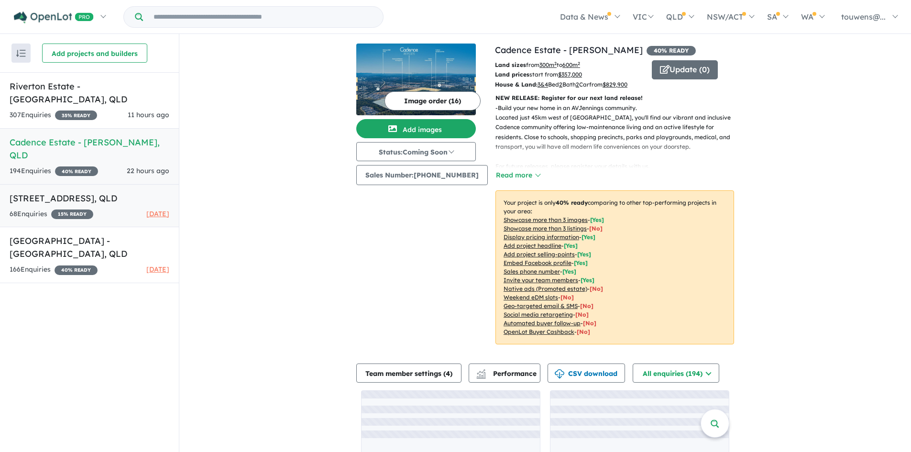
click at [115, 184] on link "[STREET_ADDRESS] Enquir ies ( 0 unread) 15 % READY [DATE]" at bounding box center [89, 206] width 179 height 44
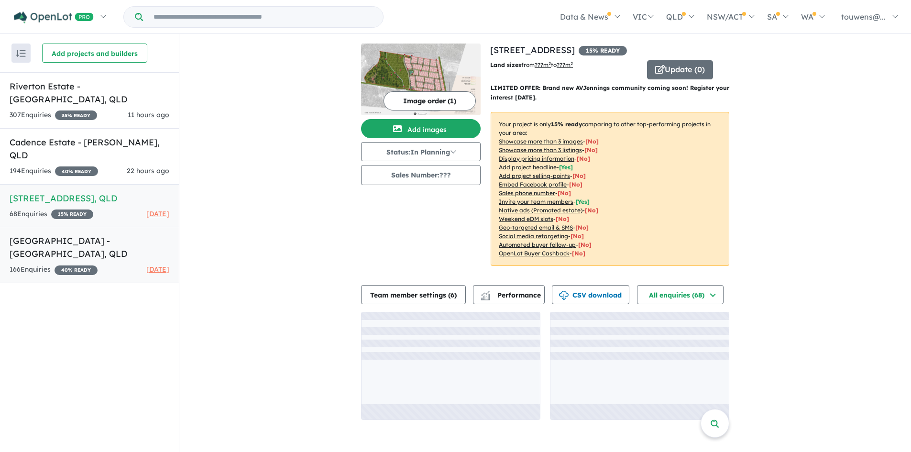
click at [105, 234] on h5 "[GEOGRAPHIC_DATA] - [GEOGRAPHIC_DATA] , [GEOGRAPHIC_DATA]" at bounding box center [90, 247] width 160 height 26
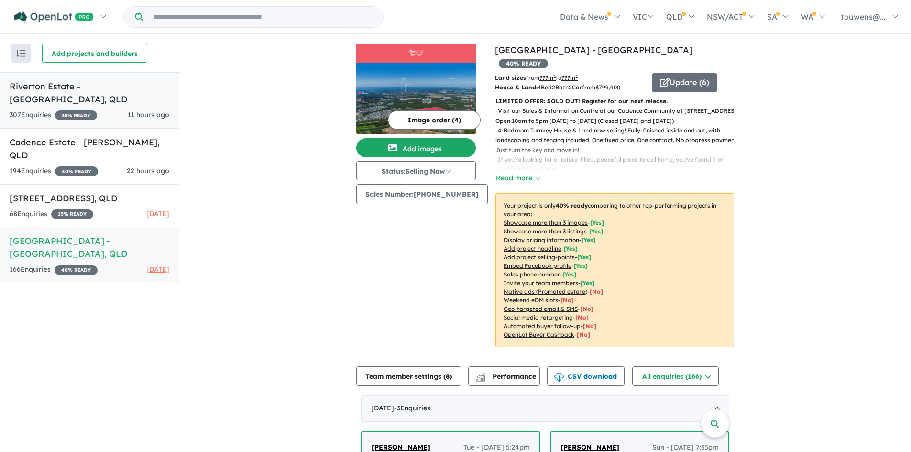
click at [104, 96] on link "Riverton Estate - Jimboomba , QLD 307 Enquir ies ( 0 unread) 35 % READY 11 hour…" at bounding box center [89, 100] width 179 height 56
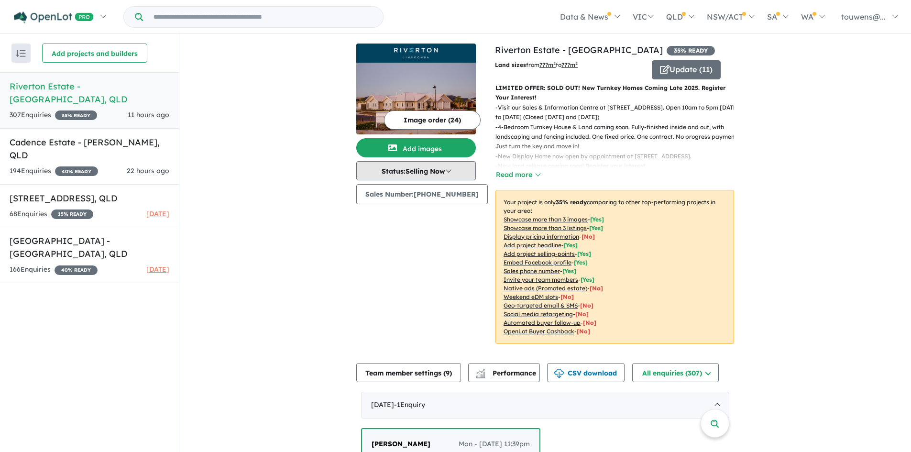
click at [397, 170] on button "Status: Selling Now" at bounding box center [416, 170] width 120 height 19
click at [71, 136] on link "Cadence Estate - Ripley , QLD 194 Enquir ies ( 0 unread) 40 % READY 22 hours ago" at bounding box center [89, 156] width 179 height 56
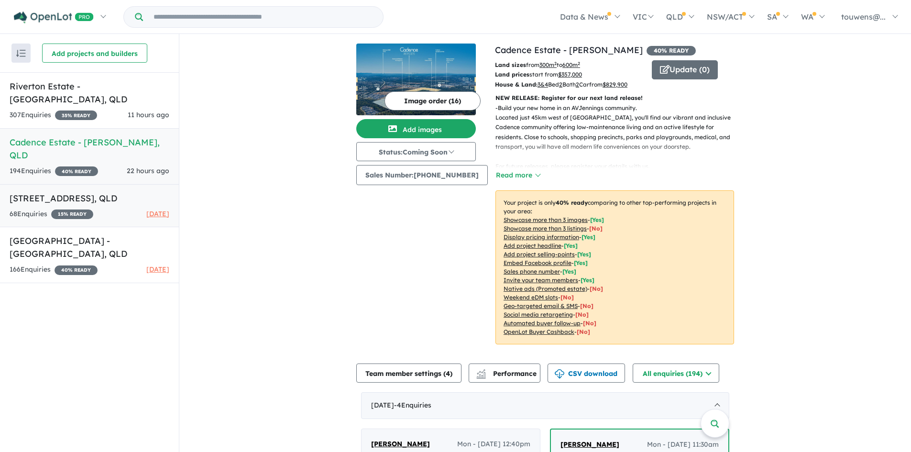
click at [73, 192] on h5 "[STREET_ADDRESS]" at bounding box center [90, 198] width 160 height 13
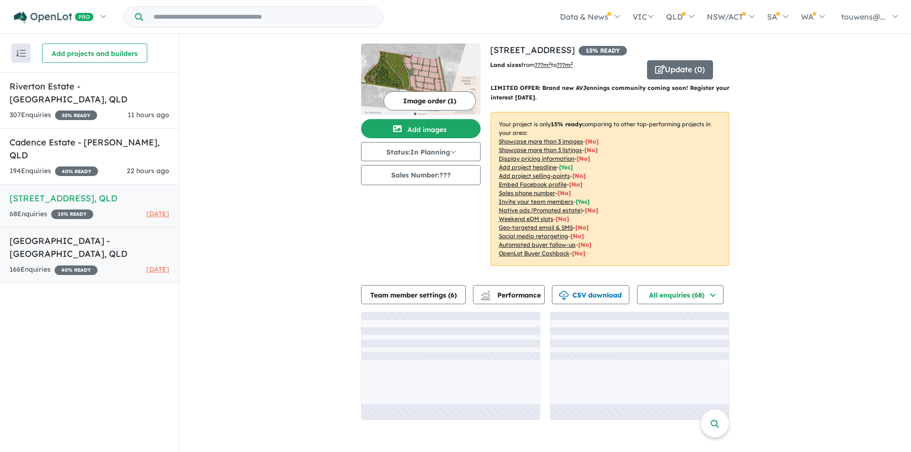
click at [79, 234] on h5 "[GEOGRAPHIC_DATA] - [GEOGRAPHIC_DATA] , [GEOGRAPHIC_DATA]" at bounding box center [90, 247] width 160 height 26
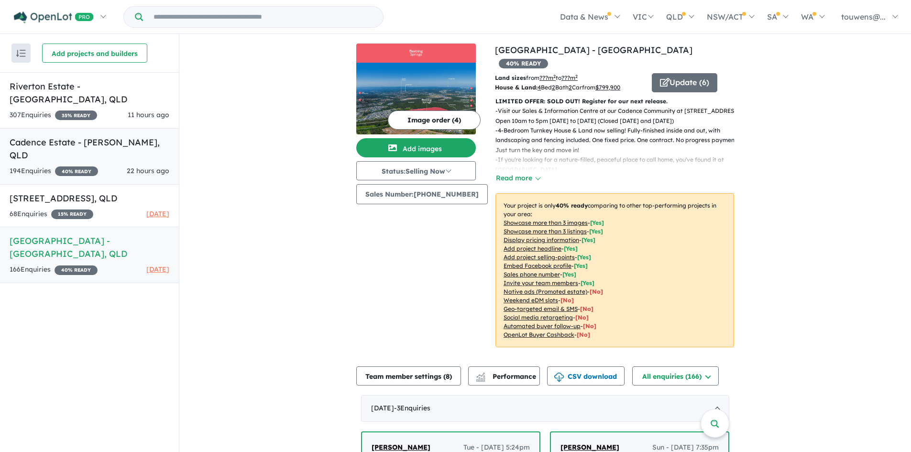
click at [88, 139] on link "Cadence Estate - Ripley , QLD 194 Enquir ies ( 0 unread) 40 % READY 22 hours ago" at bounding box center [89, 156] width 179 height 56
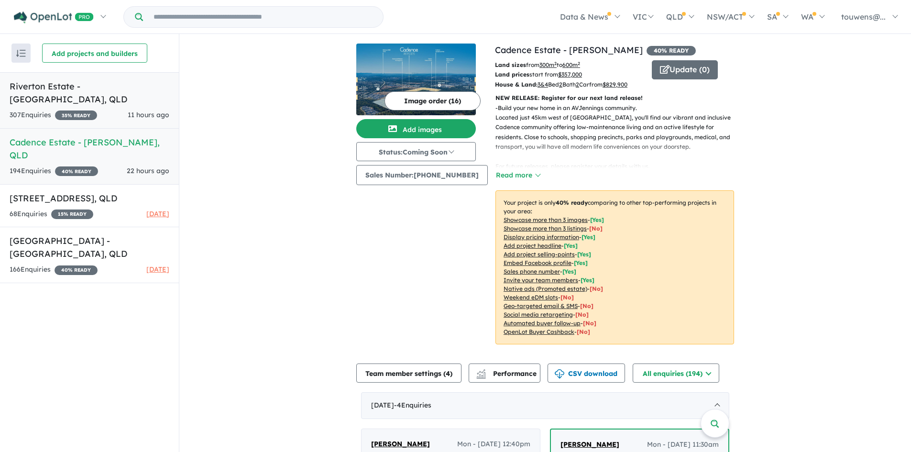
click at [89, 90] on h5 "Riverton Estate - [GEOGRAPHIC_DATA] , [GEOGRAPHIC_DATA]" at bounding box center [90, 93] width 160 height 26
